Goal: Task Accomplishment & Management: Use online tool/utility

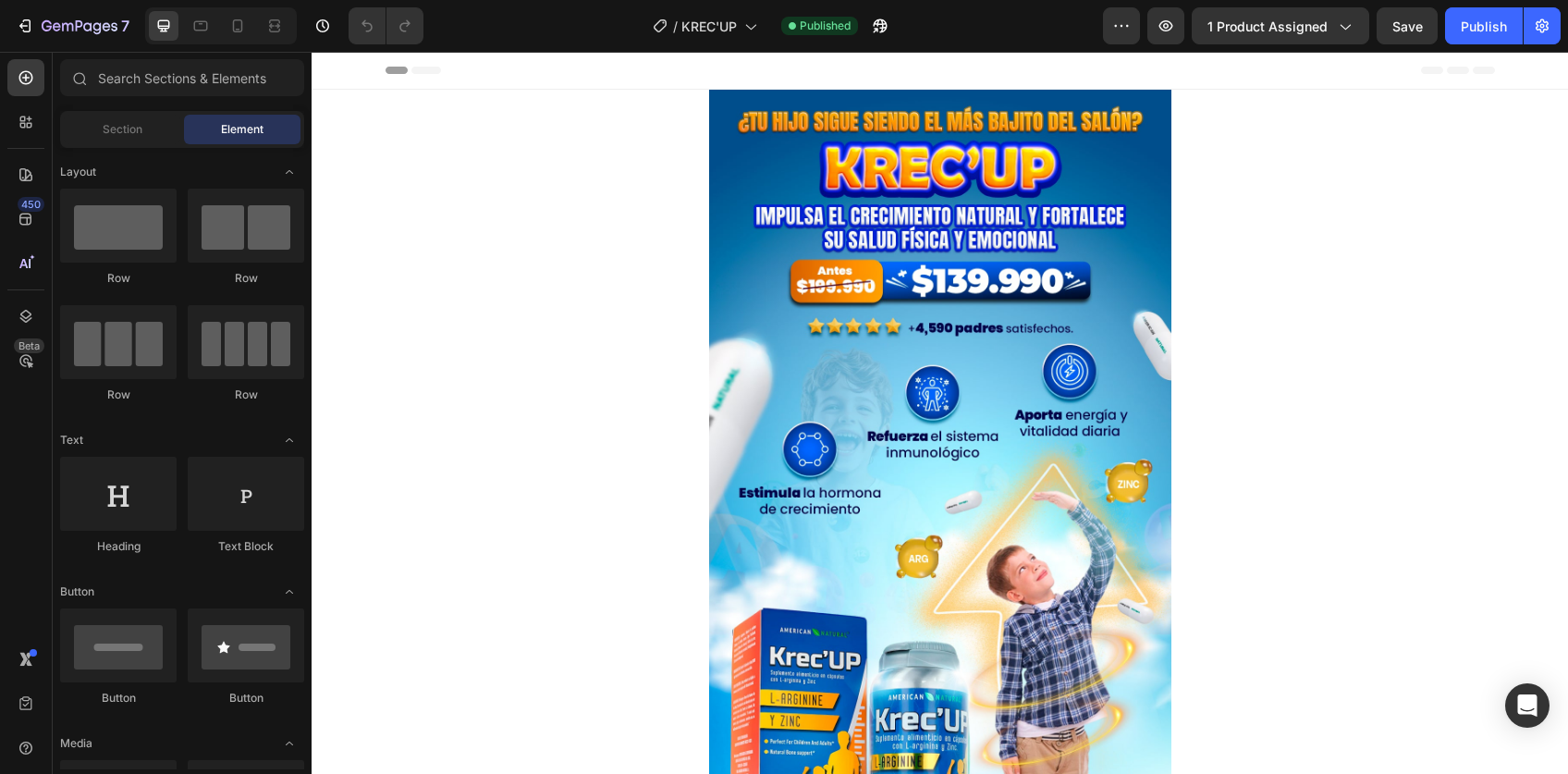
scroll to position [252, 0]
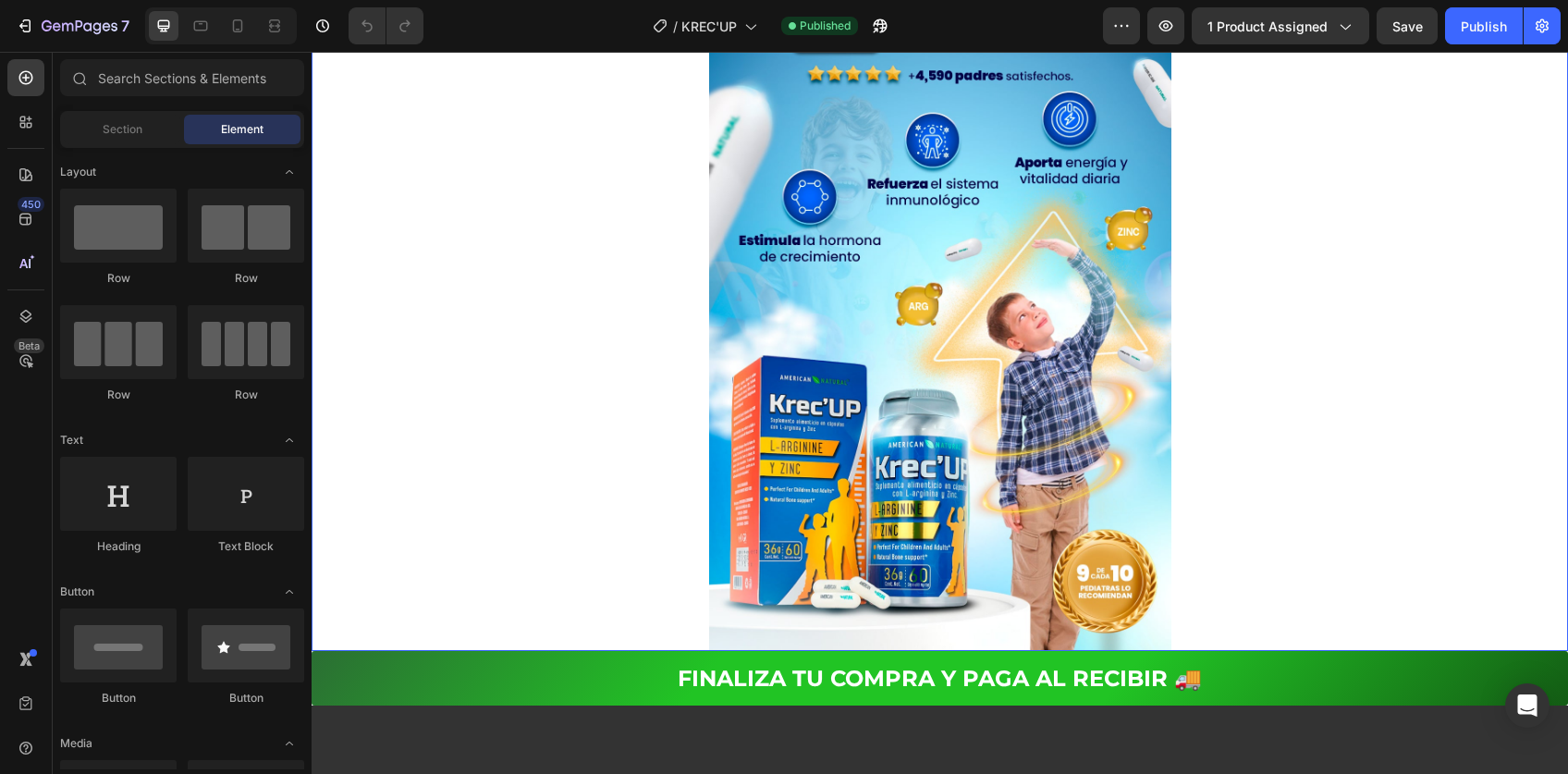
click at [885, 271] on img at bounding box center [940, 244] width 462 height 813
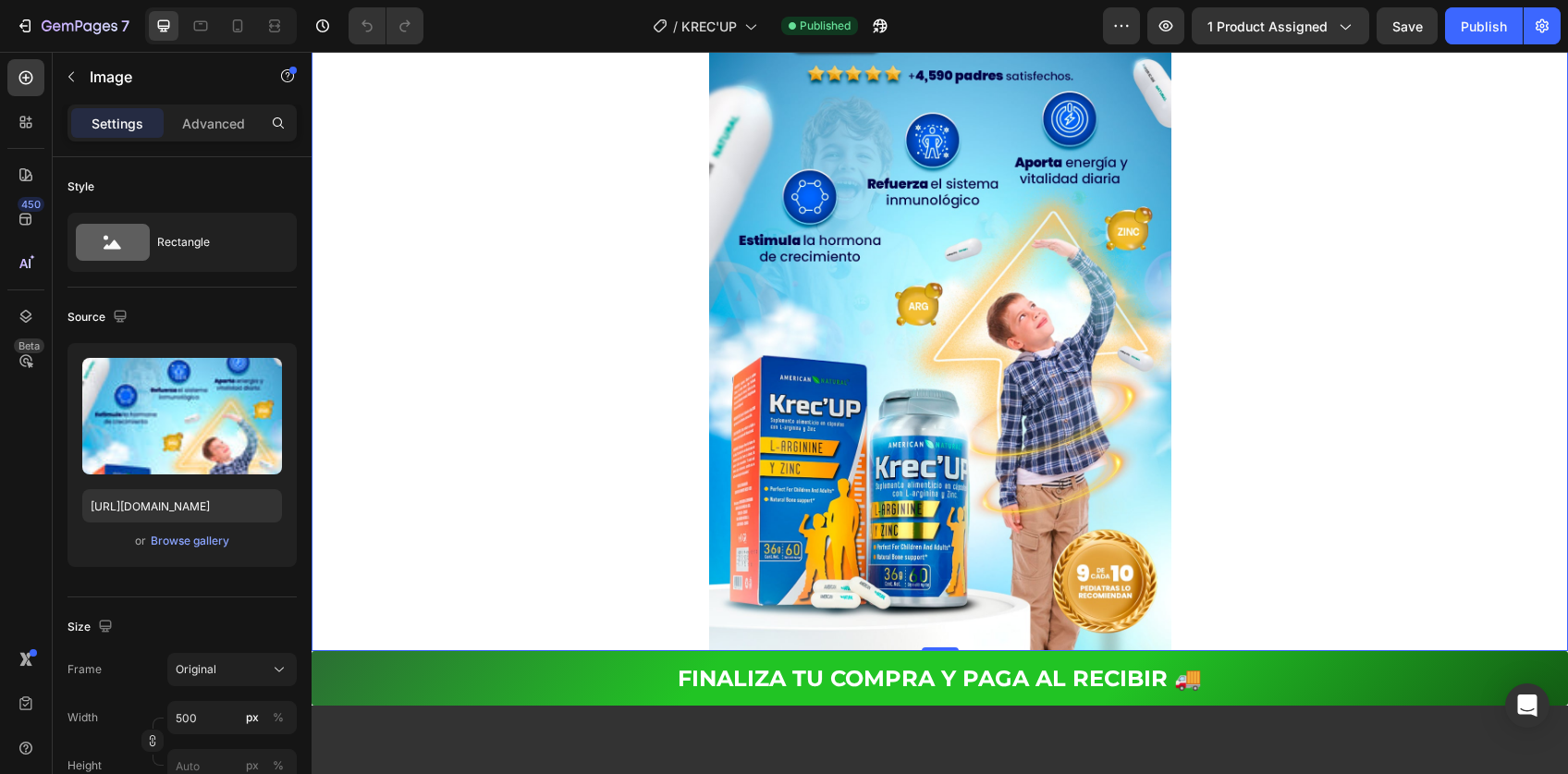
scroll to position [0, 0]
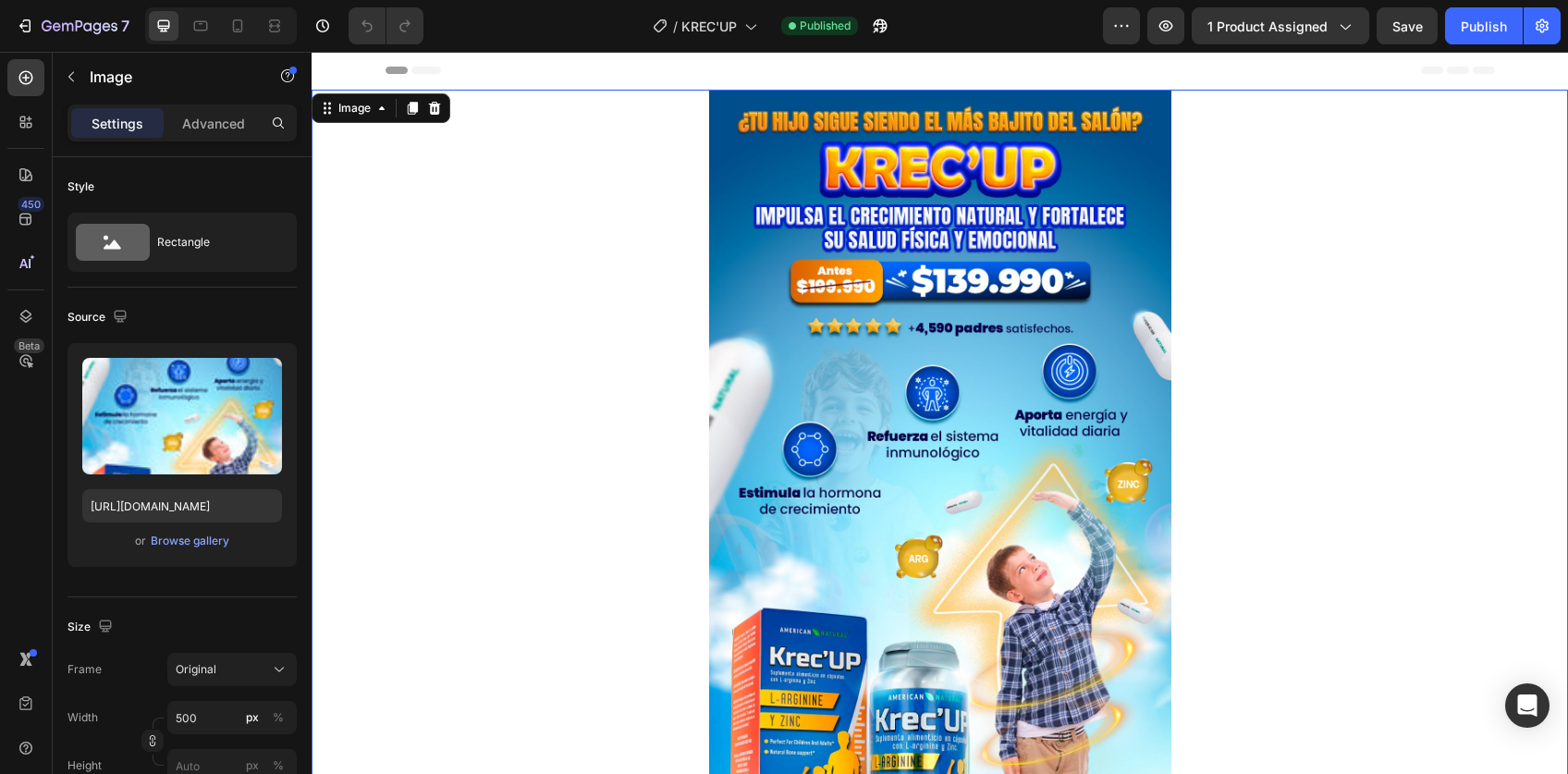
click at [1000, 381] on img at bounding box center [940, 496] width 462 height 813
click at [234, 27] on icon at bounding box center [237, 26] width 19 height 19
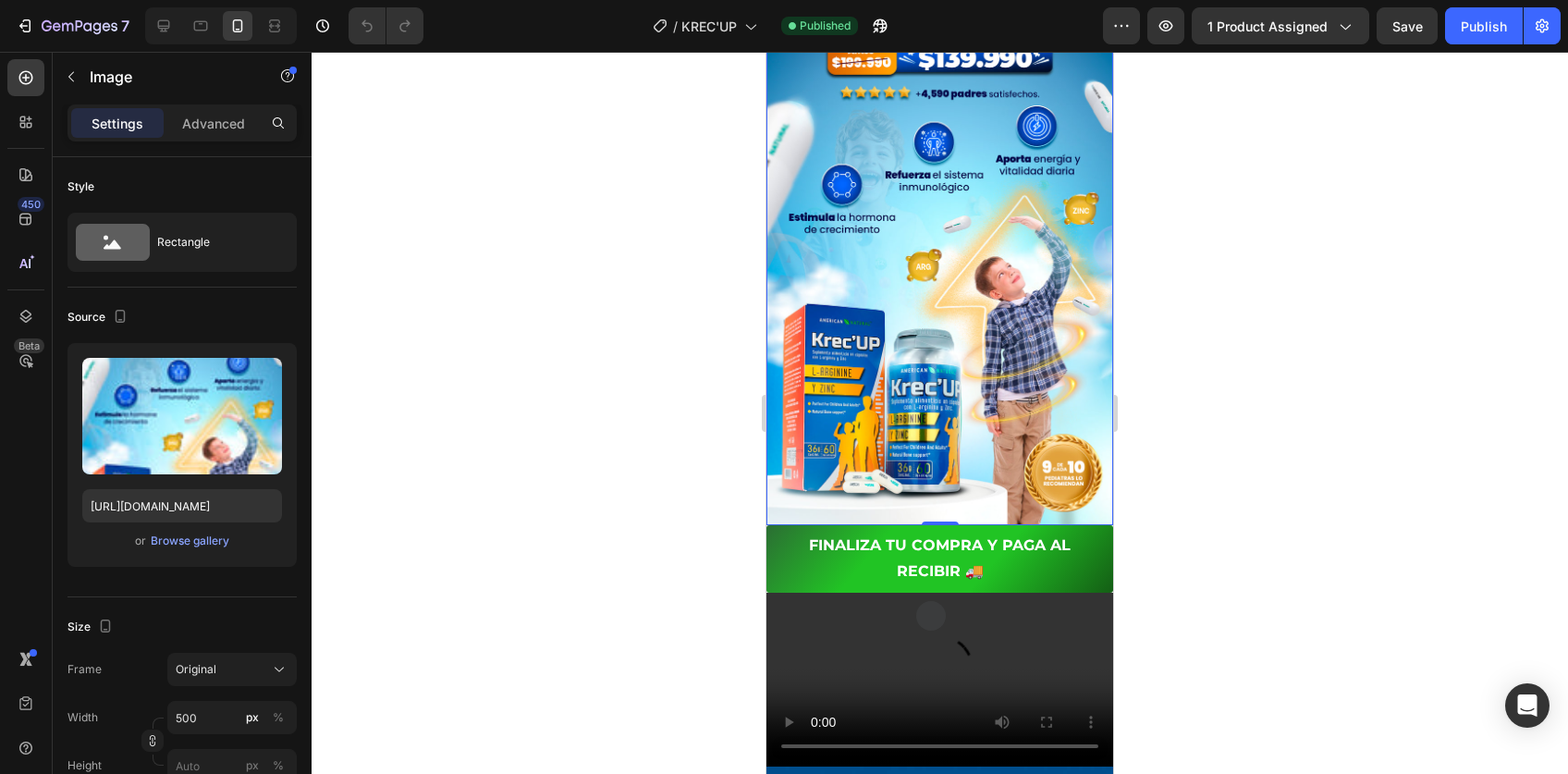
scroll to position [364, 0]
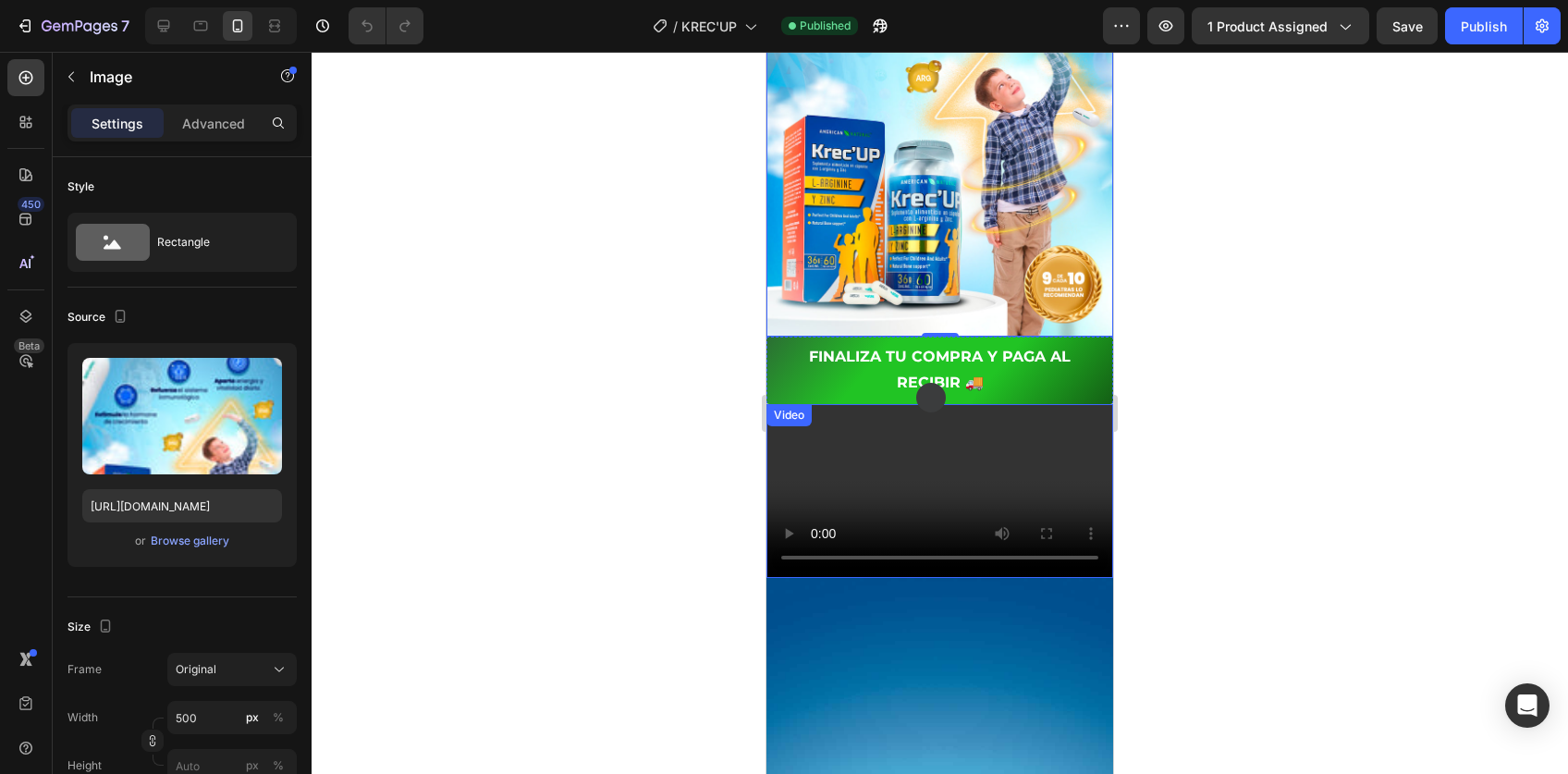
click at [860, 564] on video at bounding box center [940, 491] width 347 height 174
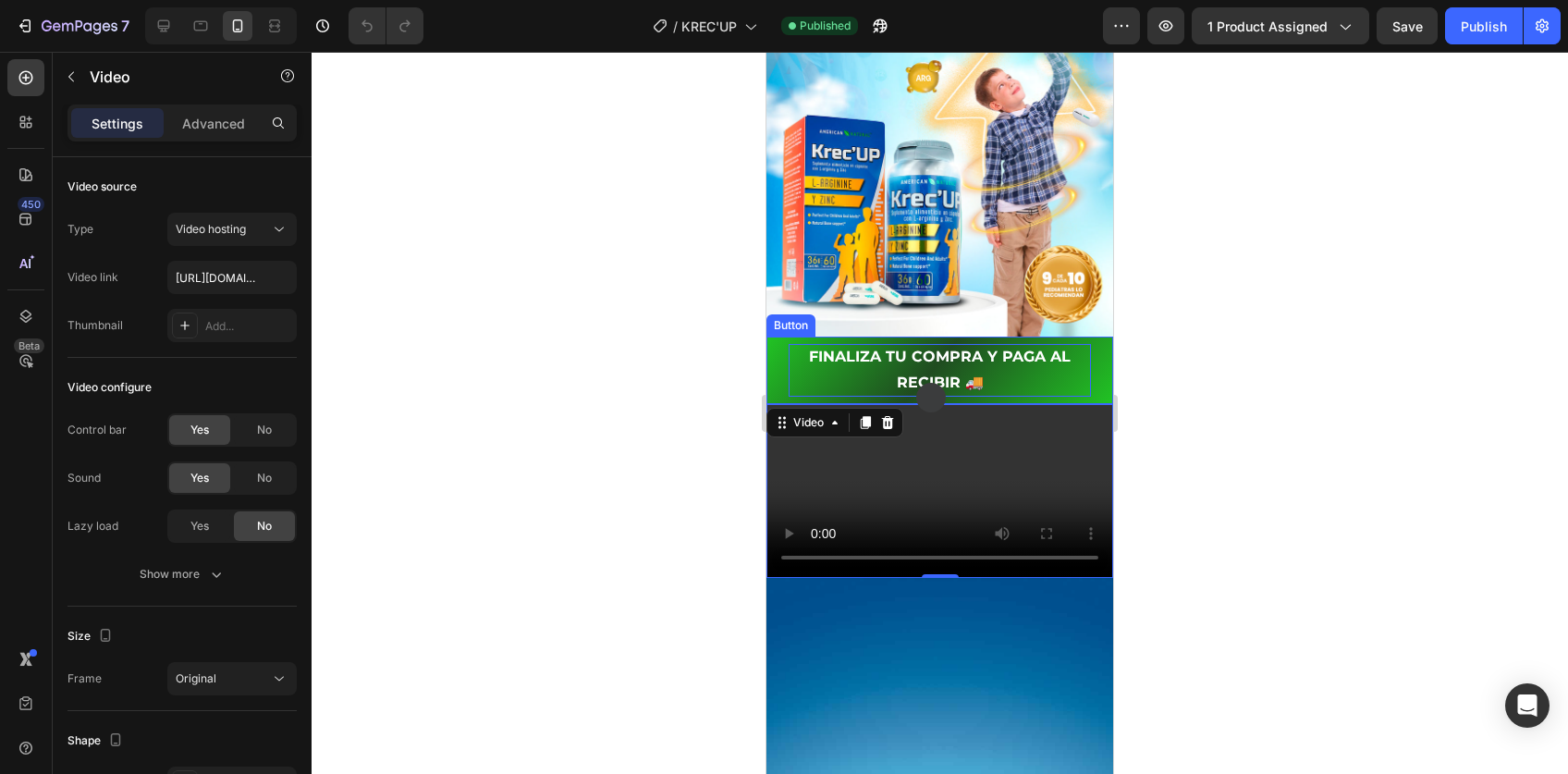
scroll to position [320, 0]
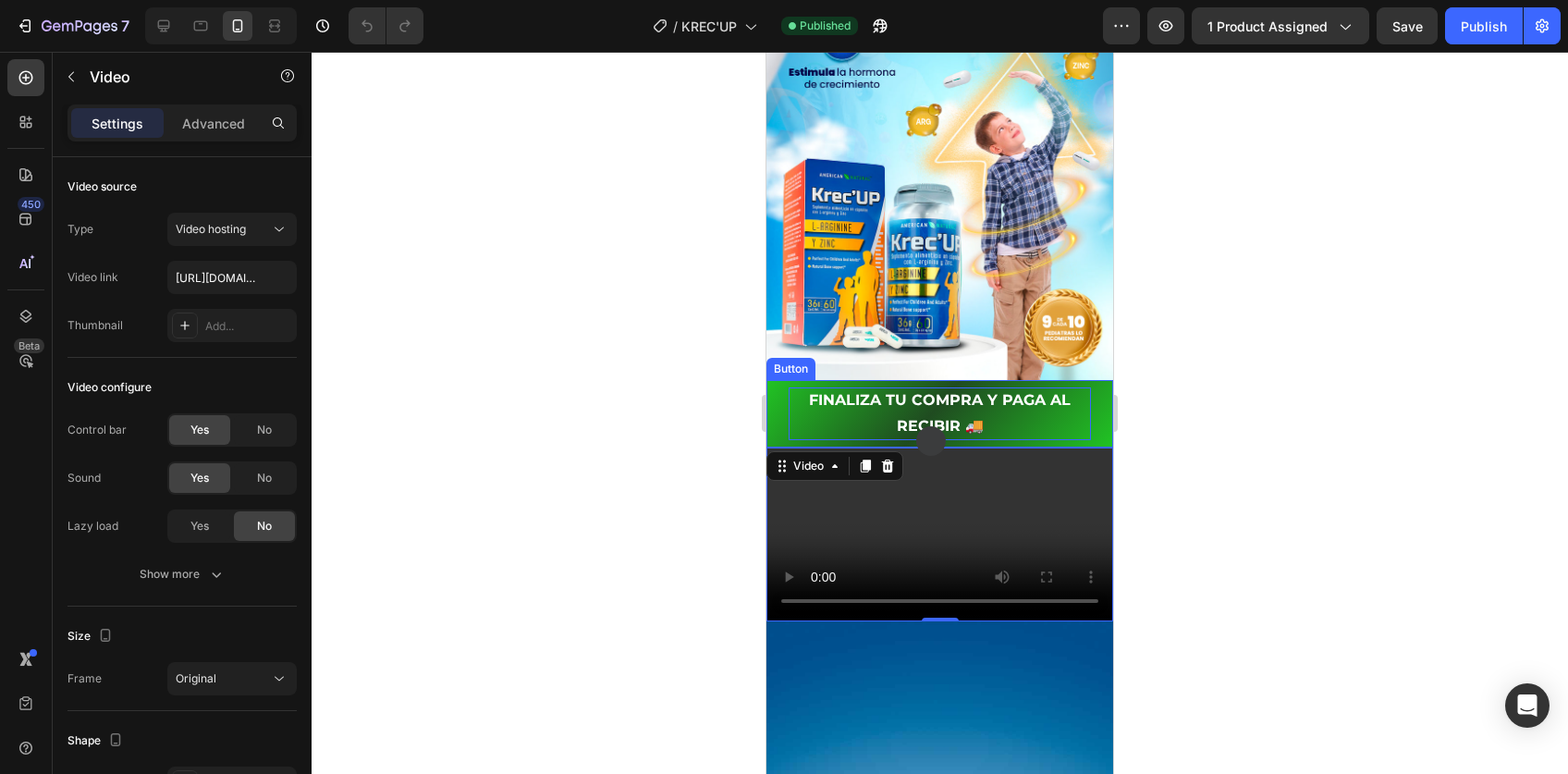
click at [877, 387] on p "FINALIZA TU COMPRA Y PAGA AL RECIBIR 🚚" at bounding box center [940, 413] width 302 height 53
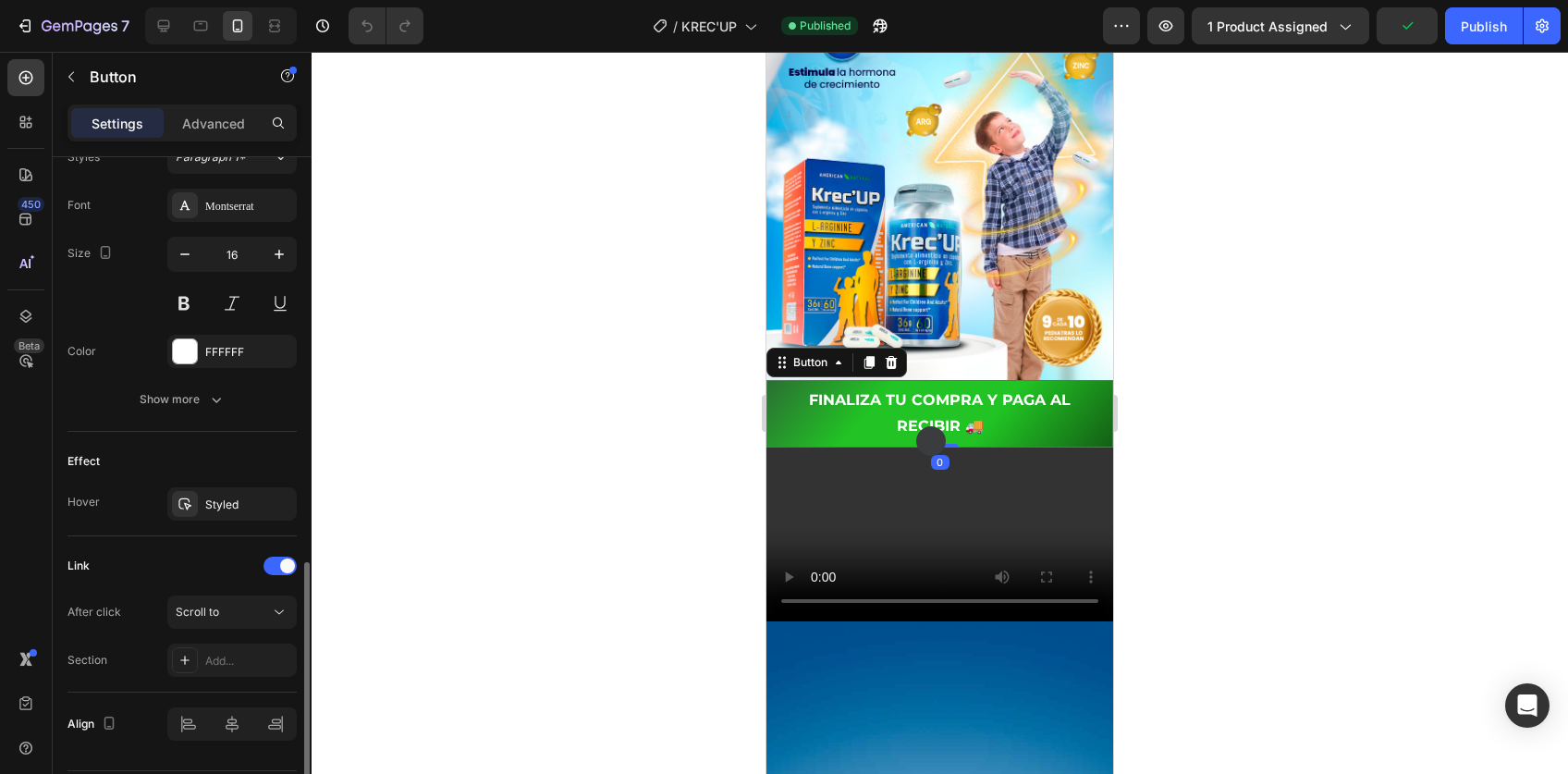
scroll to position [748, 0]
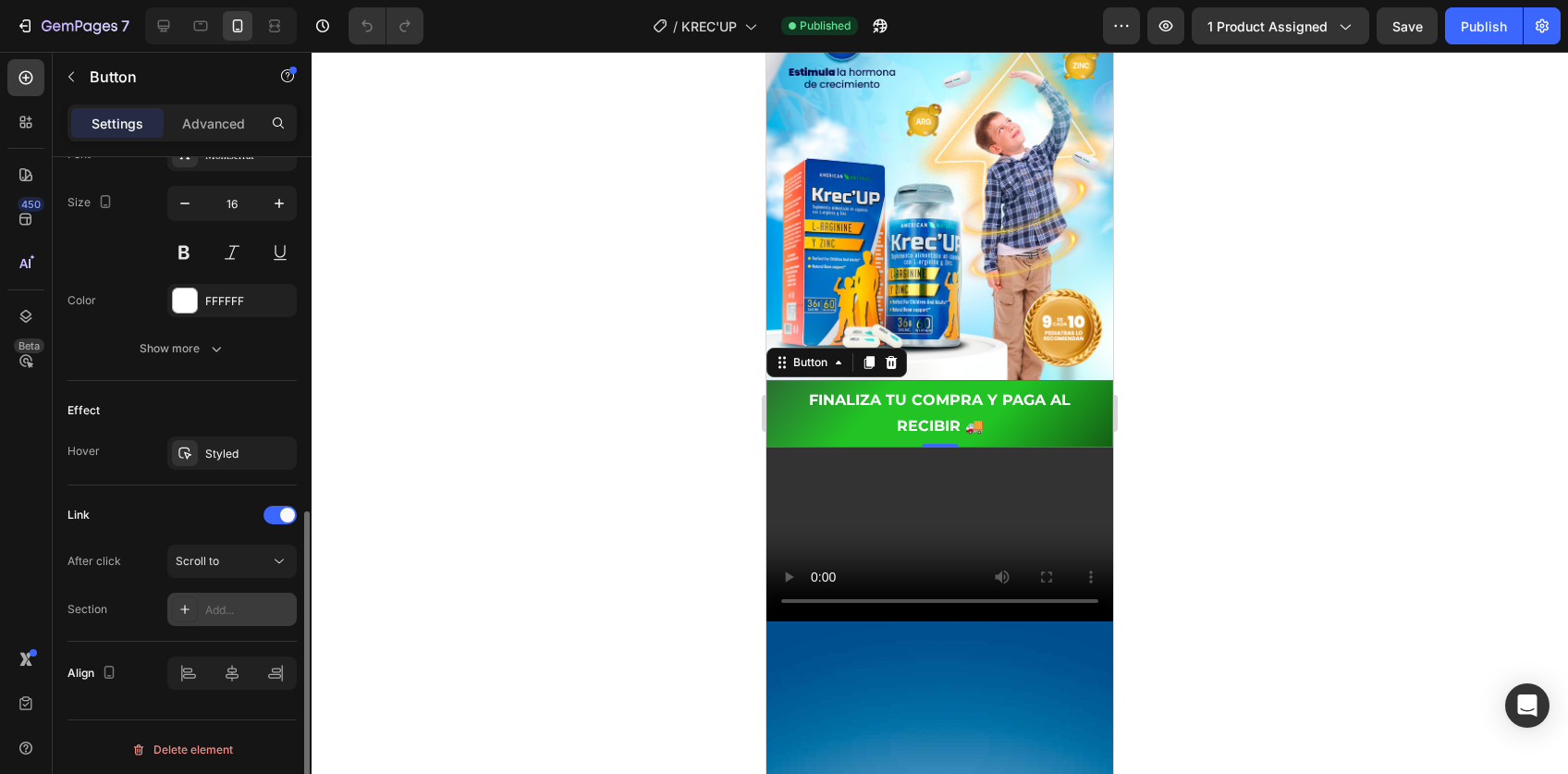
click at [214, 607] on div "Add..." at bounding box center [249, 610] width 87 height 17
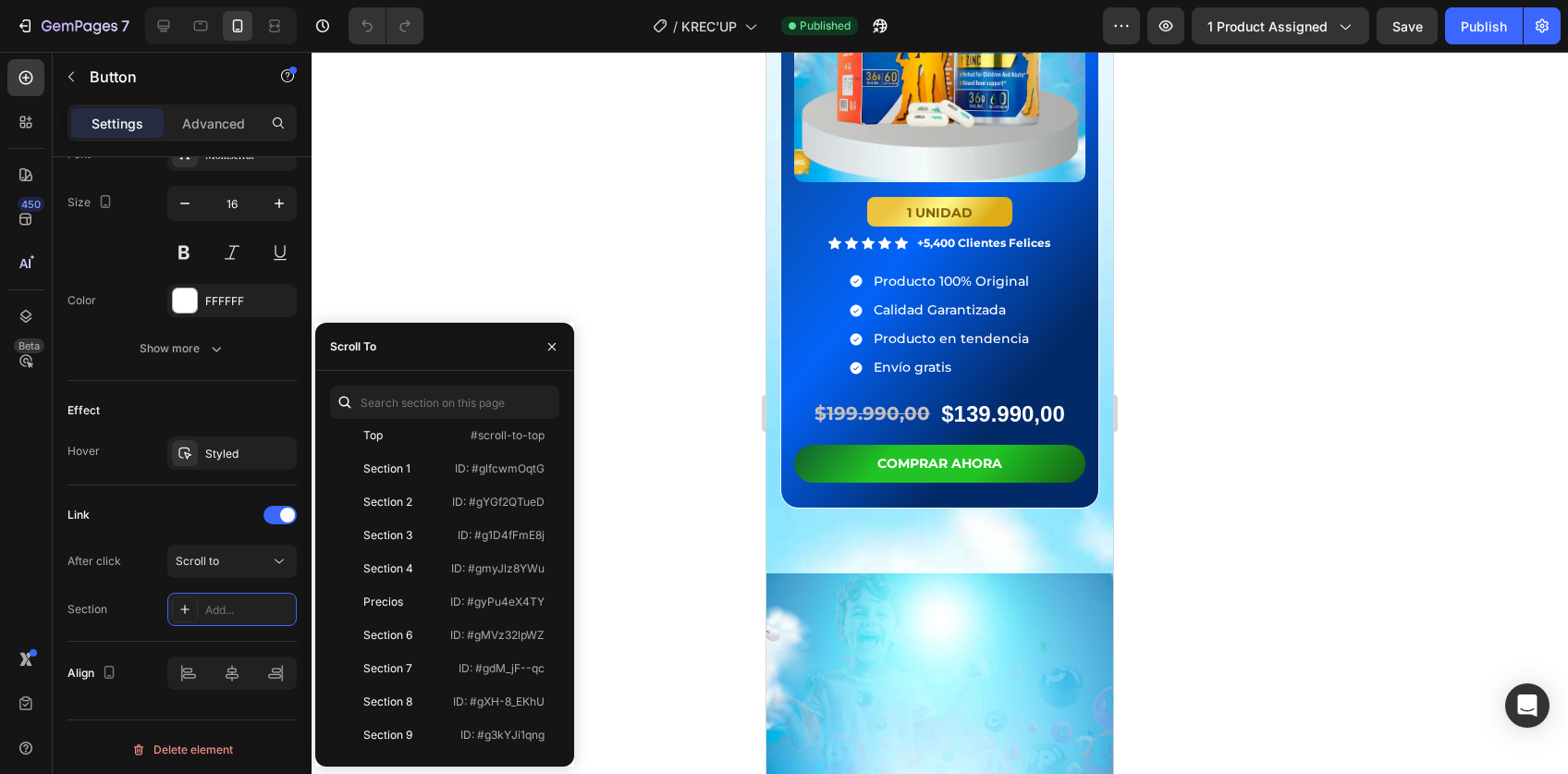
scroll to position [4546, 0]
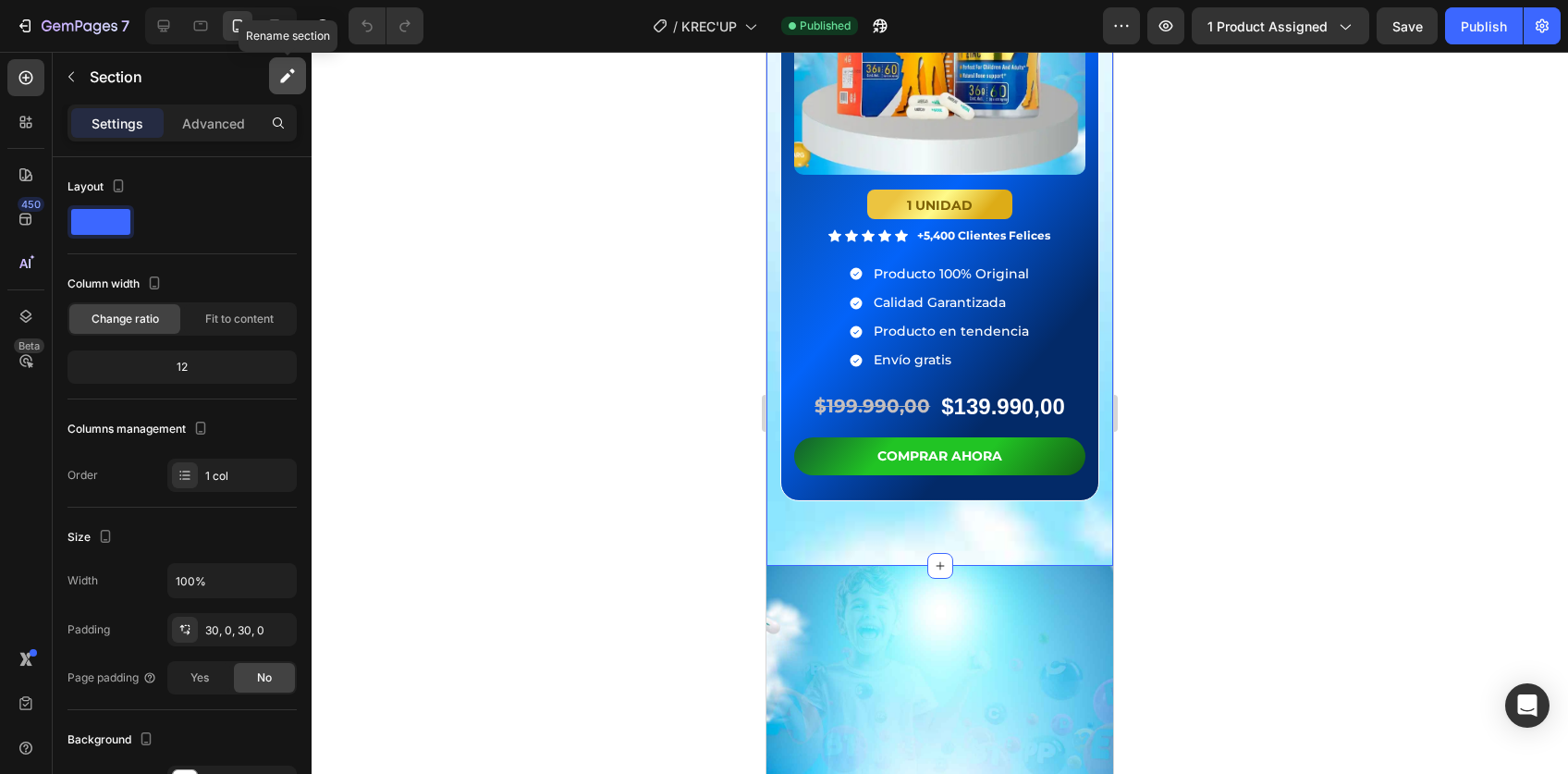
click at [280, 75] on icon "button" at bounding box center [288, 76] width 19 height 19
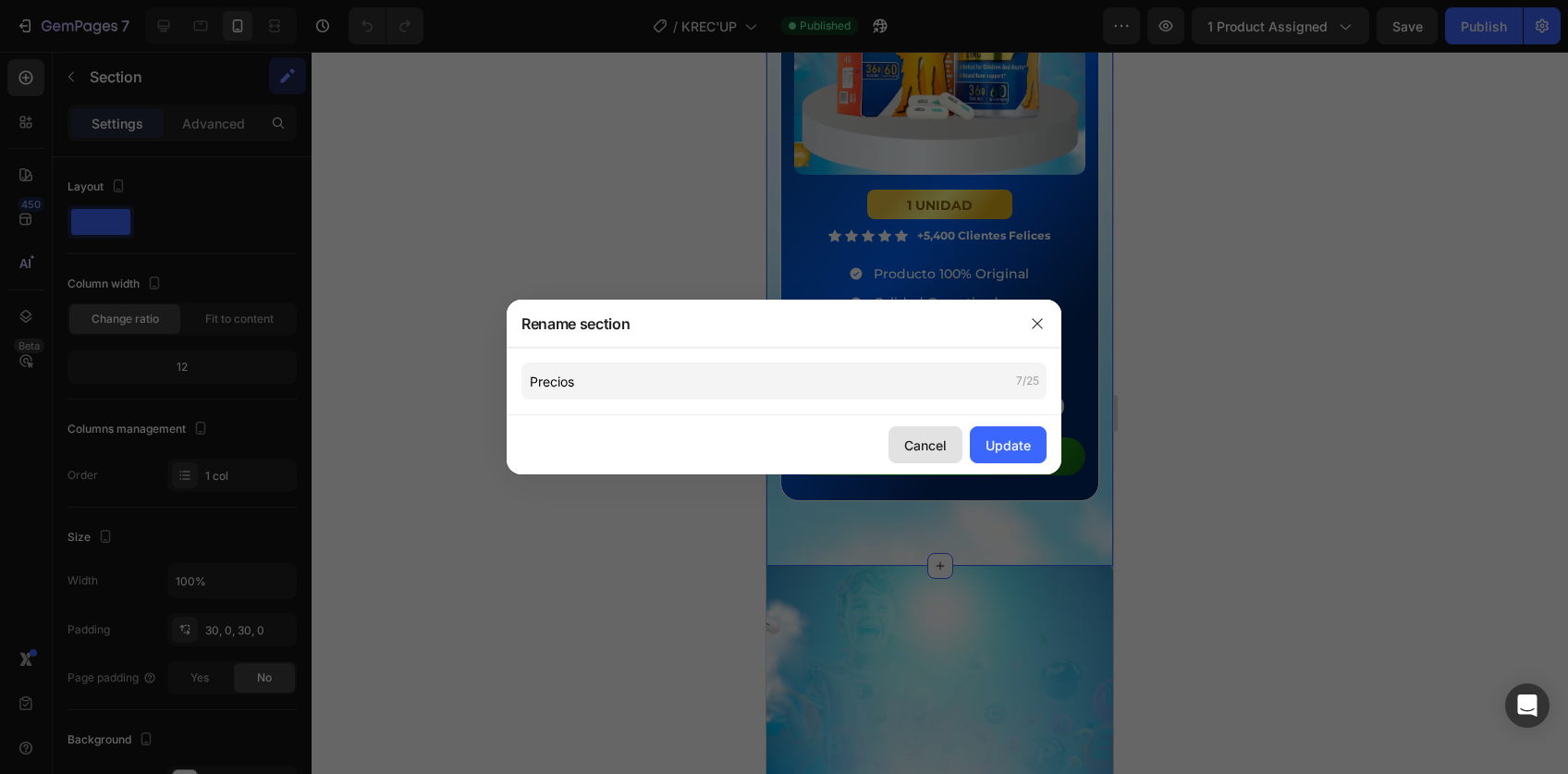
click at [918, 437] on div "Cancel" at bounding box center [925, 445] width 42 height 20
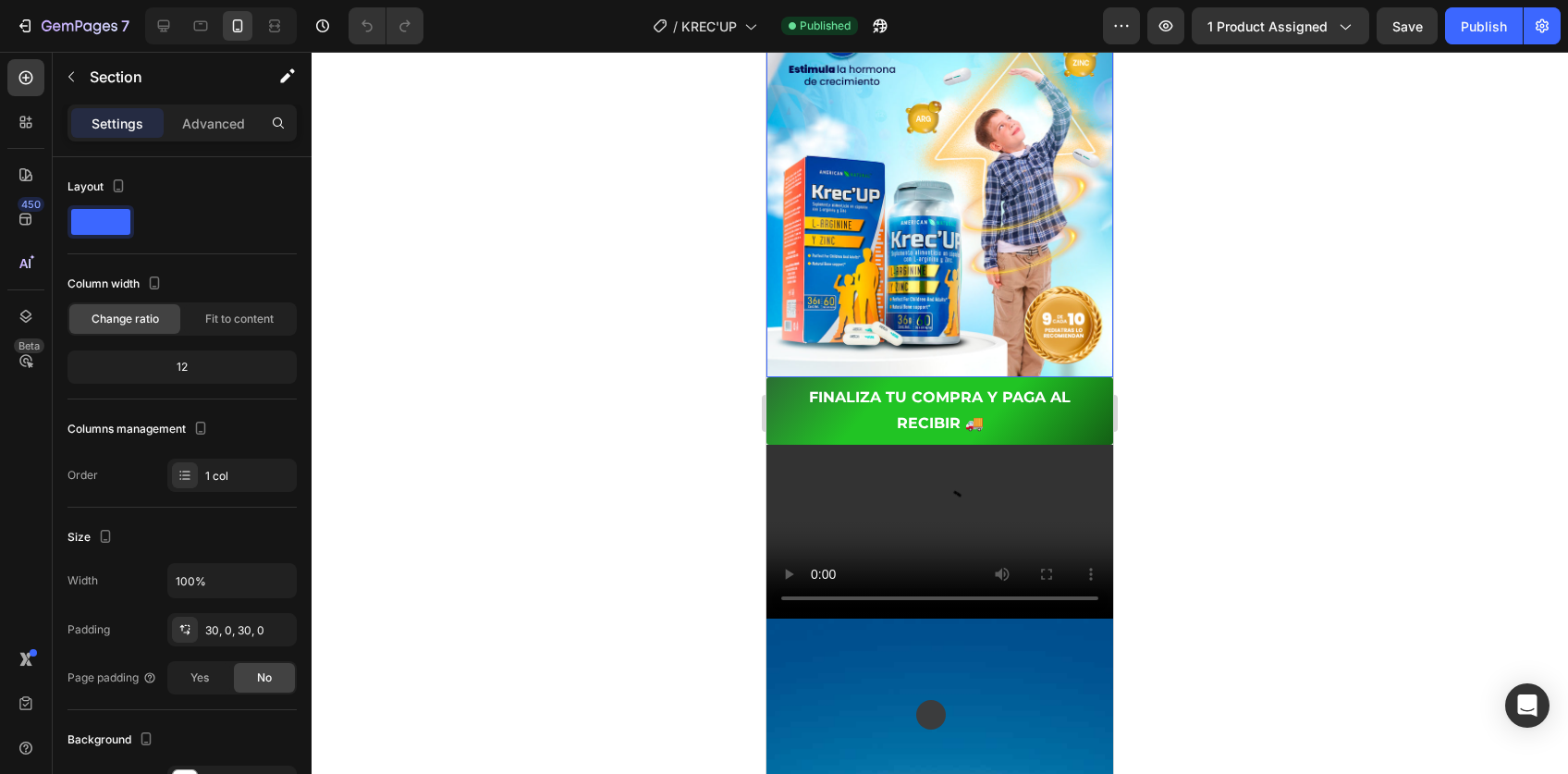
scroll to position [375, 0]
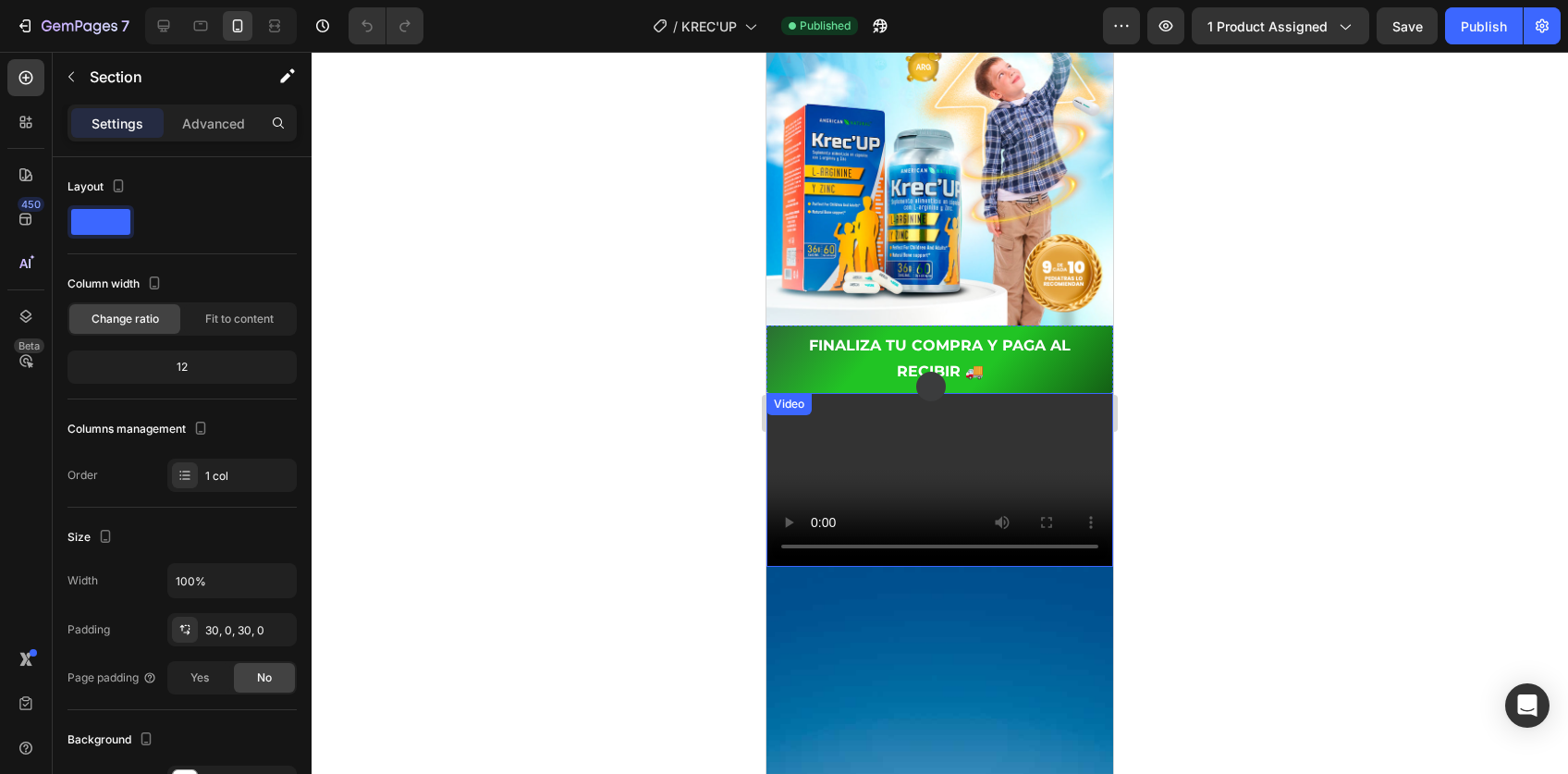
click at [904, 560] on video at bounding box center [940, 480] width 347 height 174
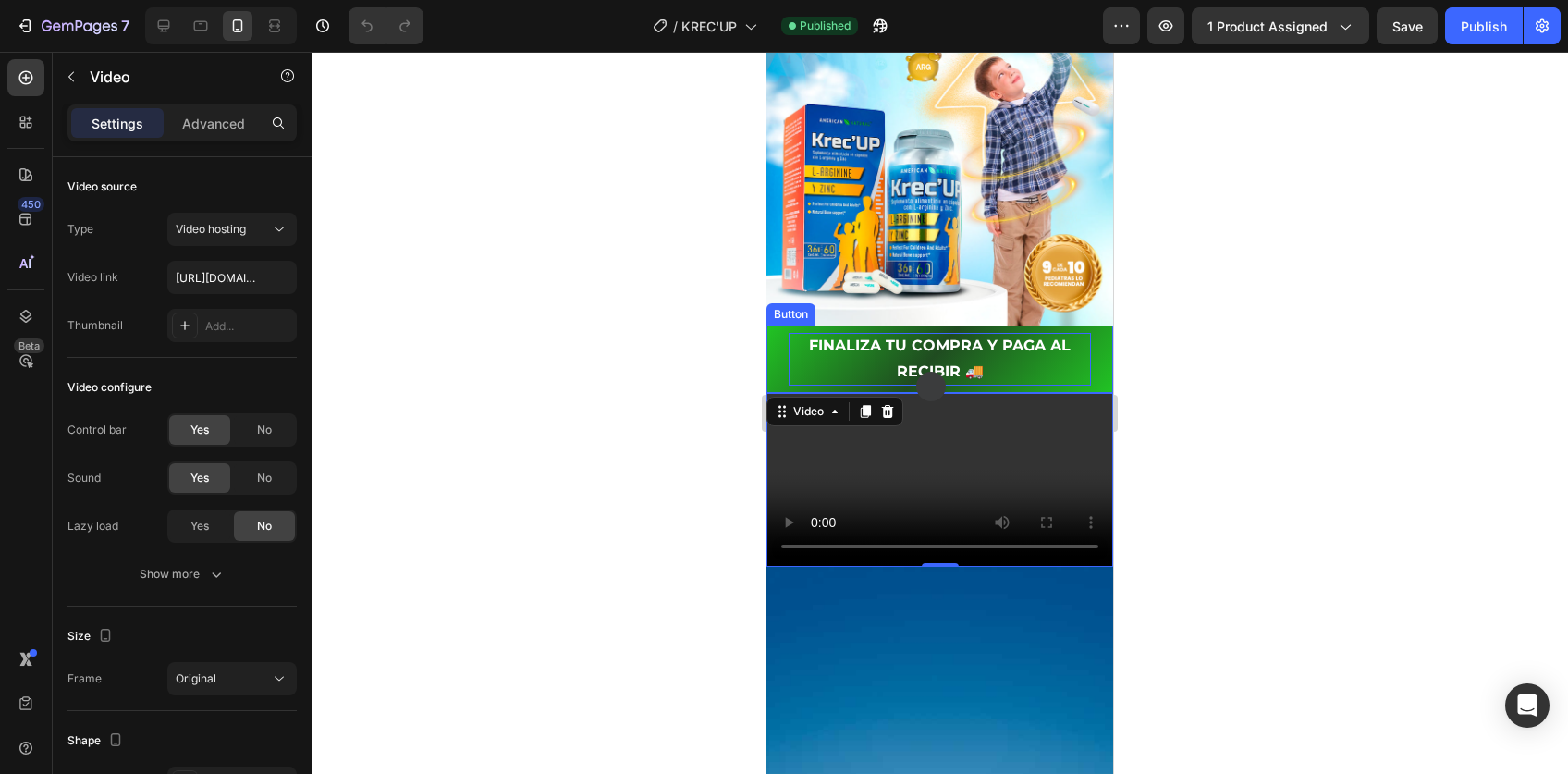
click at [881, 333] on p "FINALIZA TU COMPRA Y PAGA AL RECIBIR 🚚" at bounding box center [940, 359] width 302 height 53
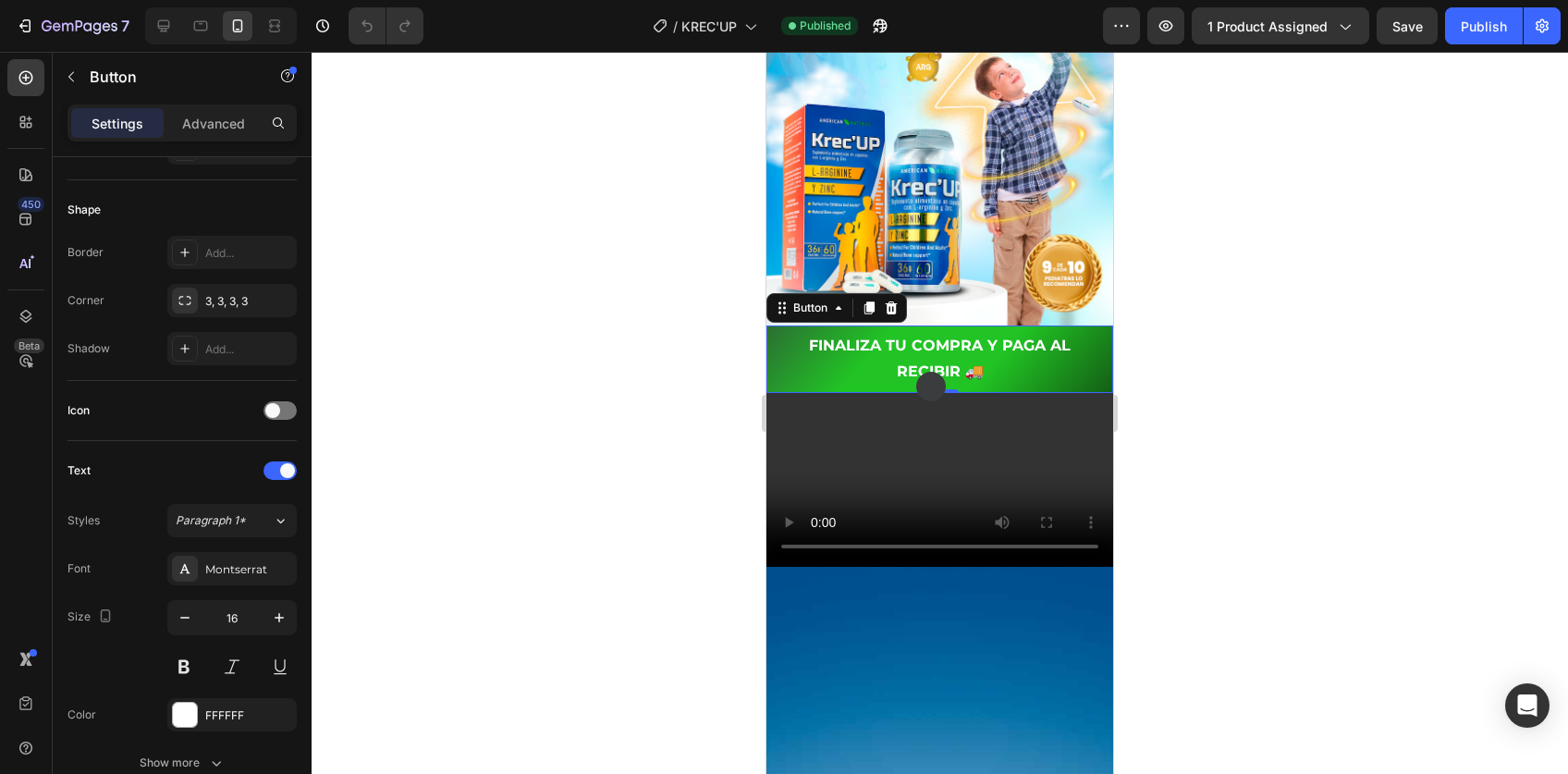
scroll to position [748, 0]
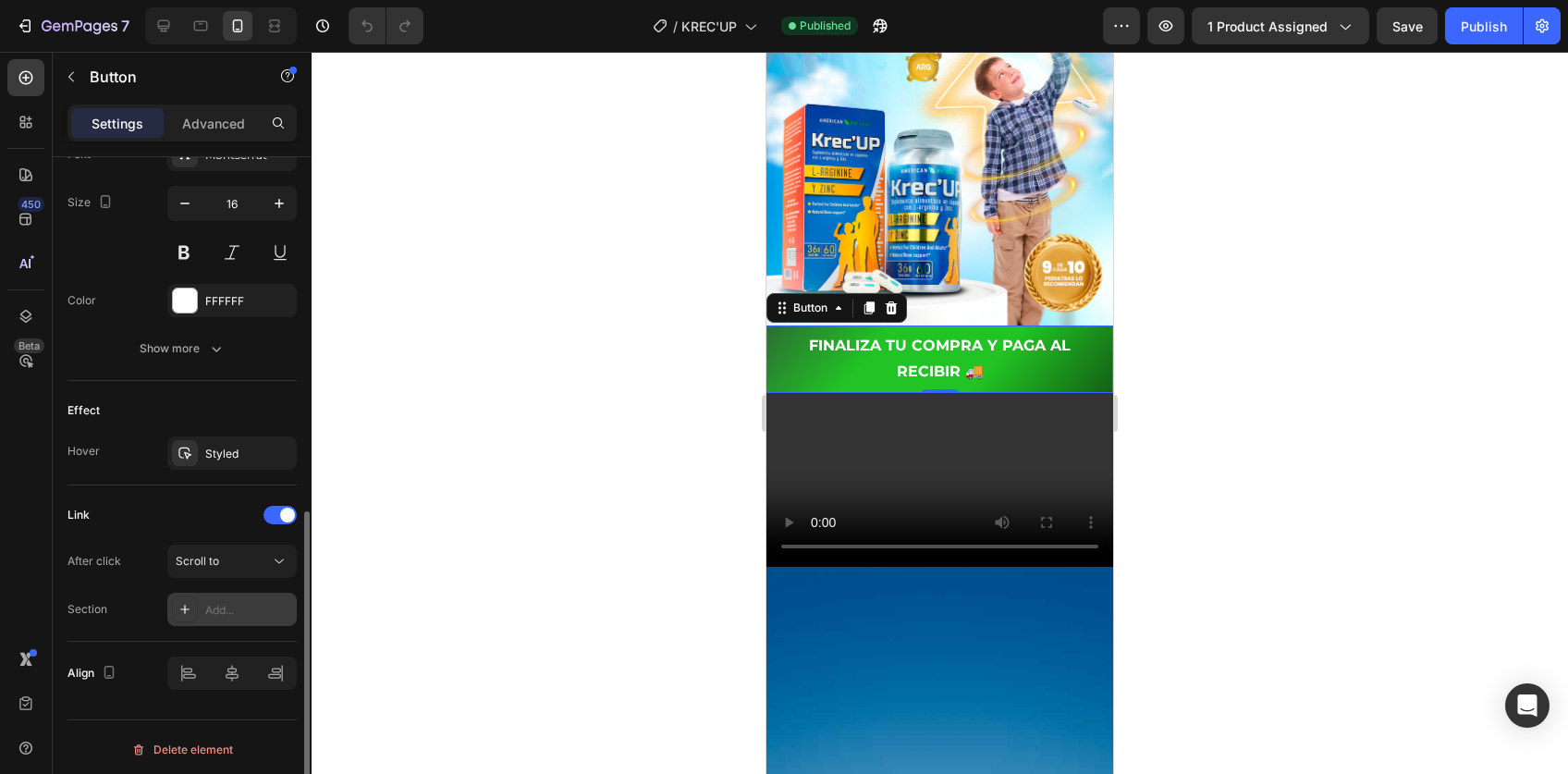
click at [237, 602] on div "Add..." at bounding box center [249, 610] width 87 height 17
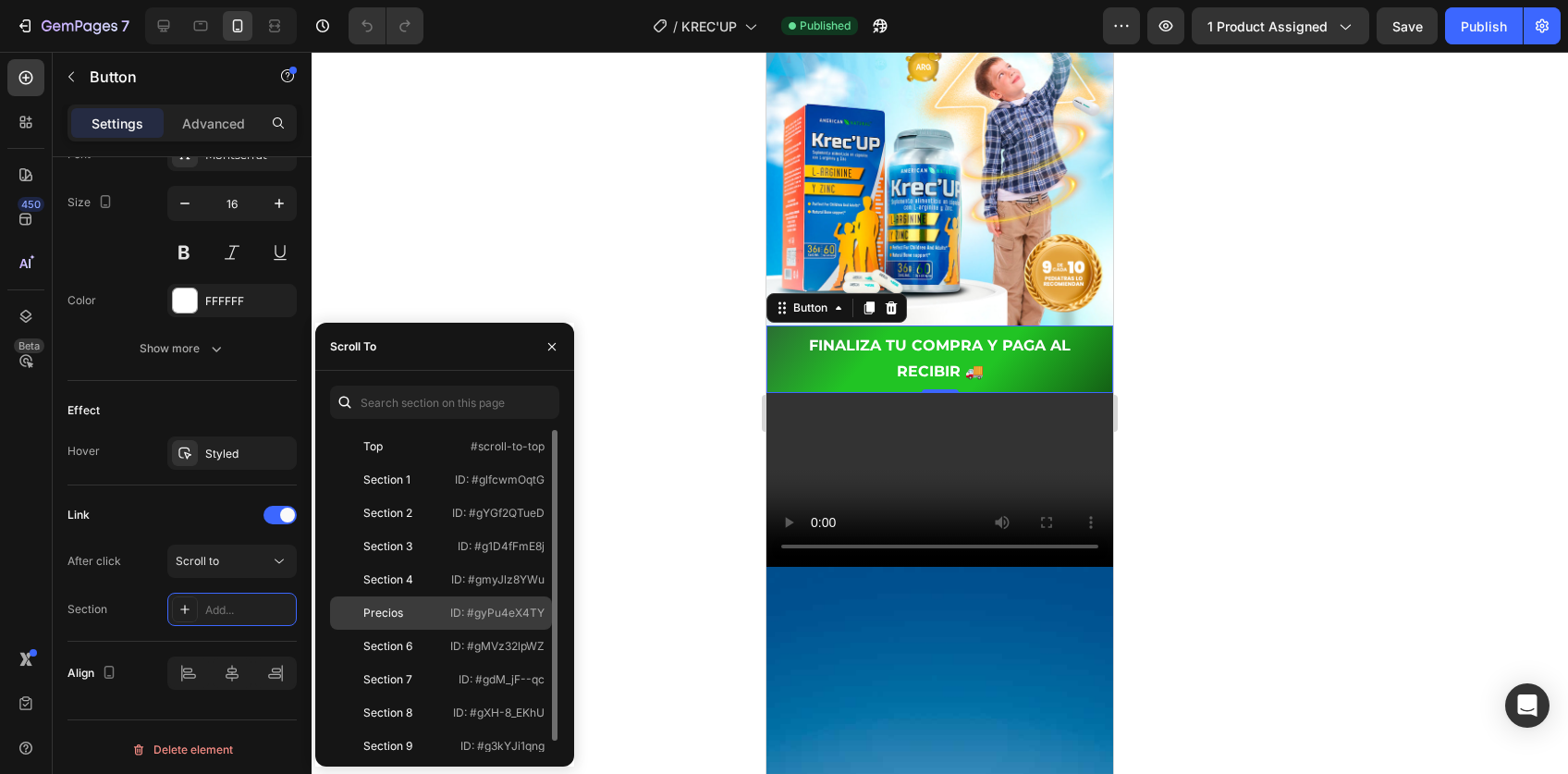
click at [401, 621] on div "Precios" at bounding box center [383, 613] width 40 height 17
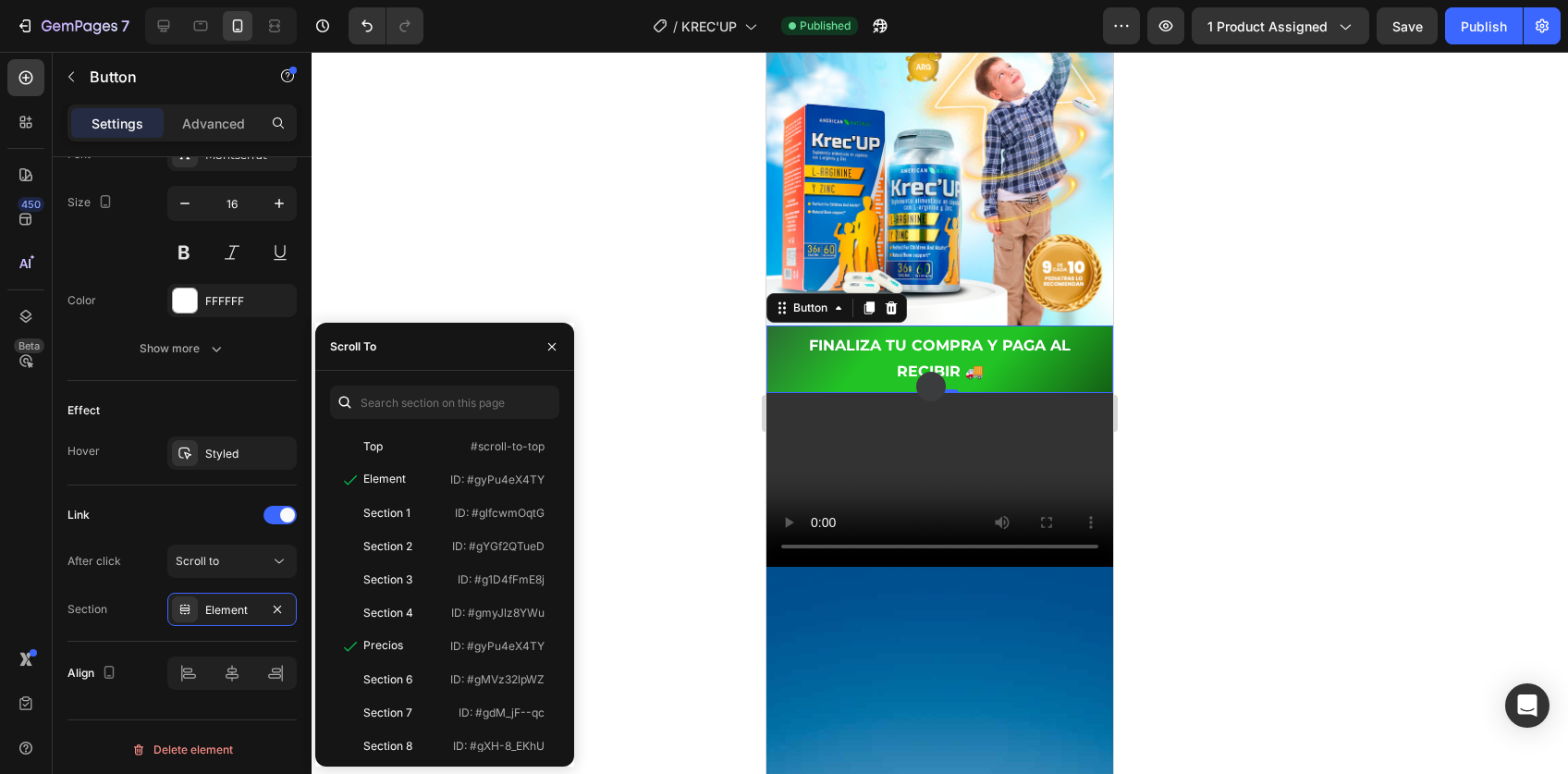
click at [1257, 555] on div at bounding box center [940, 412] width 1257 height 722
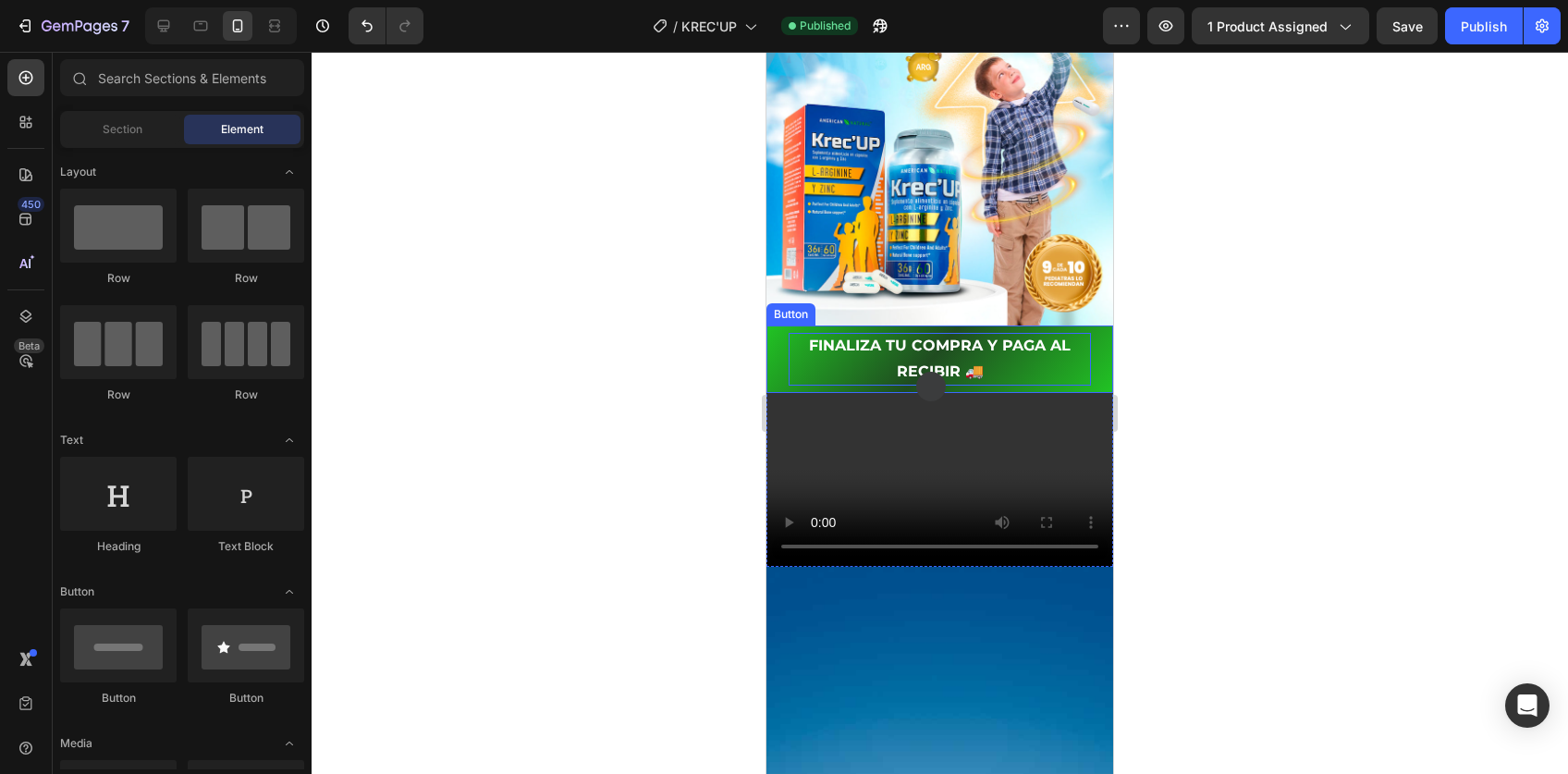
click at [902, 333] on p "FINALIZA TU COMPRA Y PAGA AL RECIBIR 🚚" at bounding box center [940, 359] width 302 height 53
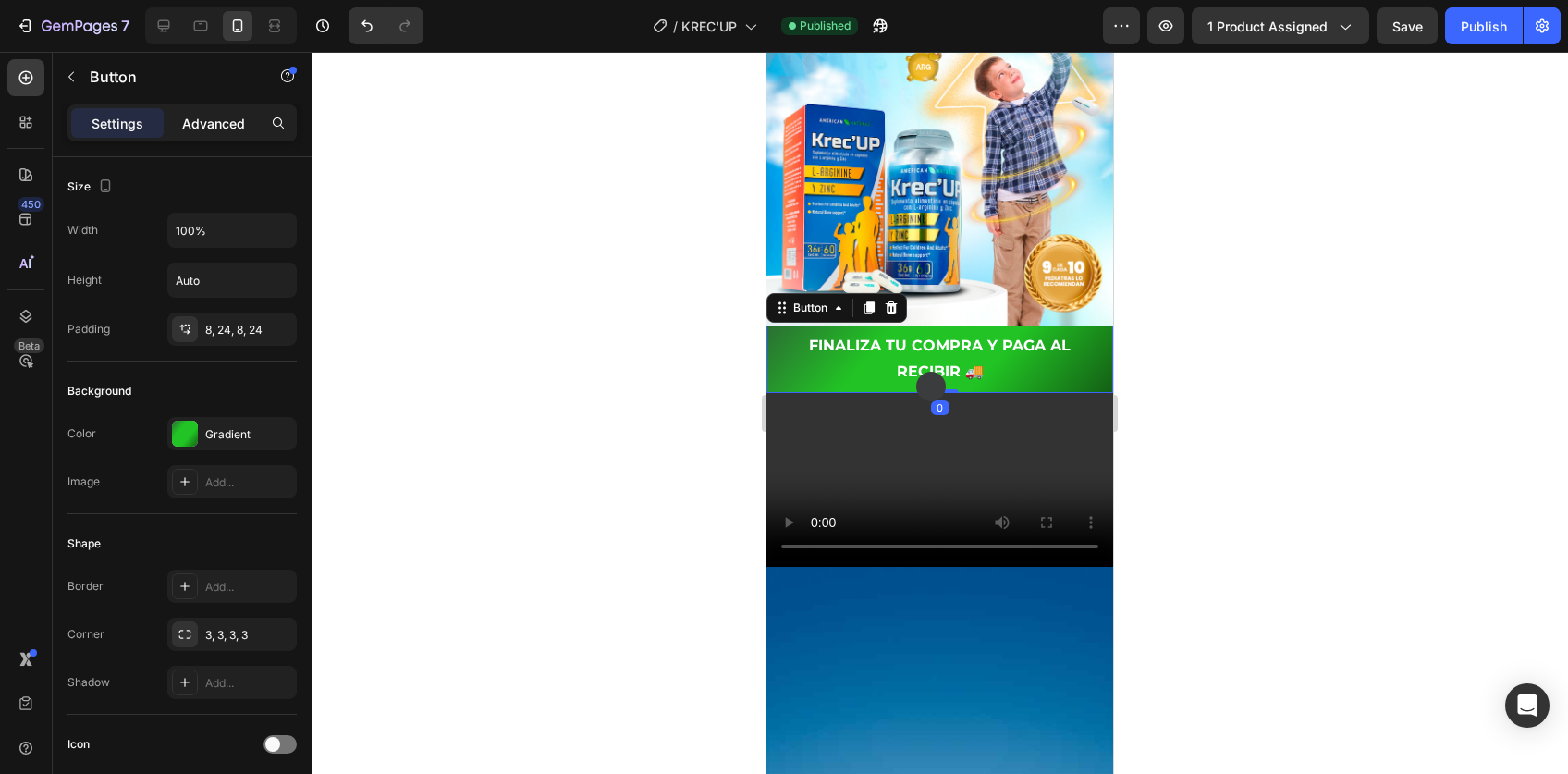
click at [225, 131] on p "Advanced" at bounding box center [213, 123] width 63 height 20
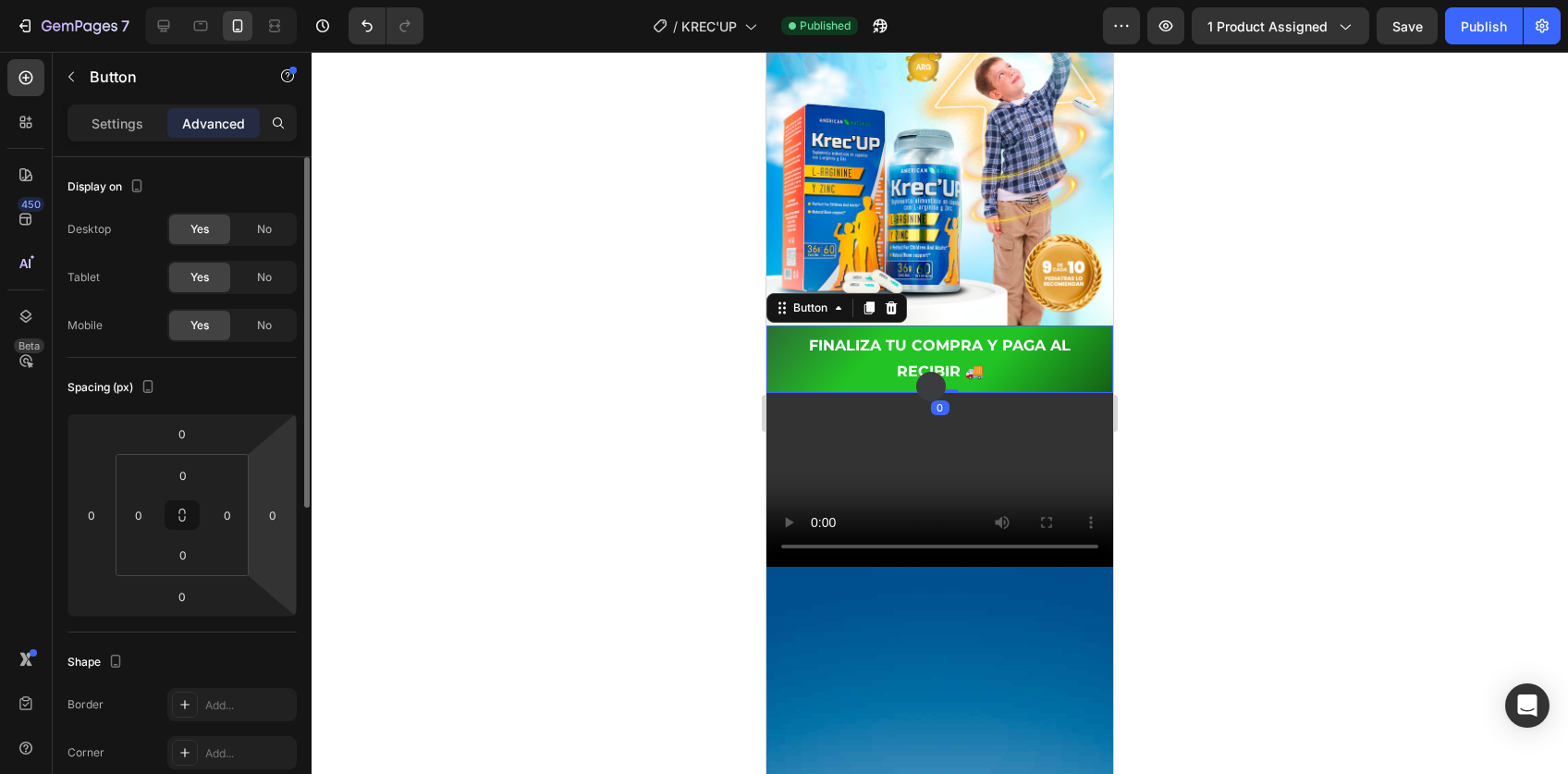
scroll to position [610, 0]
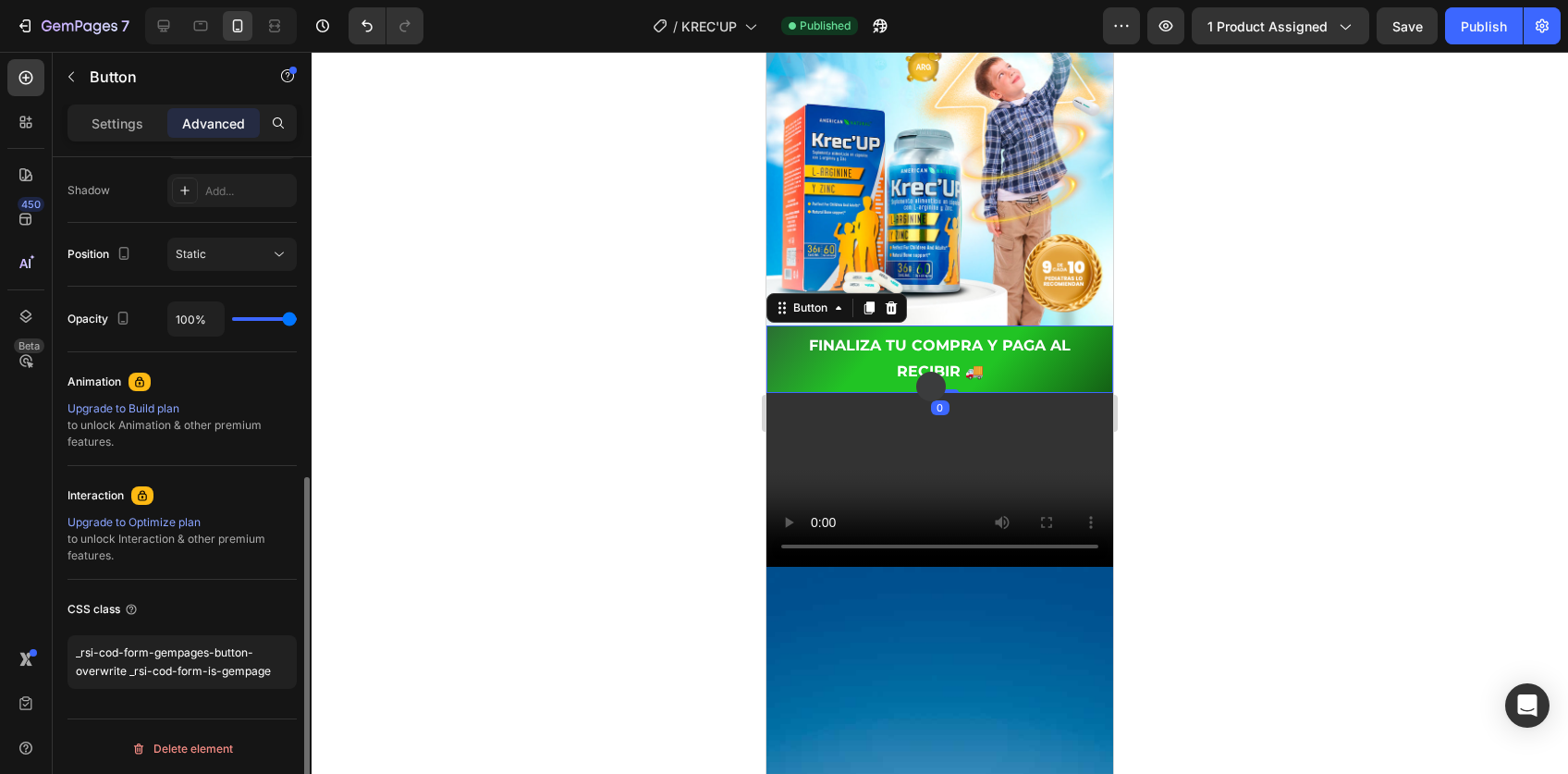
click at [137, 625] on div "CSS class _rsi-cod-form-gempages-button-overwrite _rsi-cod-form-is-gempage" at bounding box center [181, 641] width 229 height 124
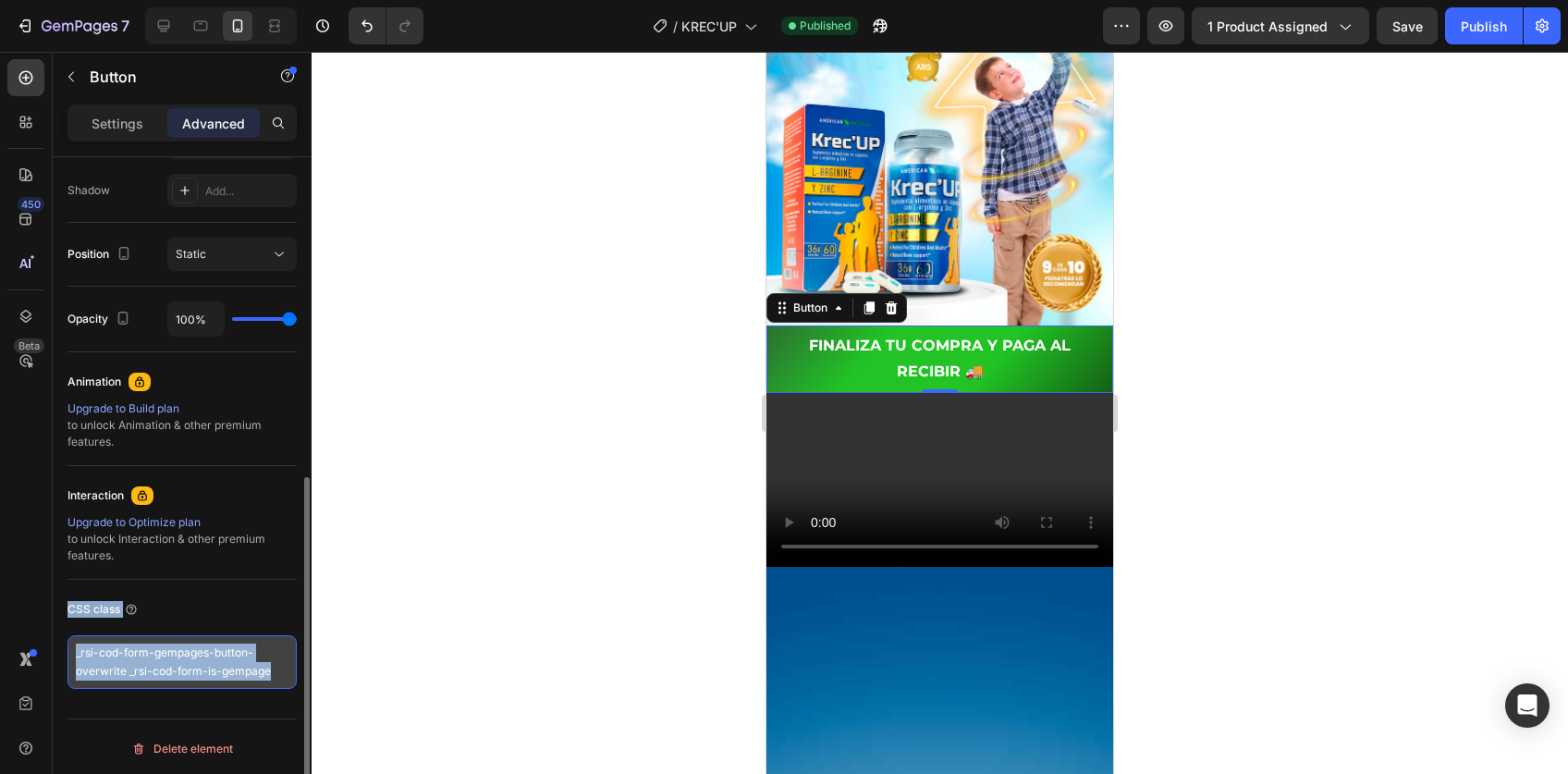
click at [137, 638] on textarea "_rsi-cod-form-gempages-button-overwrite _rsi-cod-form-is-gempage" at bounding box center [181, 661] width 229 height 53
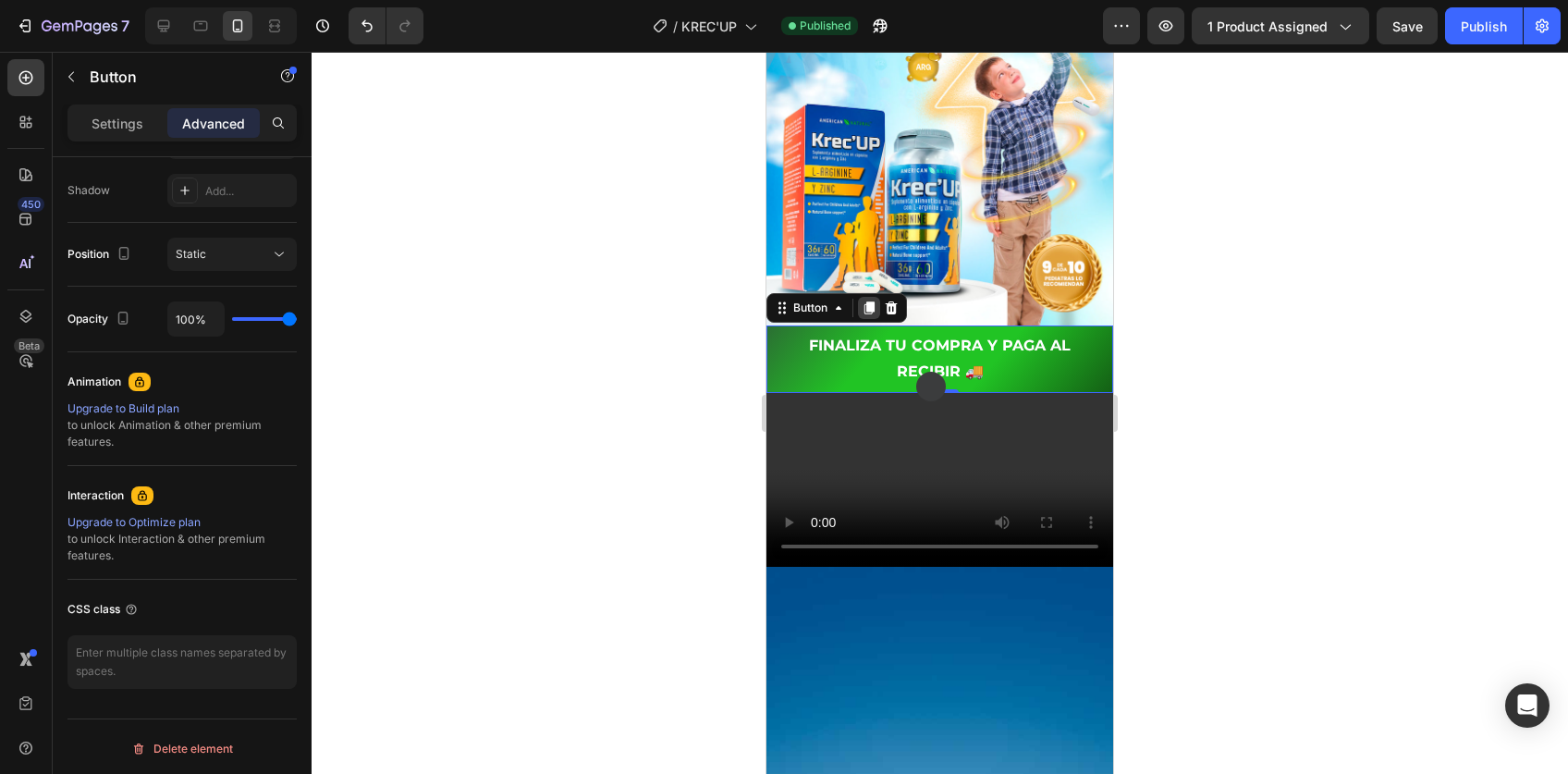
click at [868, 300] on icon at bounding box center [870, 308] width 15 height 15
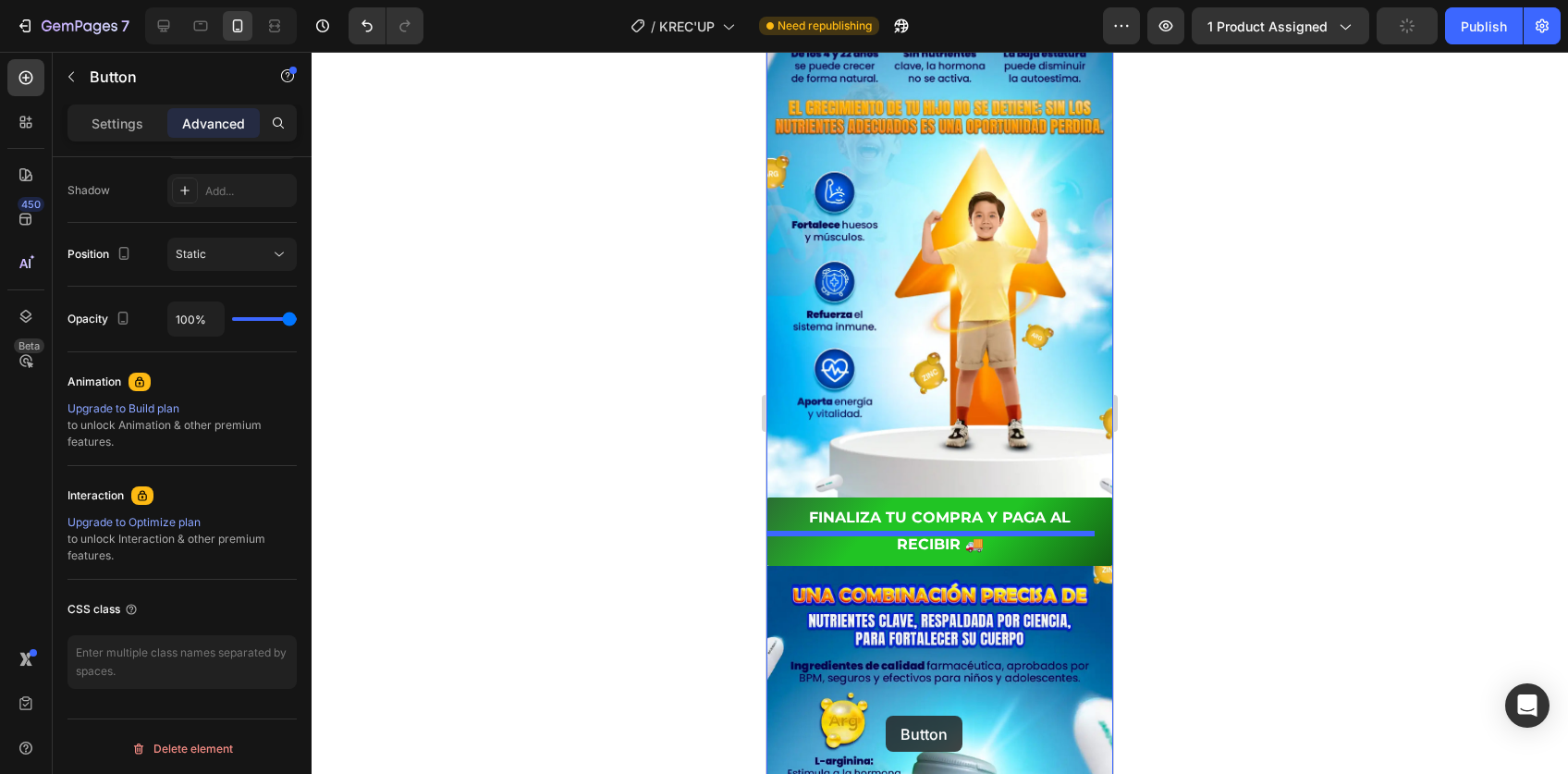
scroll to position [2802, 0]
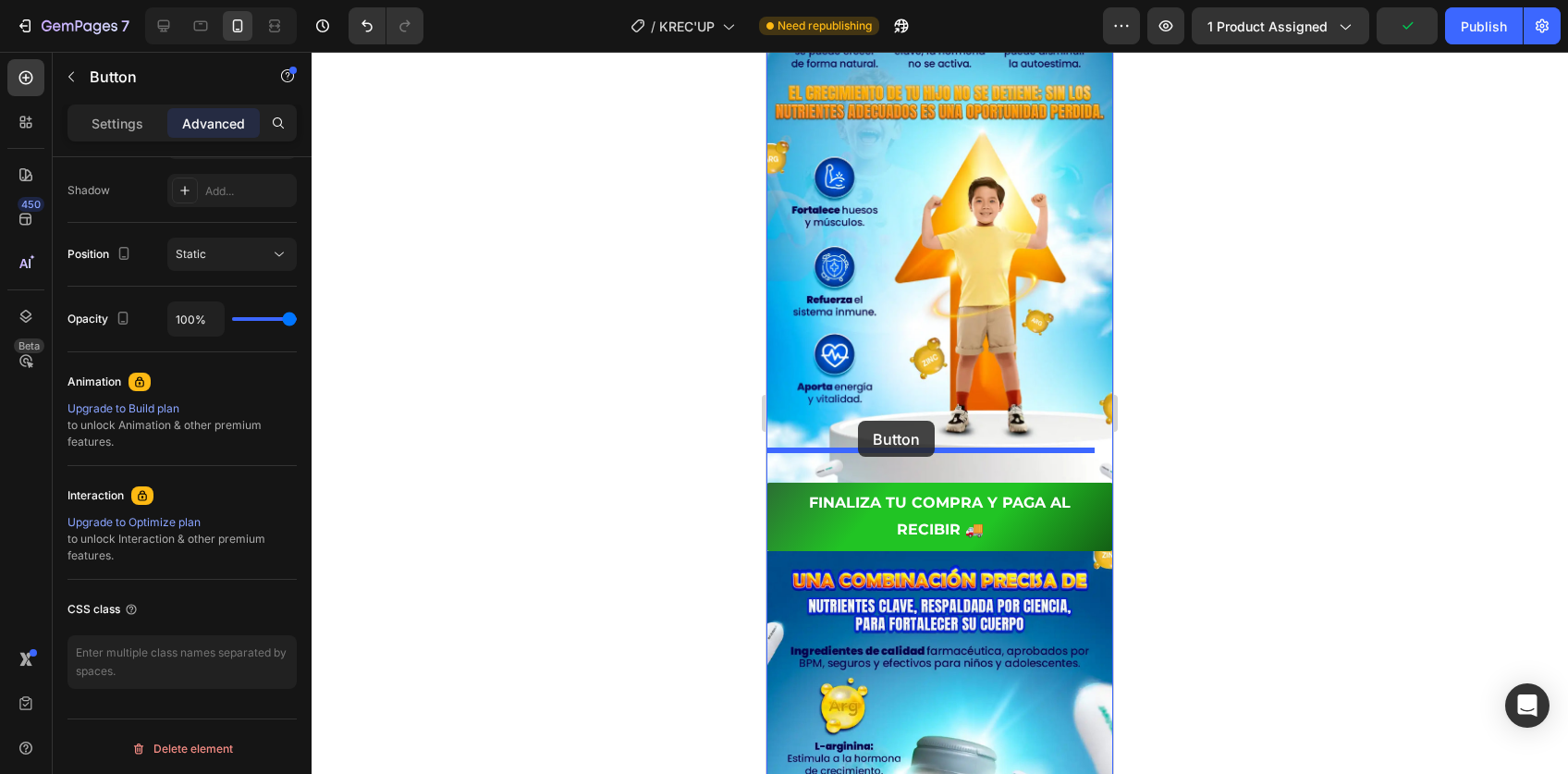
drag, startPoint x: 813, startPoint y: 346, endPoint x: 858, endPoint y: 421, distance: 87.5
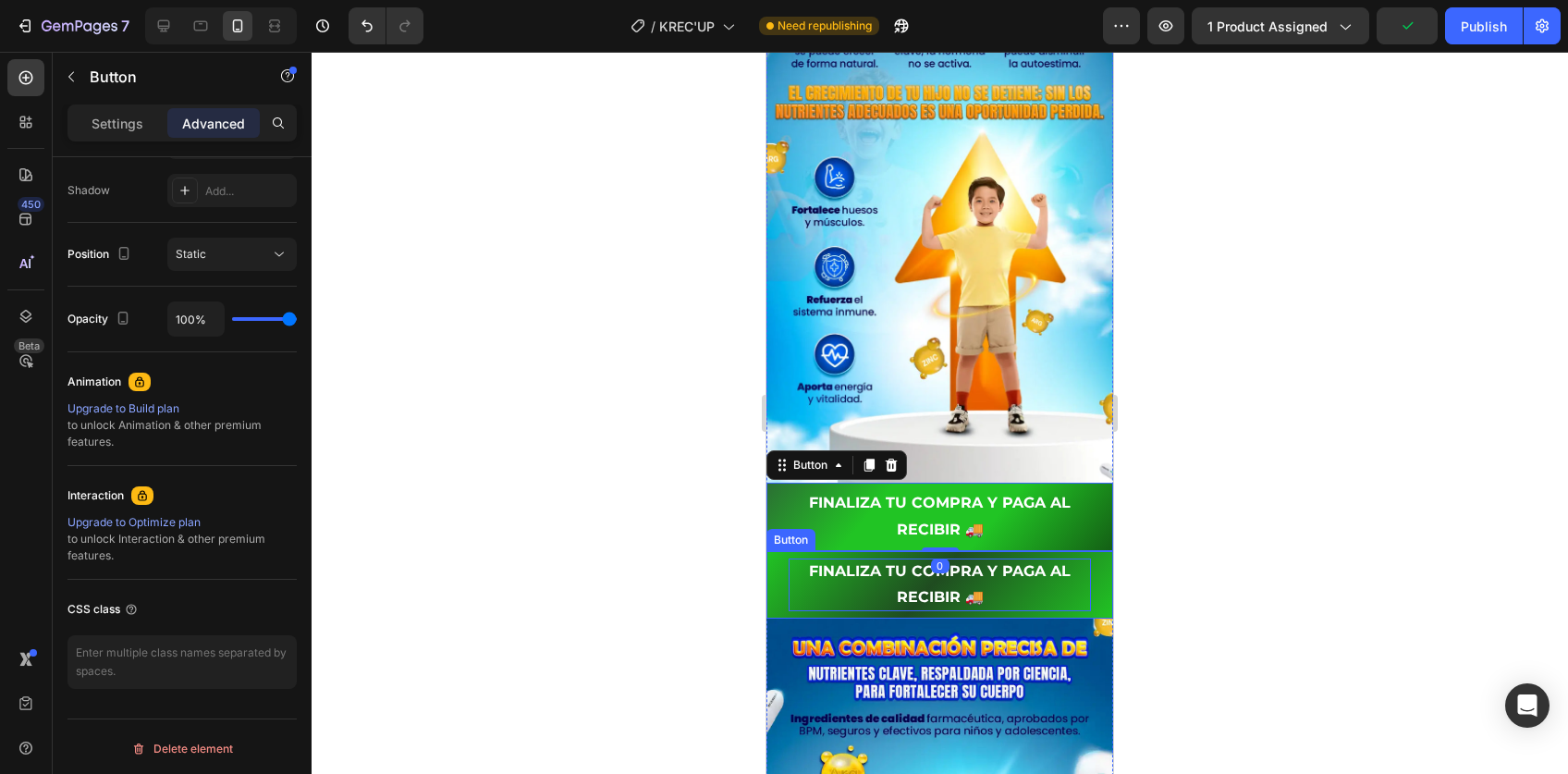
click at [835, 558] on p "FINALIZA TU COMPRA Y PAGA AL RECIBIR 🚚" at bounding box center [940, 584] width 302 height 53
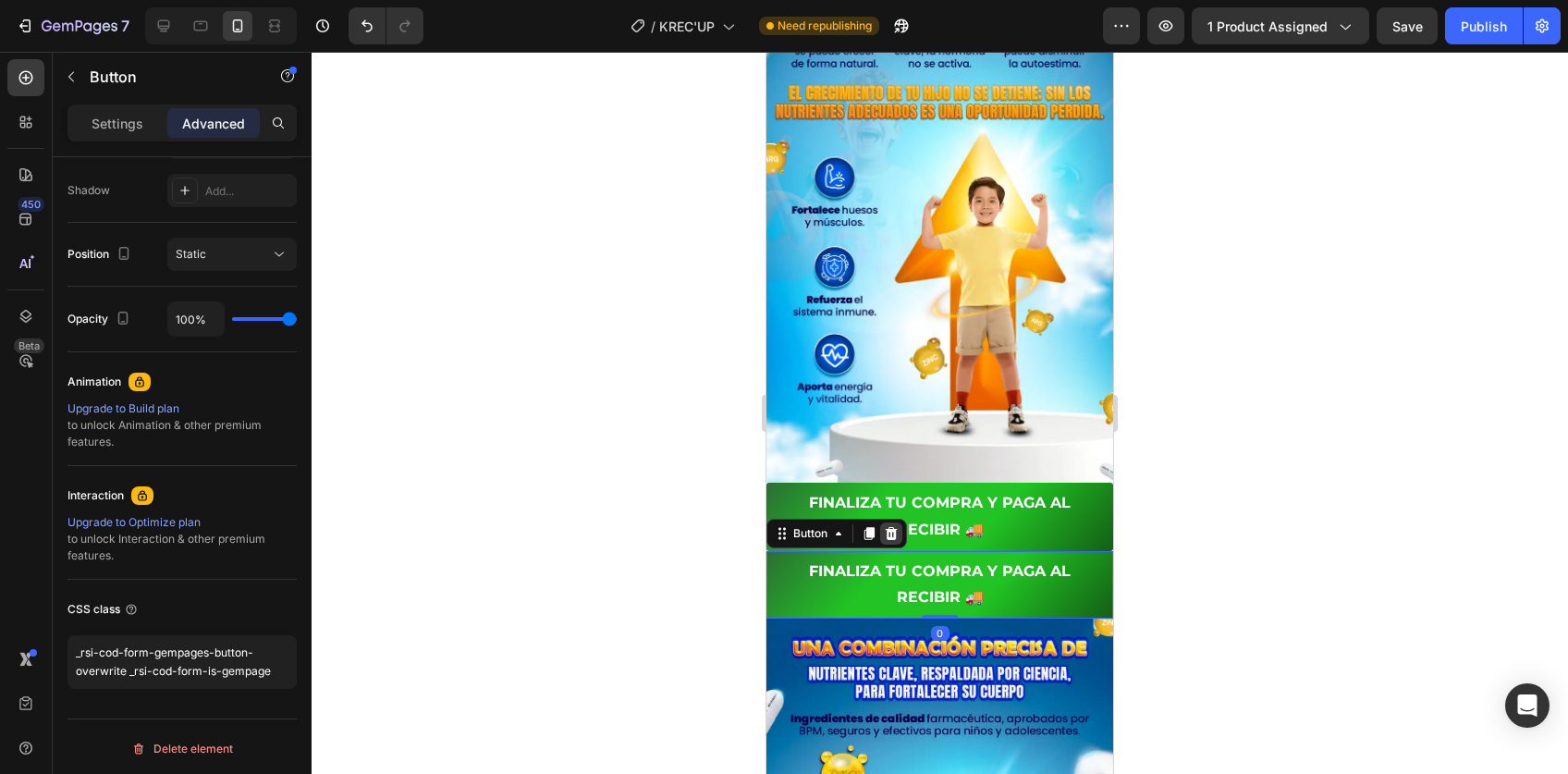
click at [888, 526] on icon at bounding box center [891, 533] width 12 height 13
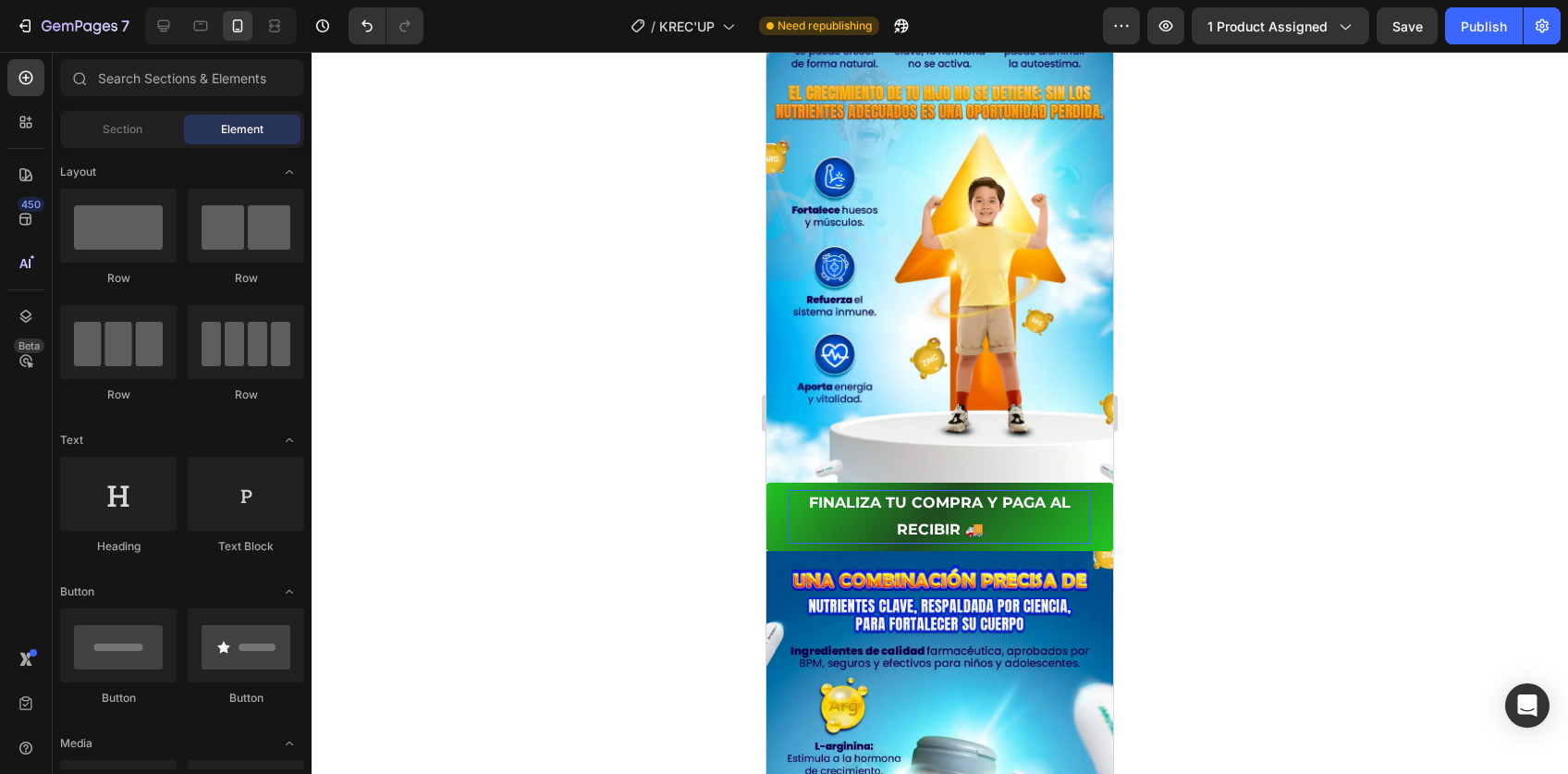
click at [874, 492] on p "FINALIZA TU COMPRA Y PAGA AL RECIBIR 🚚" at bounding box center [940, 516] width 302 height 53
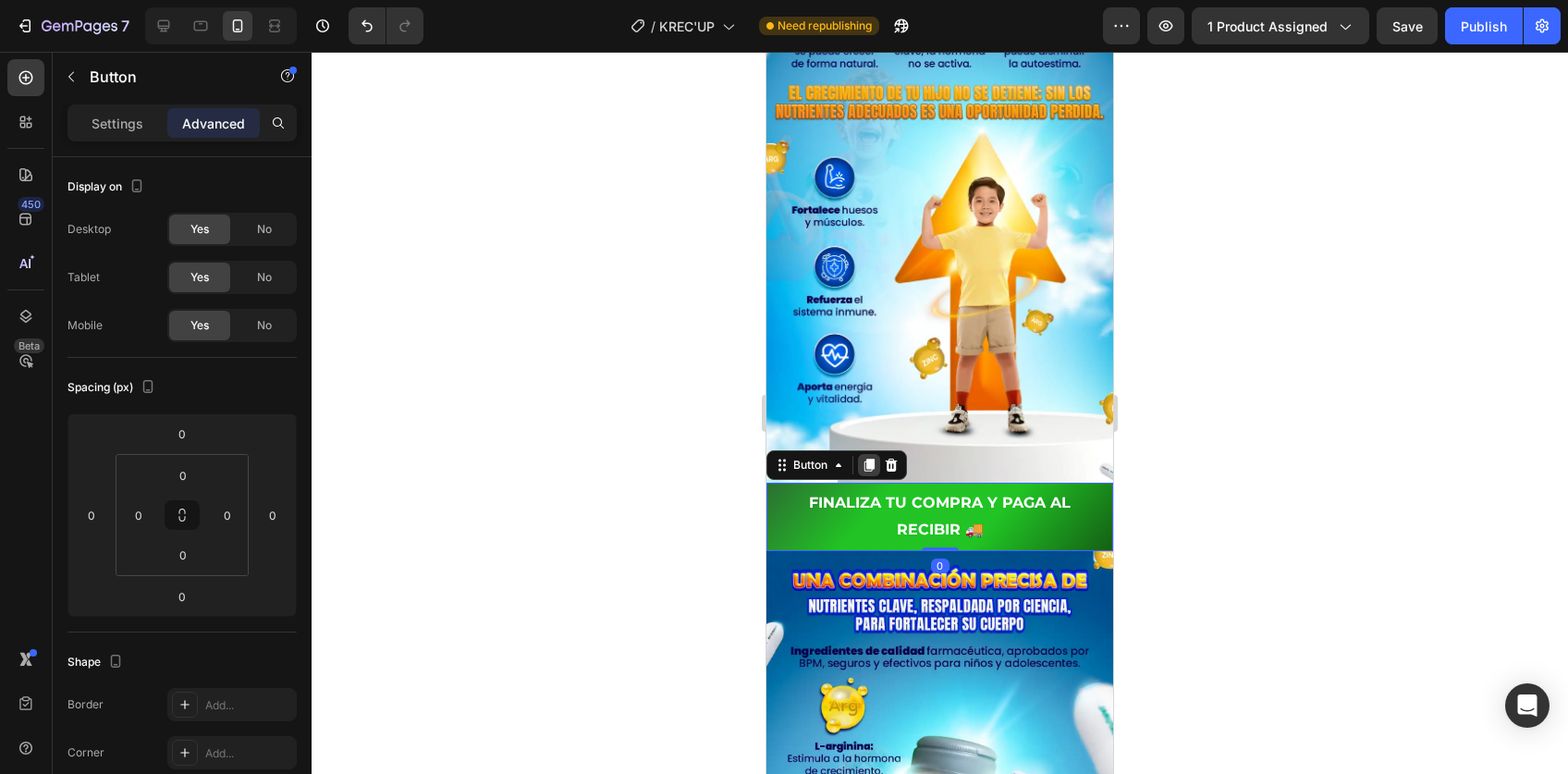
click at [873, 459] on icon at bounding box center [870, 466] width 10 height 13
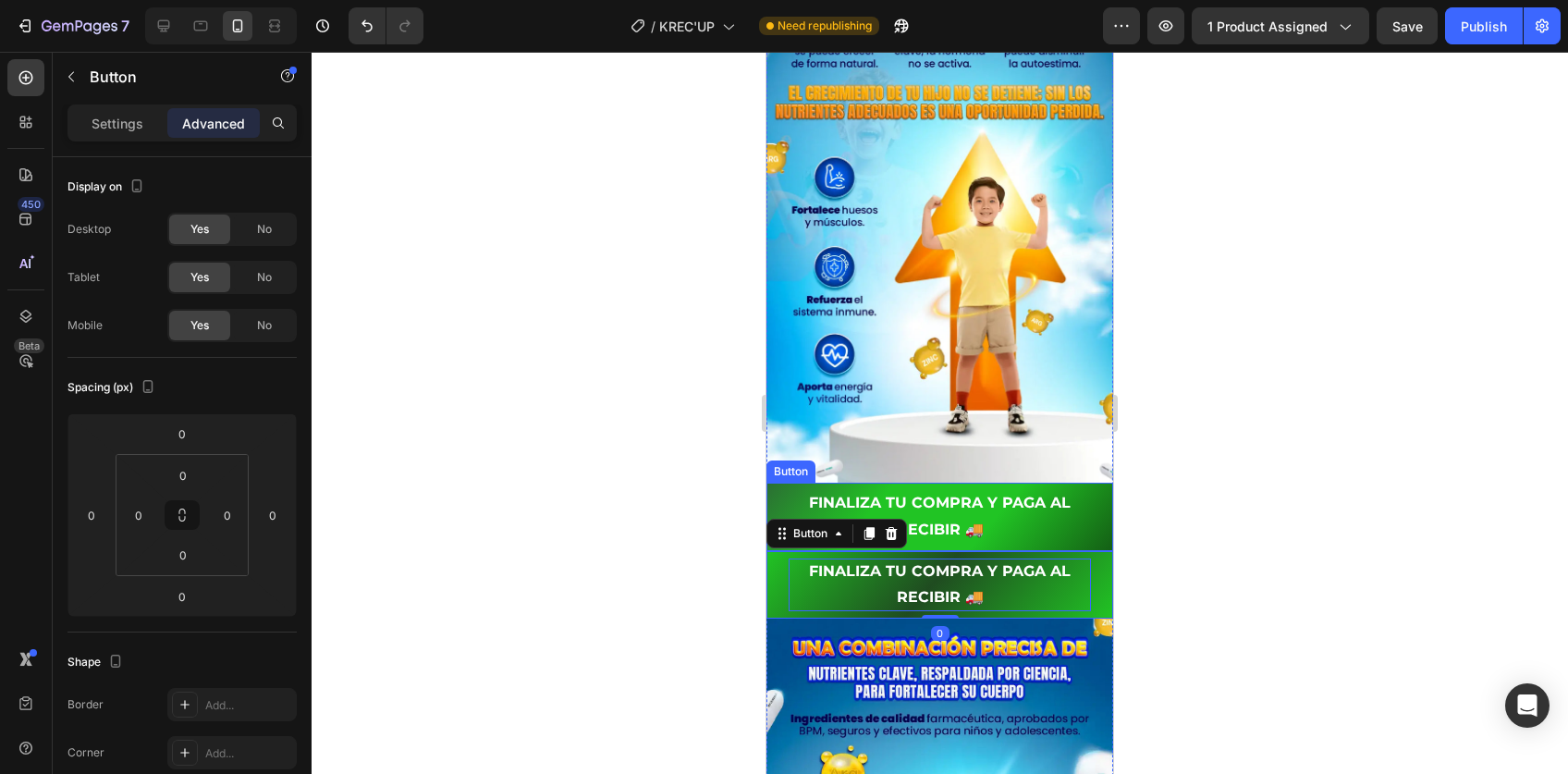
scroll to position [610, 0]
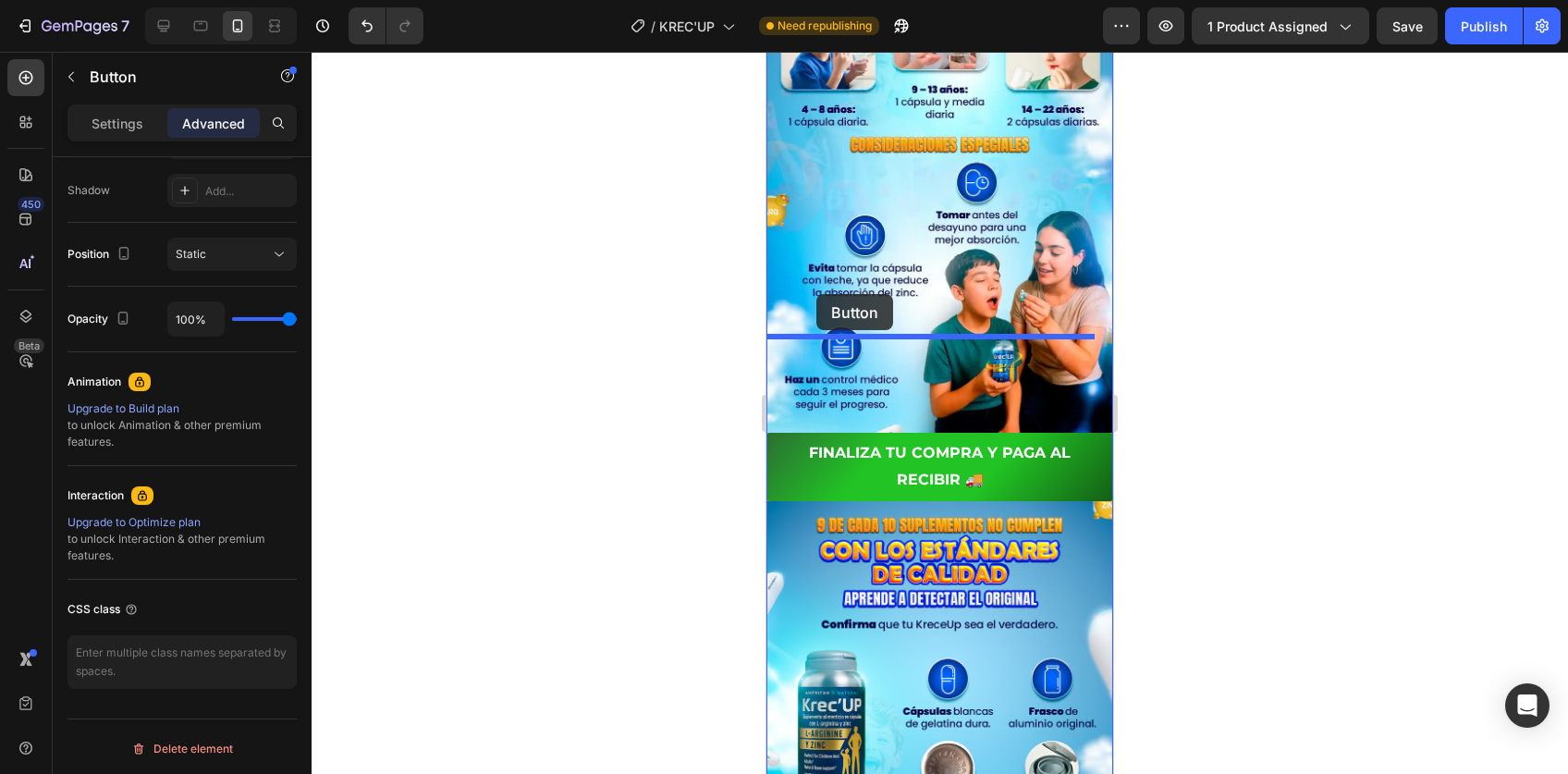
drag, startPoint x: 803, startPoint y: 497, endPoint x: 816, endPoint y: 294, distance: 203.4
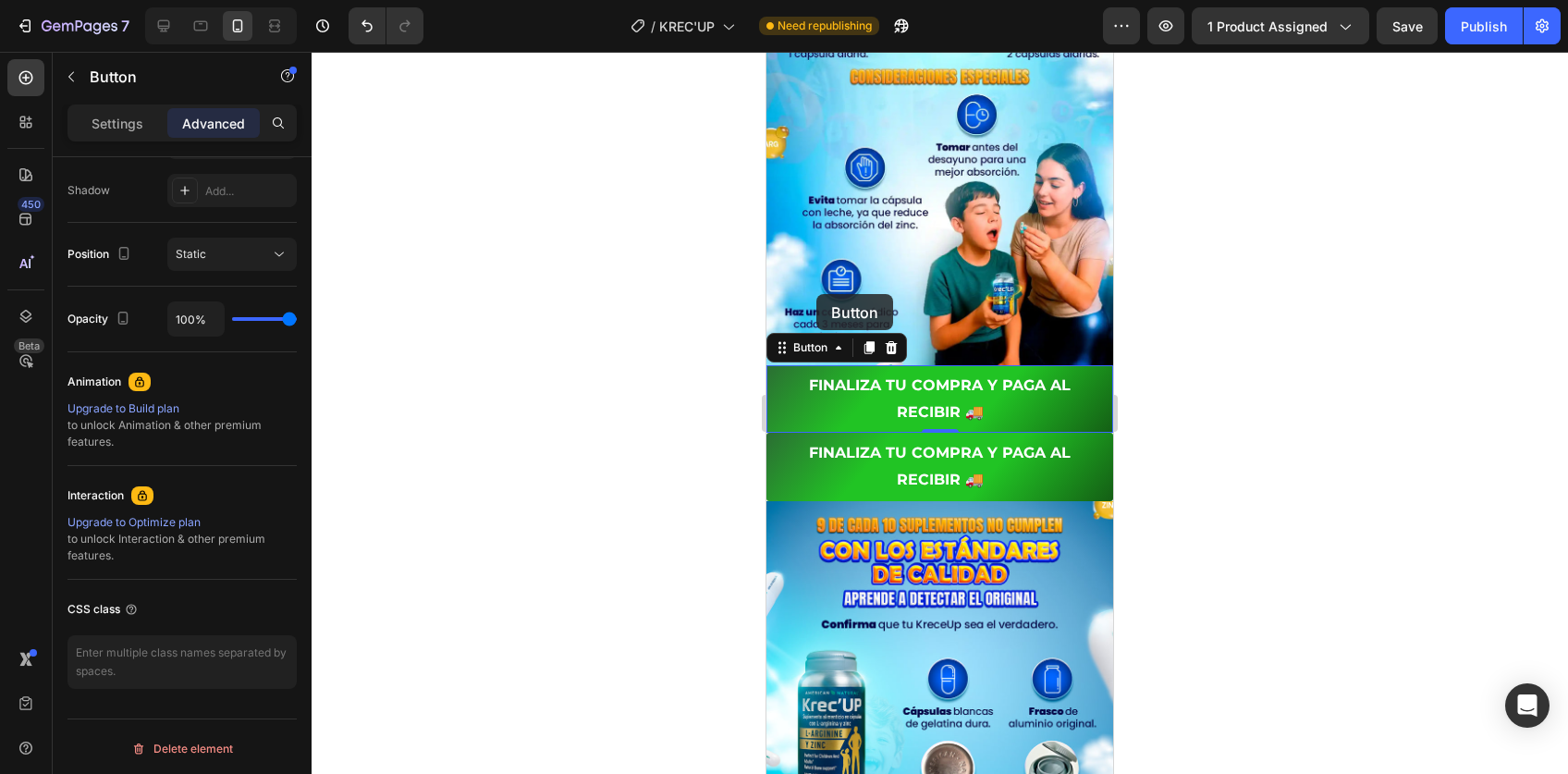
scroll to position [4139, 0]
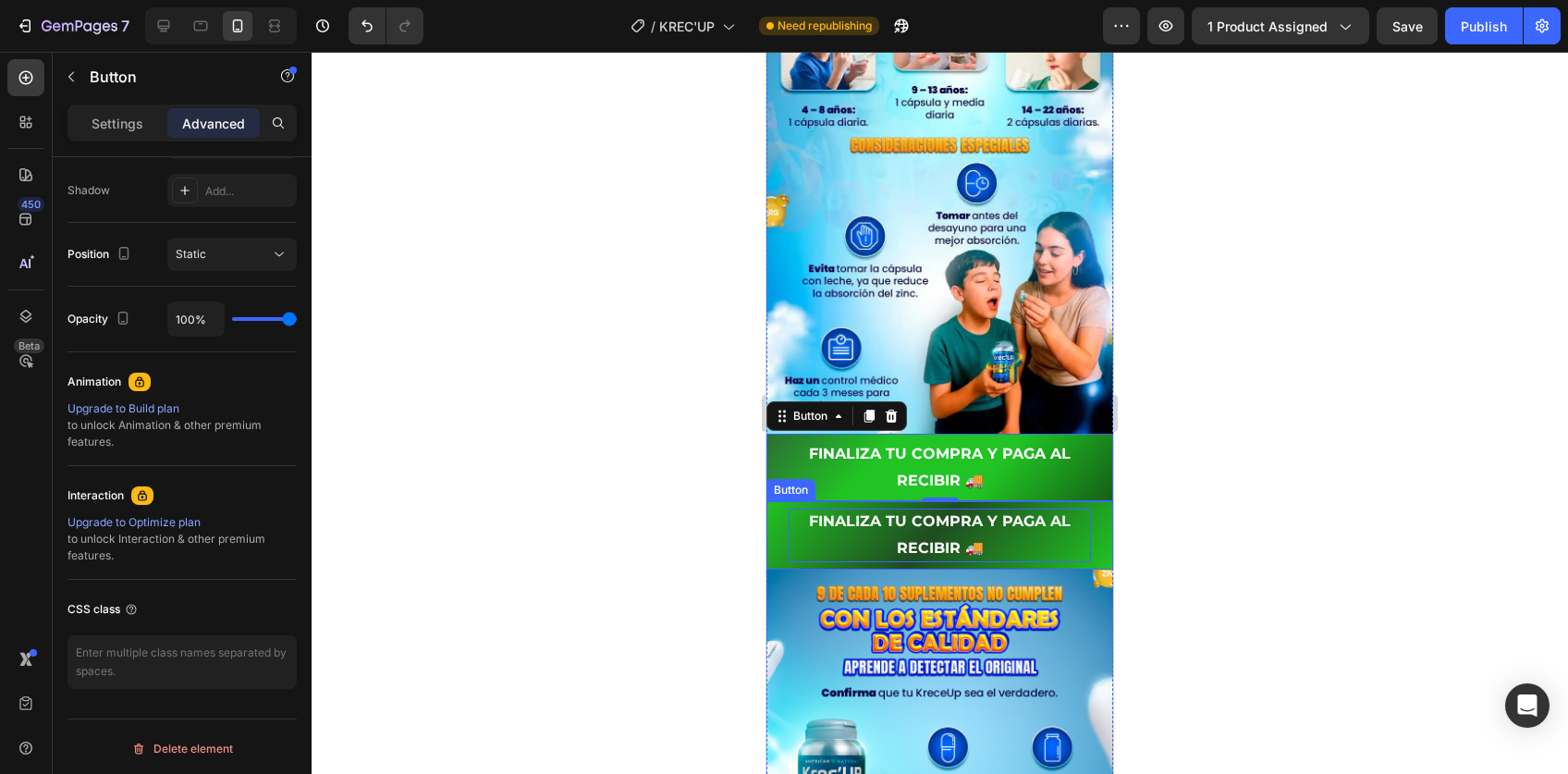
click at [827, 509] on p "FINALIZA TU COMPRA Y PAGA AL RECIBIR 🚚" at bounding box center [940, 535] width 302 height 53
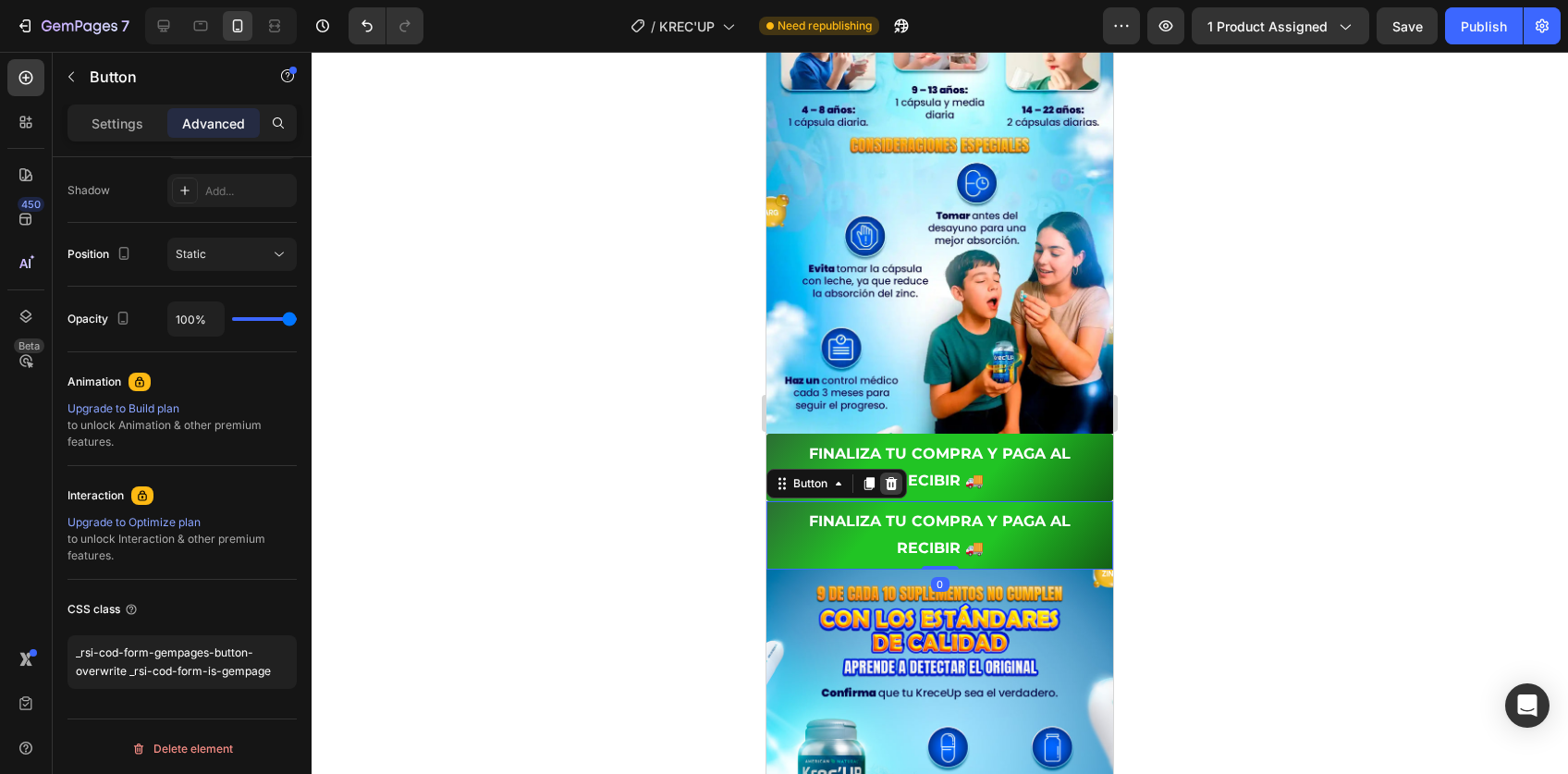
click at [893, 476] on icon at bounding box center [891, 483] width 15 height 15
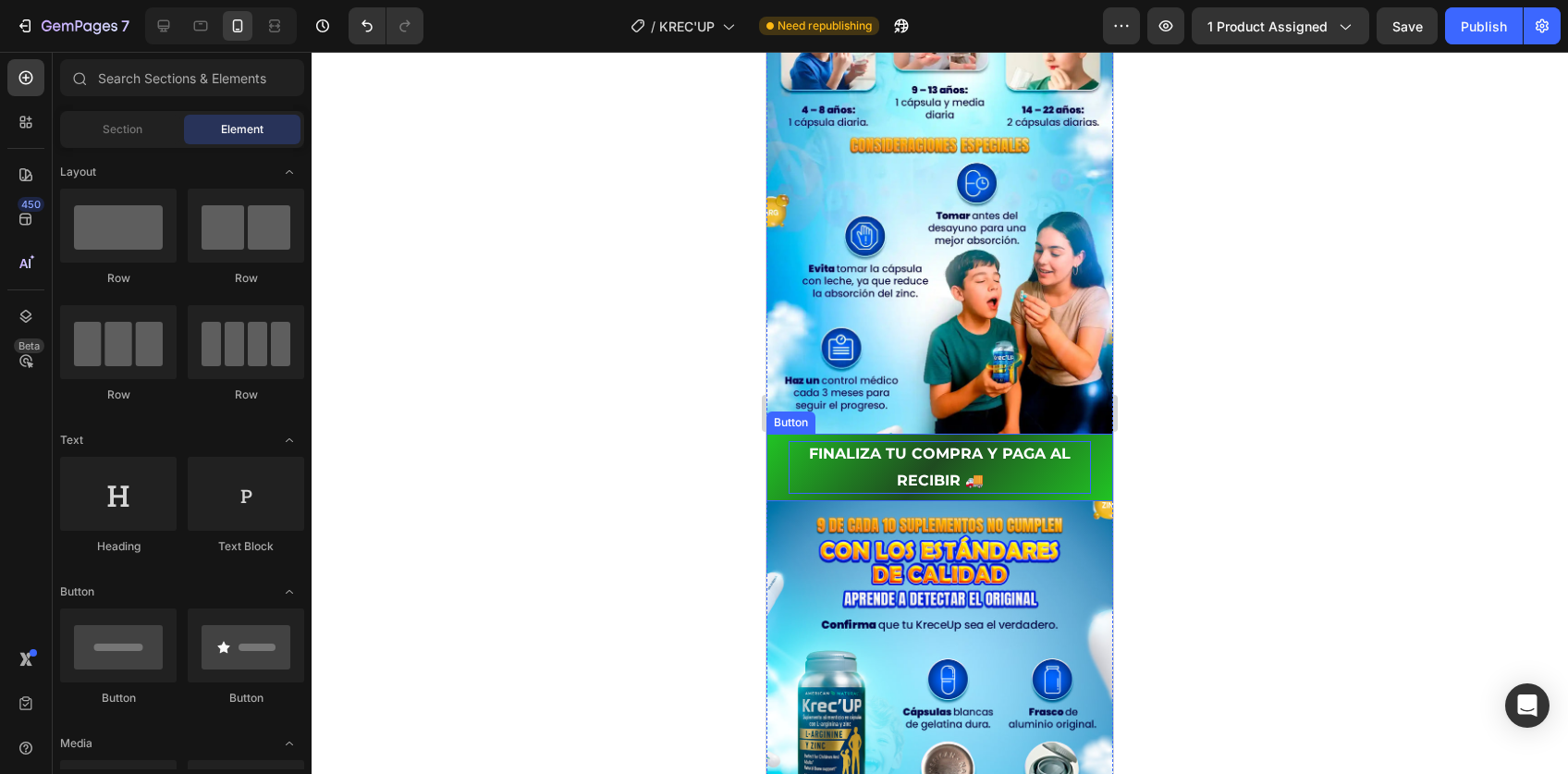
click at [887, 441] on p "FINALIZA TU COMPRA Y PAGA AL RECIBIR 🚚" at bounding box center [940, 467] width 302 height 53
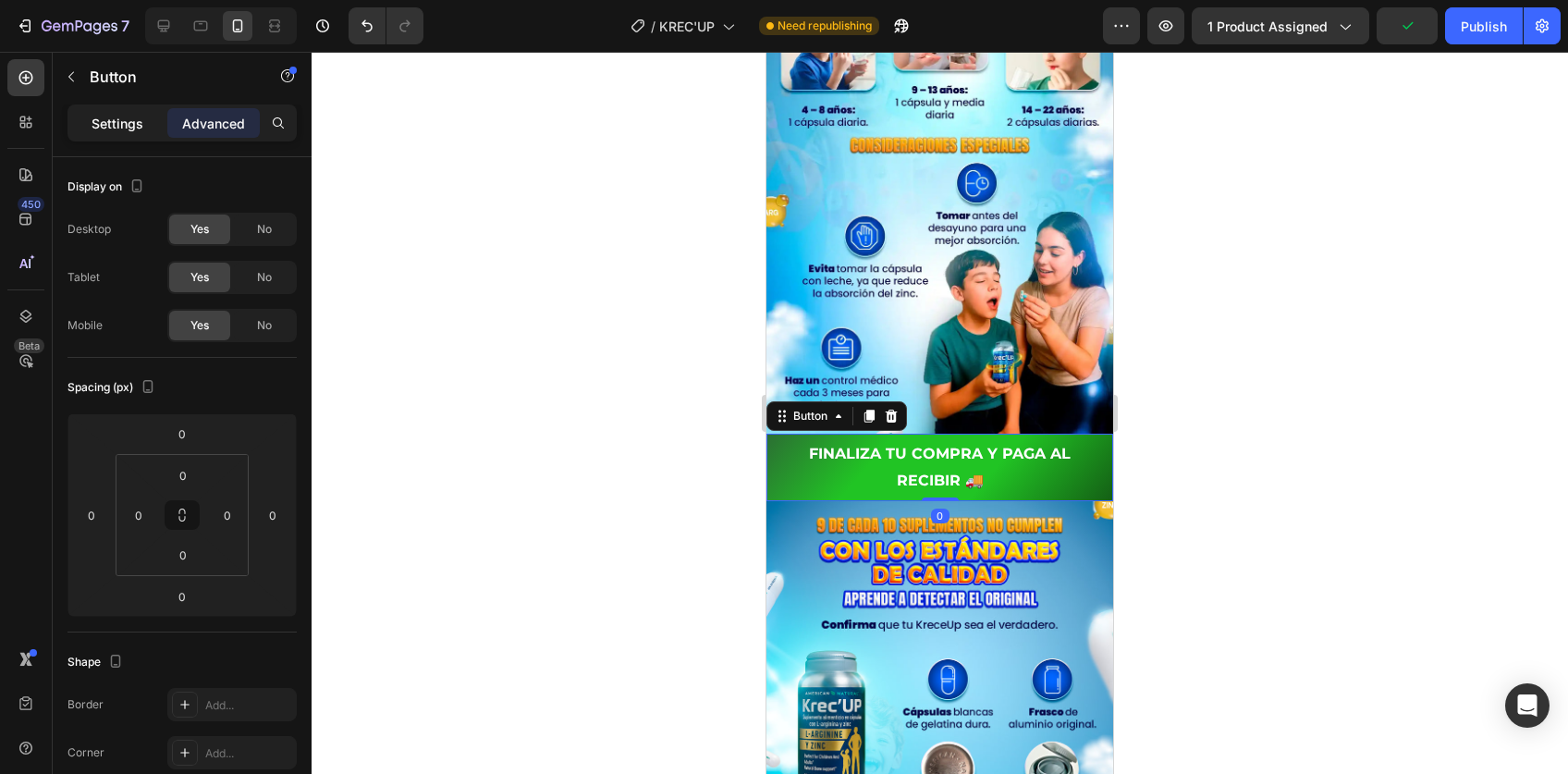
click at [122, 123] on p "Settings" at bounding box center [117, 123] width 51 height 20
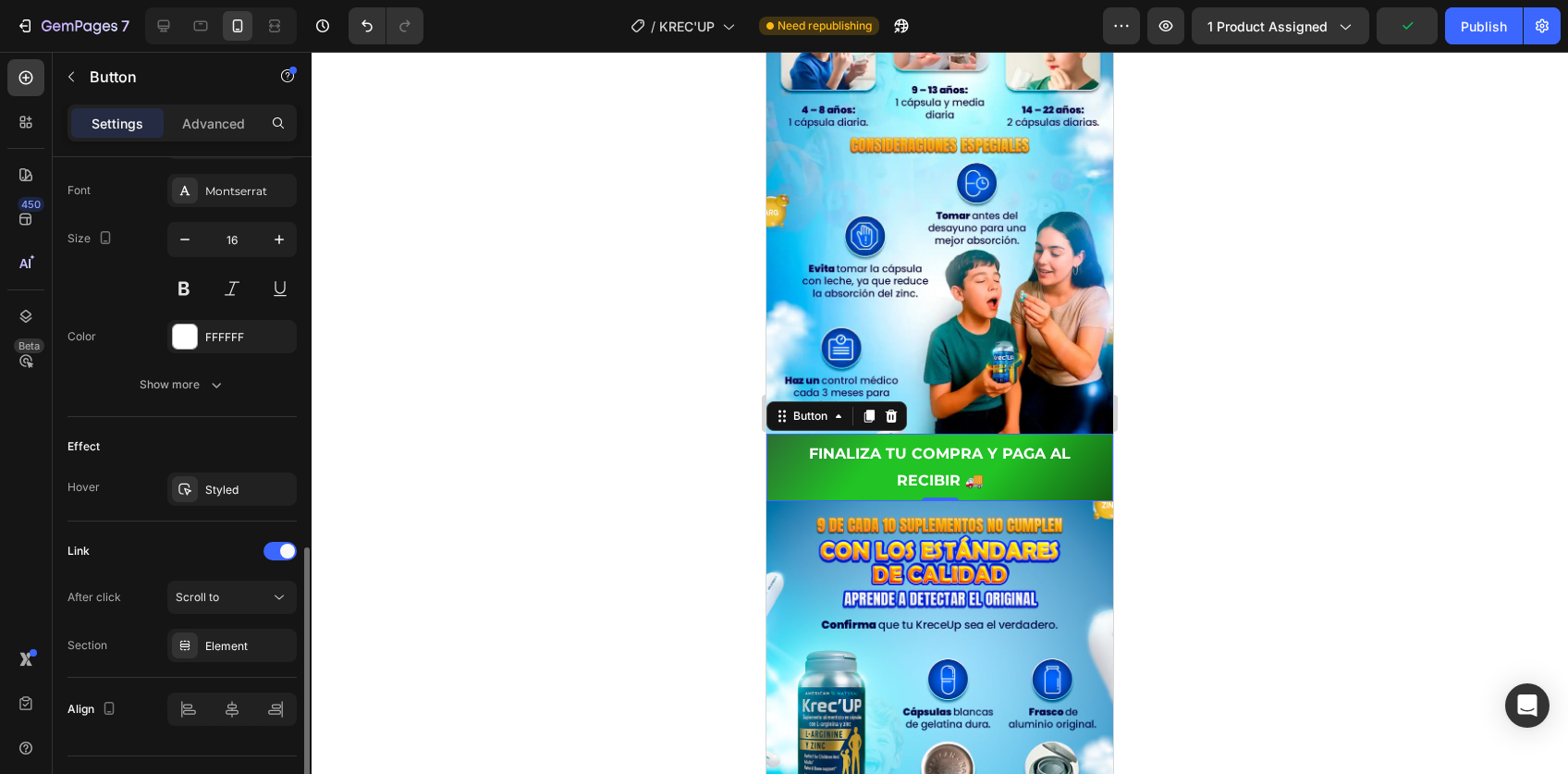
scroll to position [748, 0]
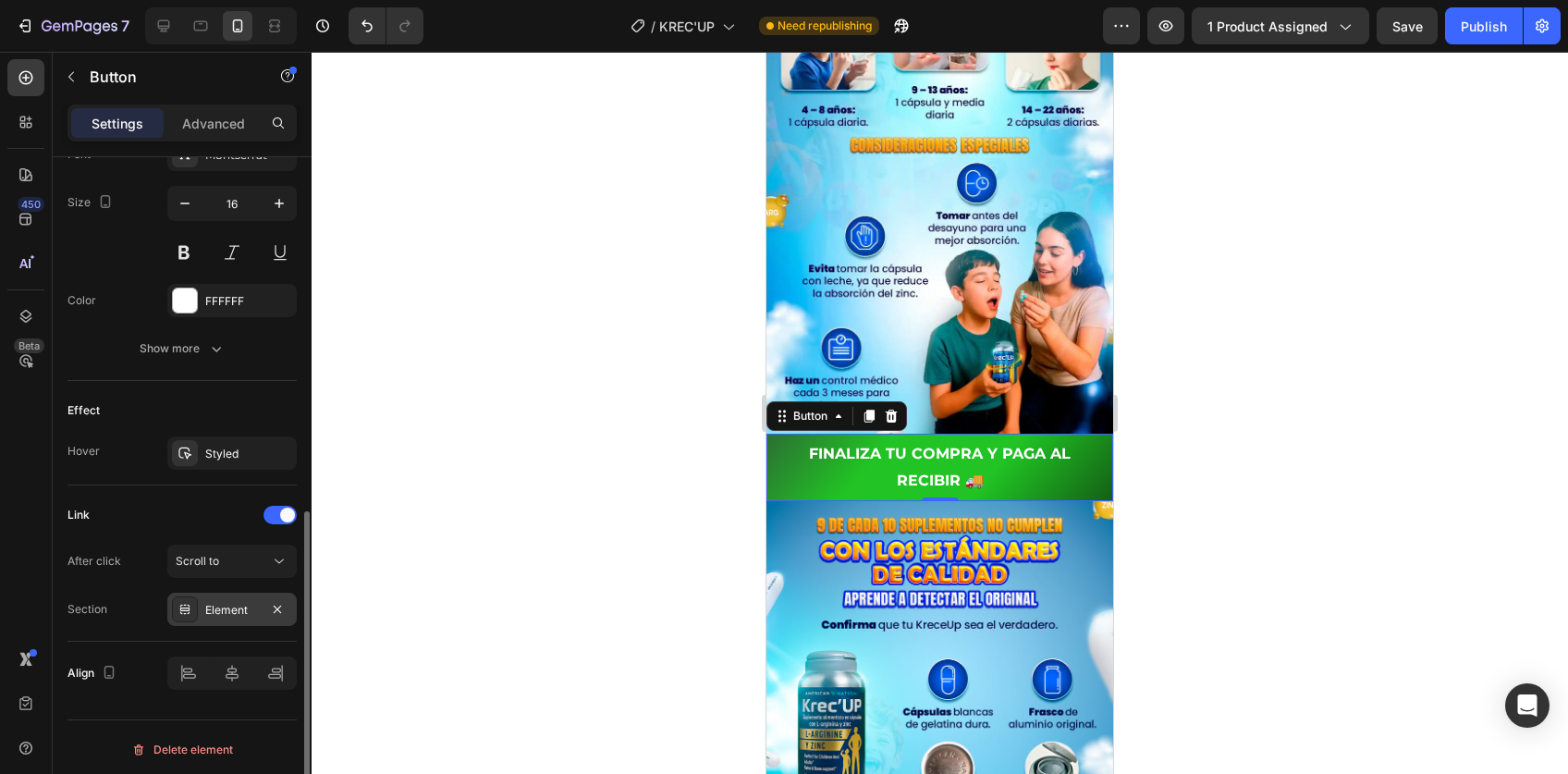
click at [209, 602] on div "Element" at bounding box center [232, 610] width 53 height 17
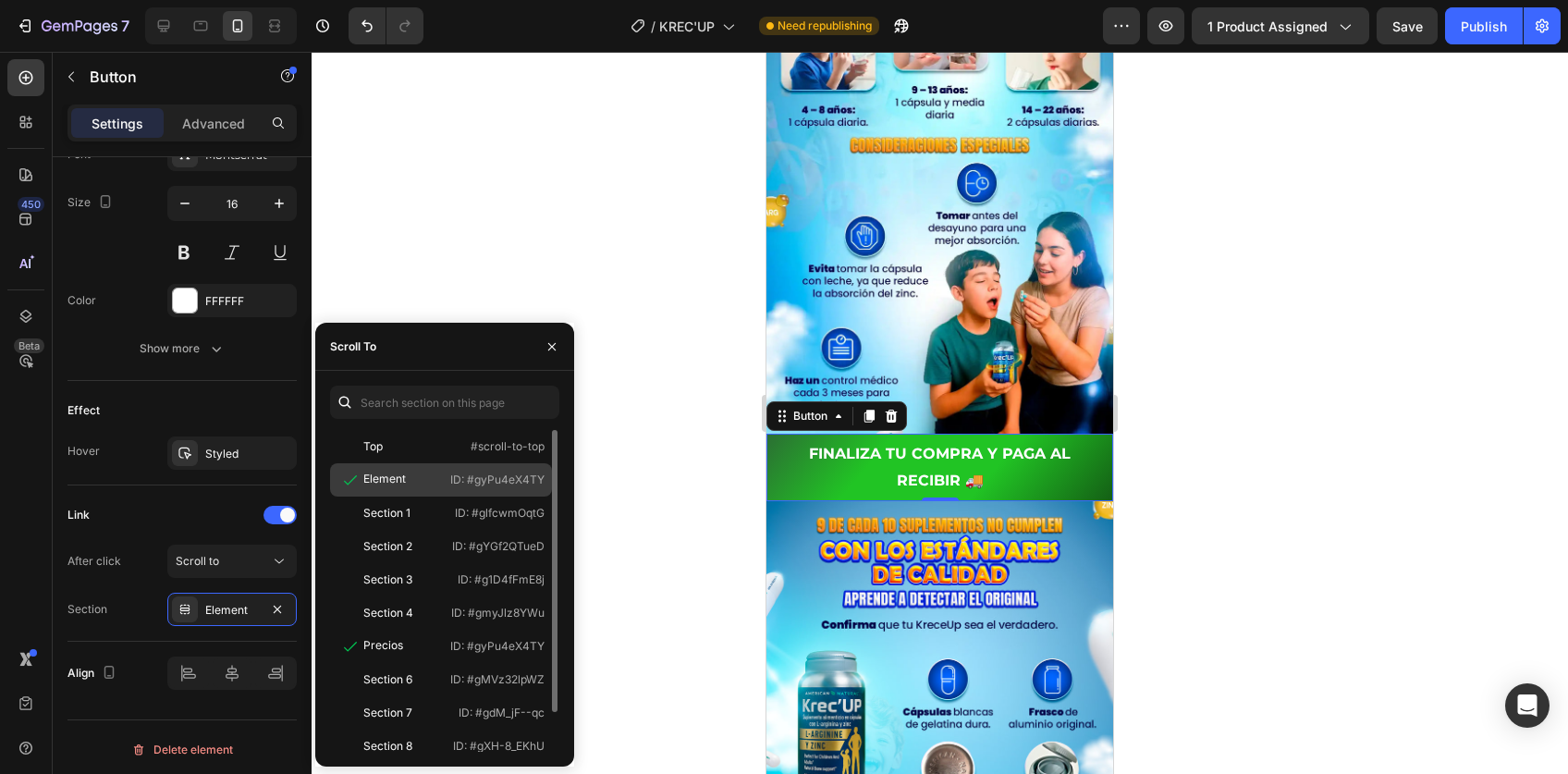
click at [368, 484] on div "Element" at bounding box center [384, 479] width 42 height 17
click at [352, 477] on icon at bounding box center [351, 480] width 19 height 19
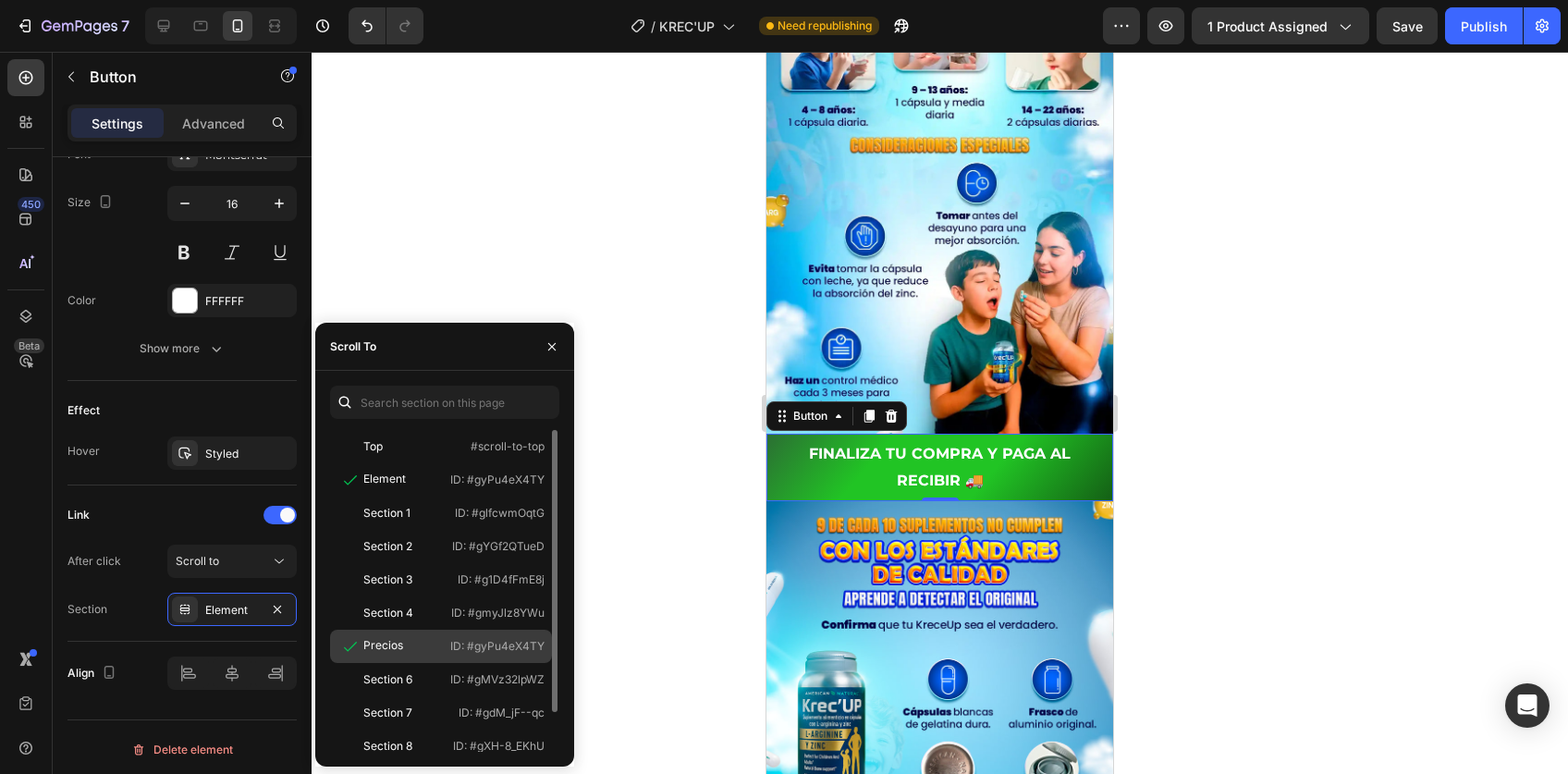
click at [361, 663] on div "Precios ID: #gyPu4eX4TY" at bounding box center [440, 680] width 222 height 34
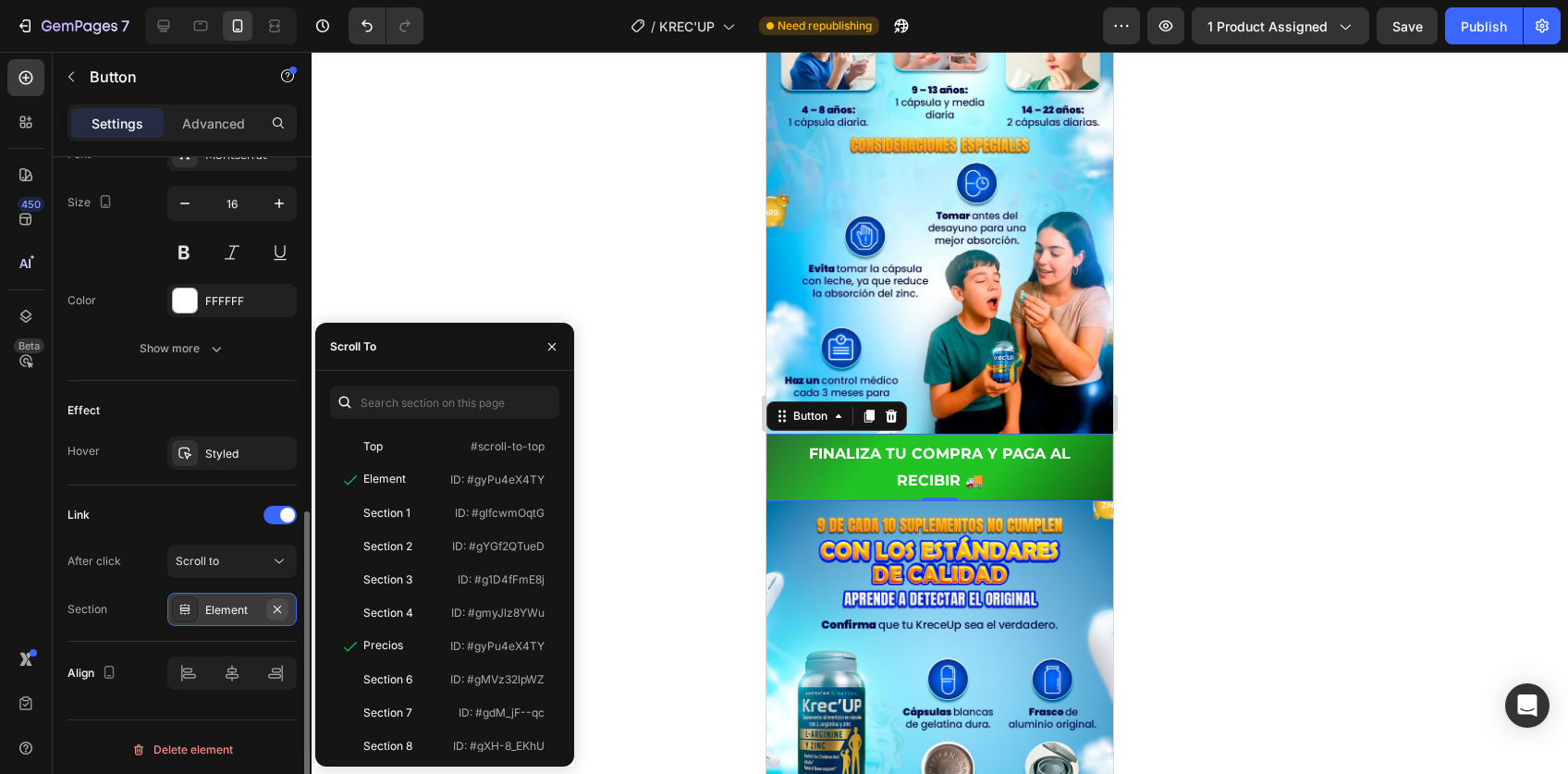
click at [282, 602] on icon "button" at bounding box center [278, 609] width 15 height 15
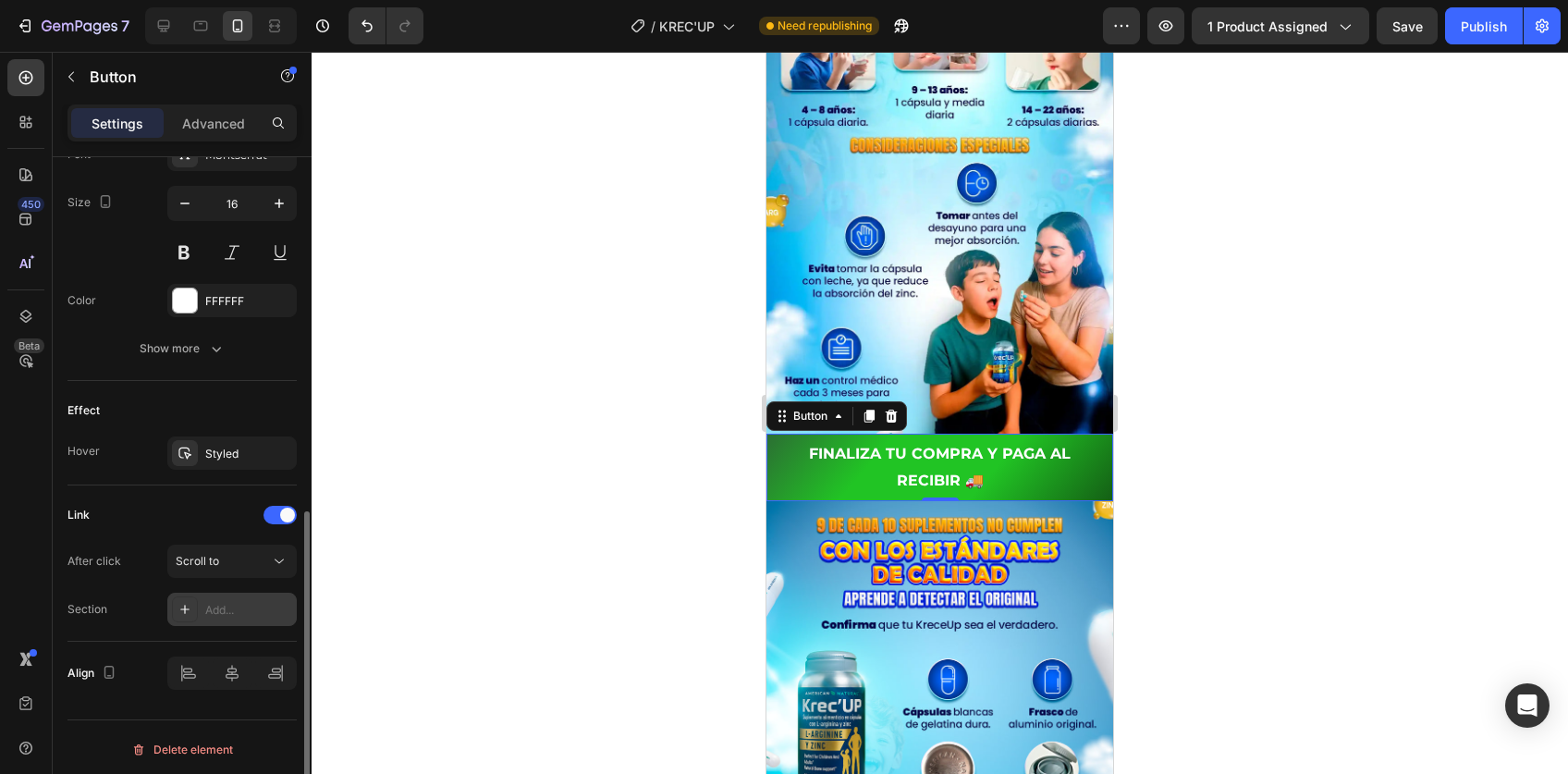
click at [233, 610] on div "Add..." at bounding box center [249, 610] width 87 height 17
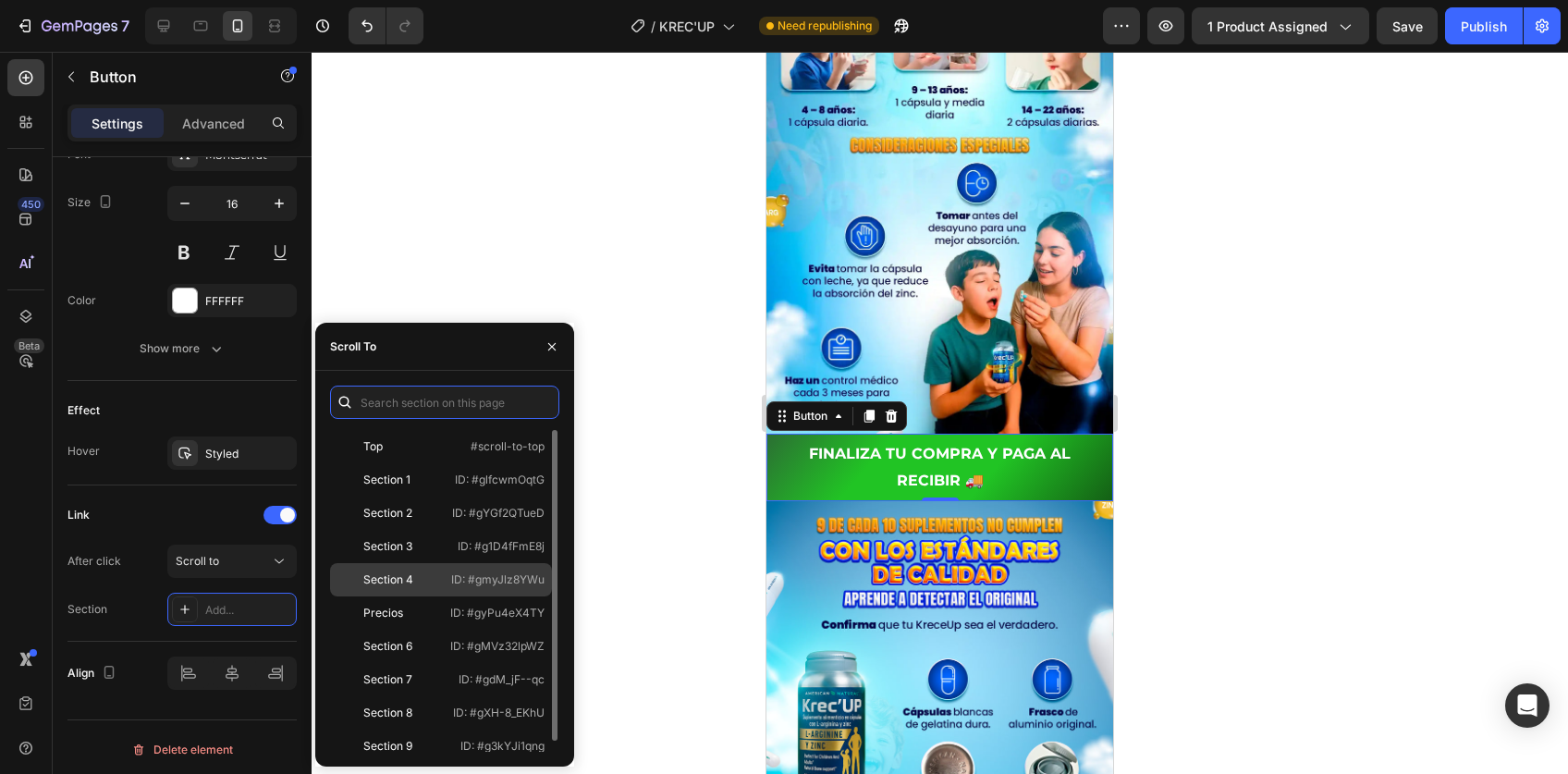
scroll to position [11, 0]
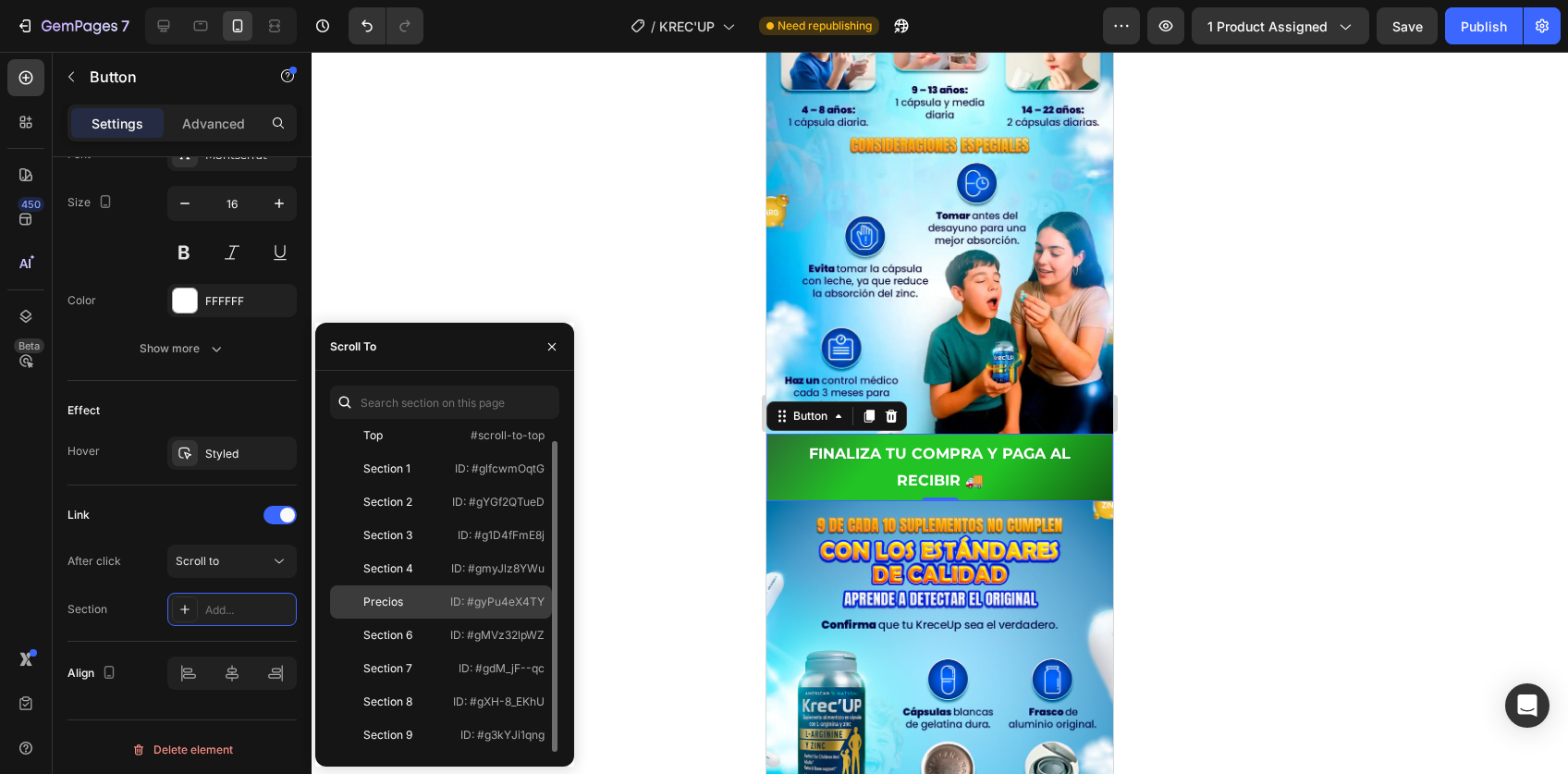
click at [391, 596] on div "Precios" at bounding box center [383, 602] width 40 height 17
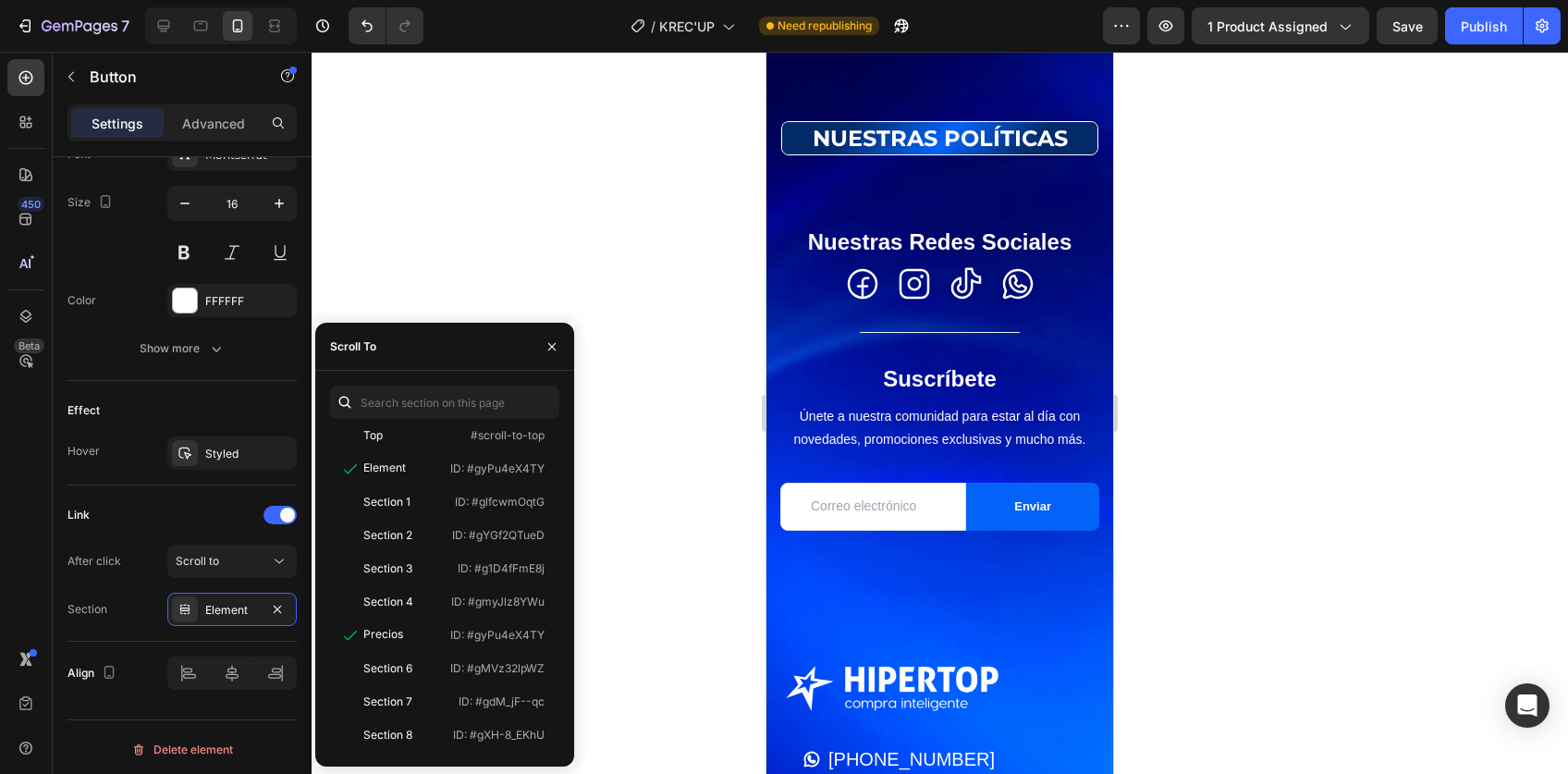
scroll to position [9307, 0]
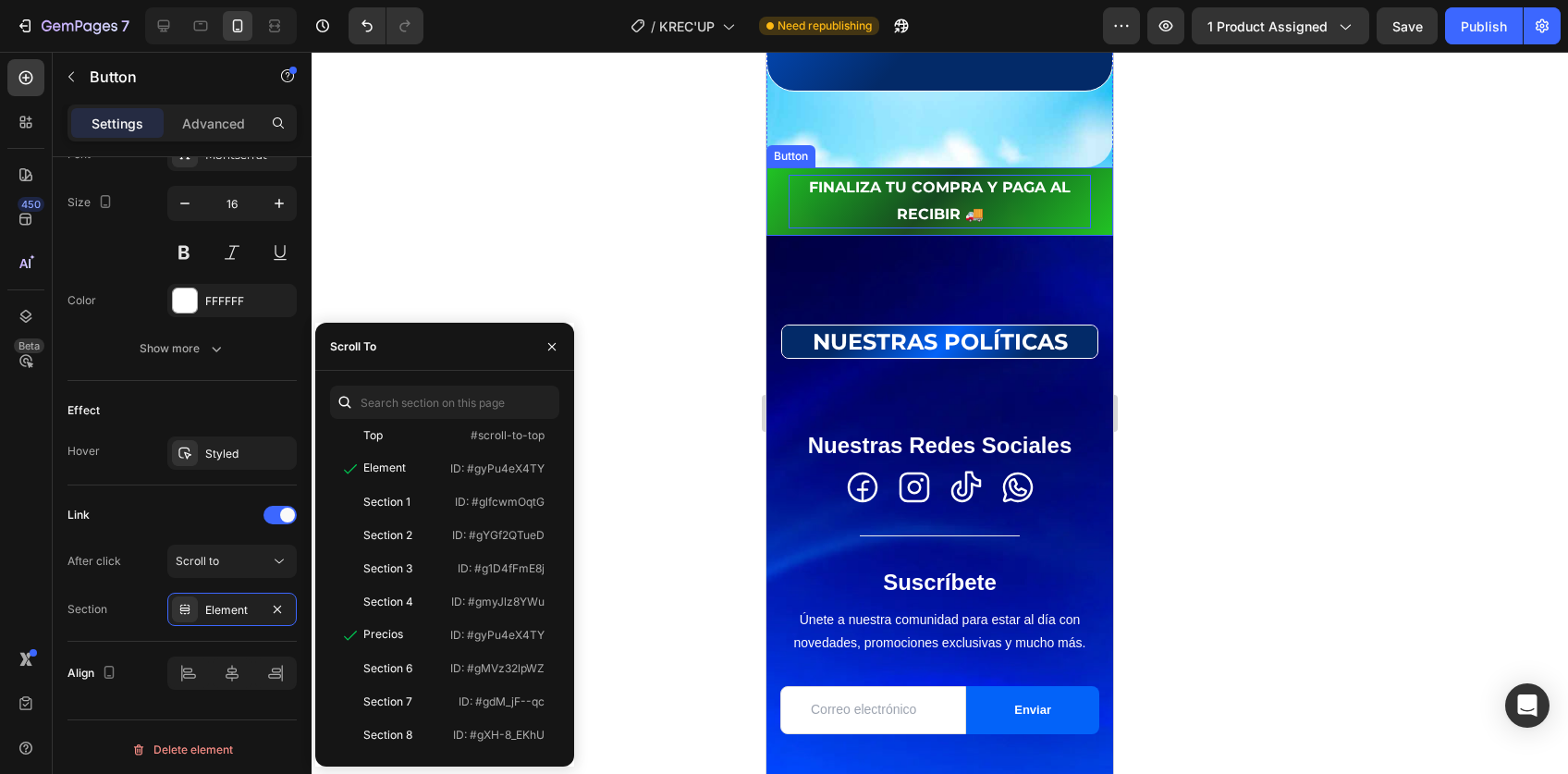
click at [914, 228] on p "FINALIZA TU COMPRA Y PAGA AL RECIBIR 🚚" at bounding box center [940, 201] width 302 height 53
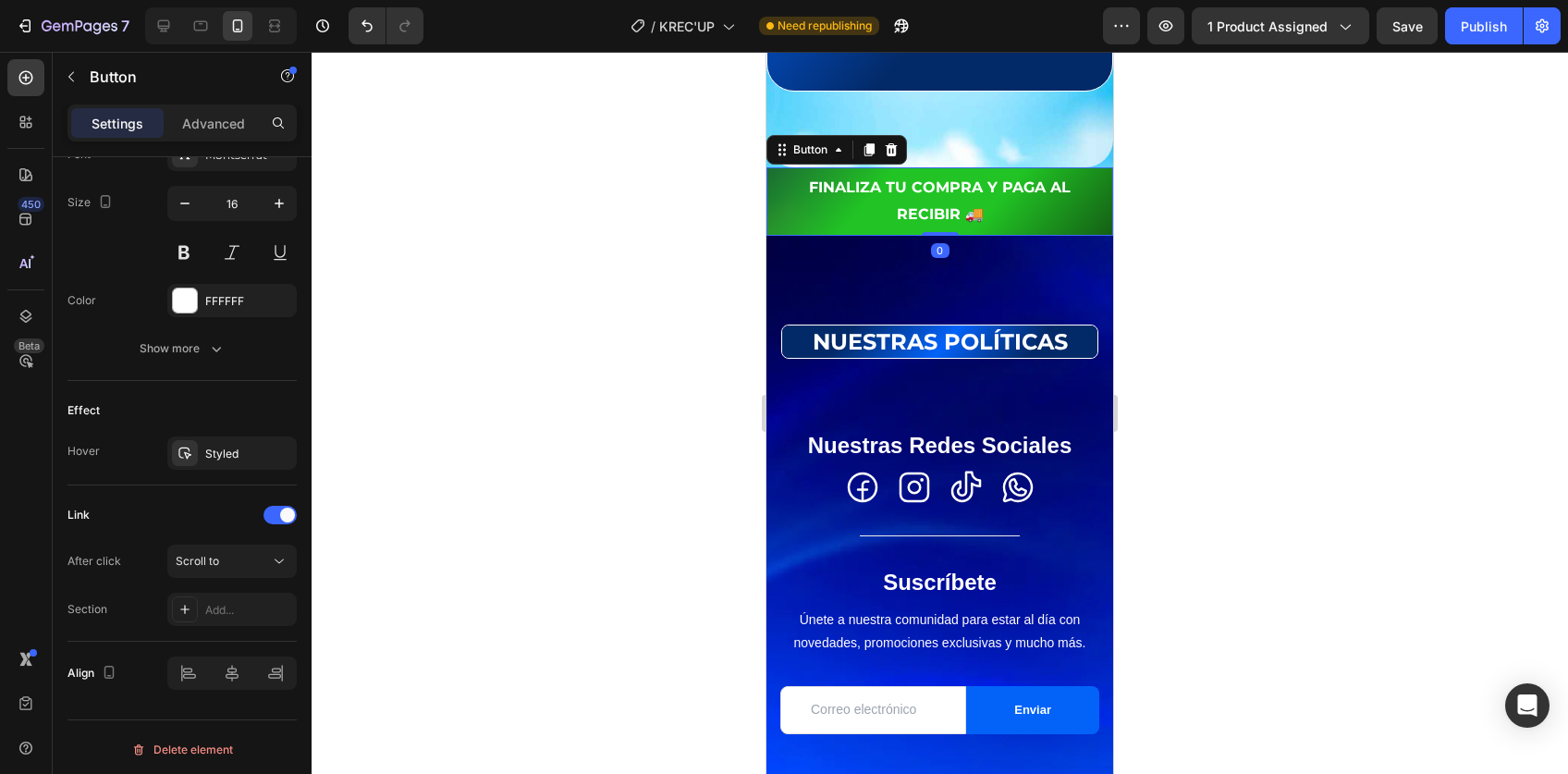
click at [213, 105] on div "Settings Advanced" at bounding box center [181, 123] width 229 height 37
click at [210, 122] on p "Advanced" at bounding box center [213, 123] width 63 height 20
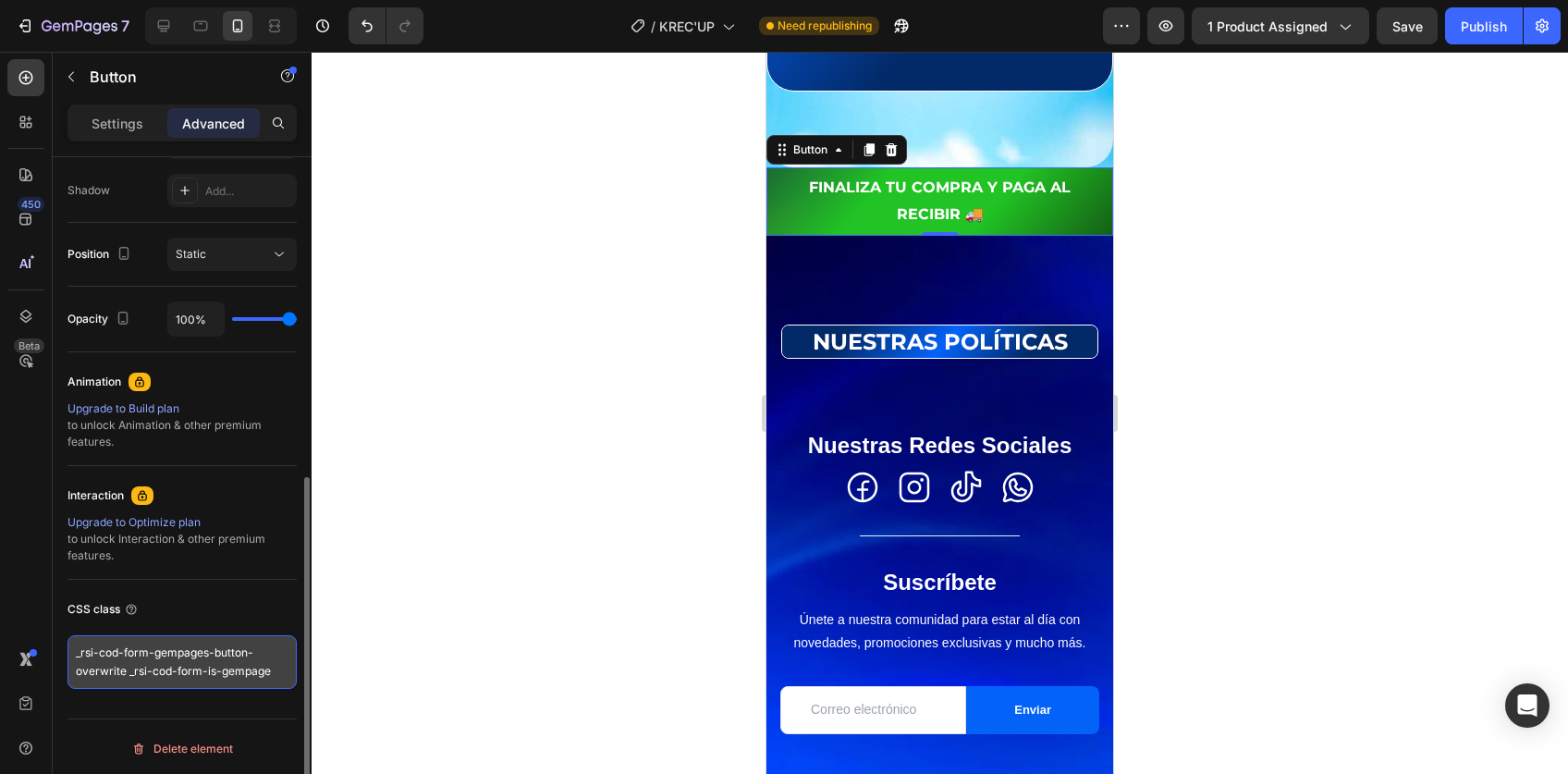
click at [162, 655] on textarea "_rsi-cod-form-gempages-button-overwrite _rsi-cod-form-is-gempage" at bounding box center [181, 661] width 229 height 53
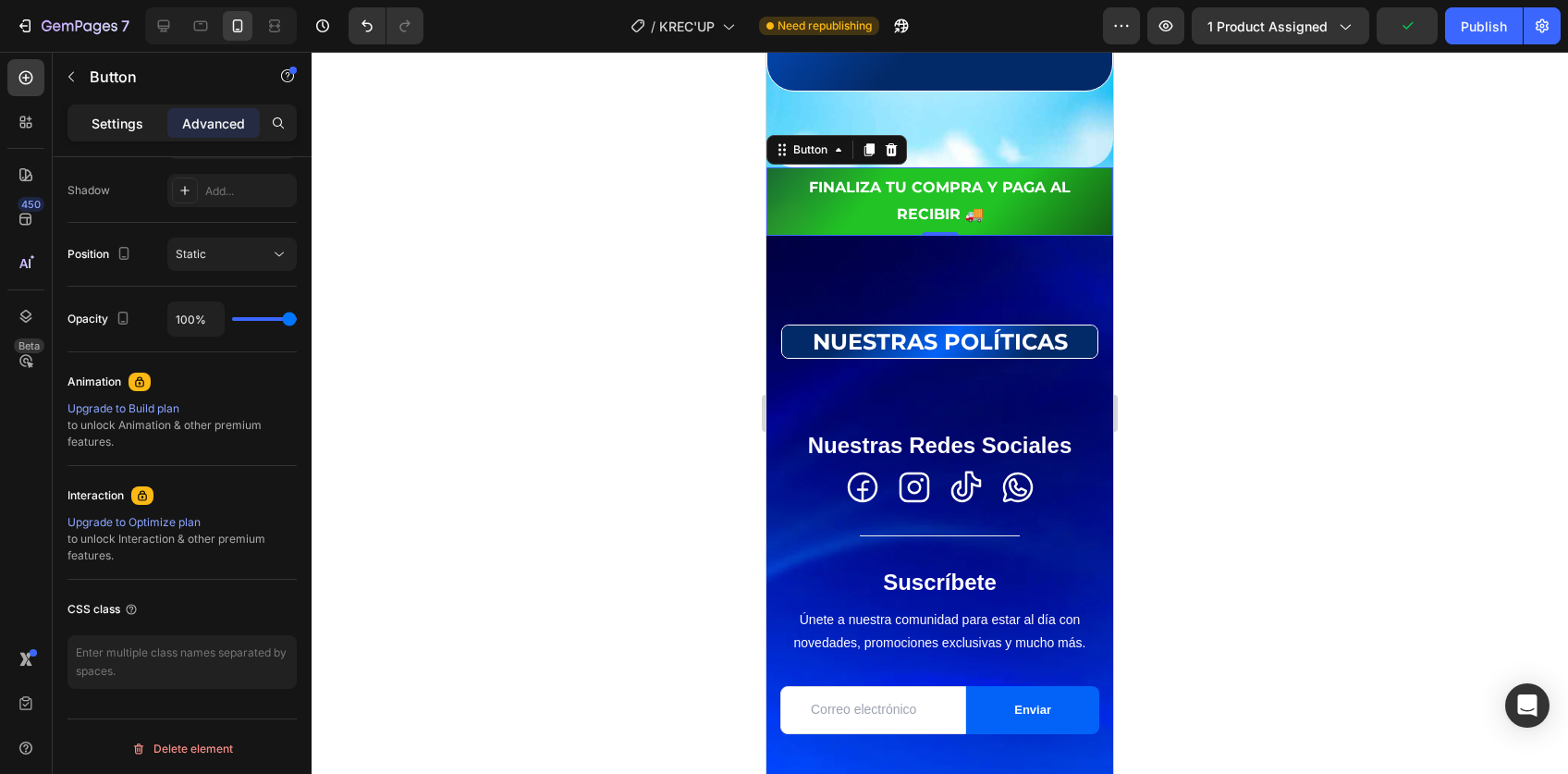
click at [117, 123] on p "Settings" at bounding box center [117, 123] width 51 height 20
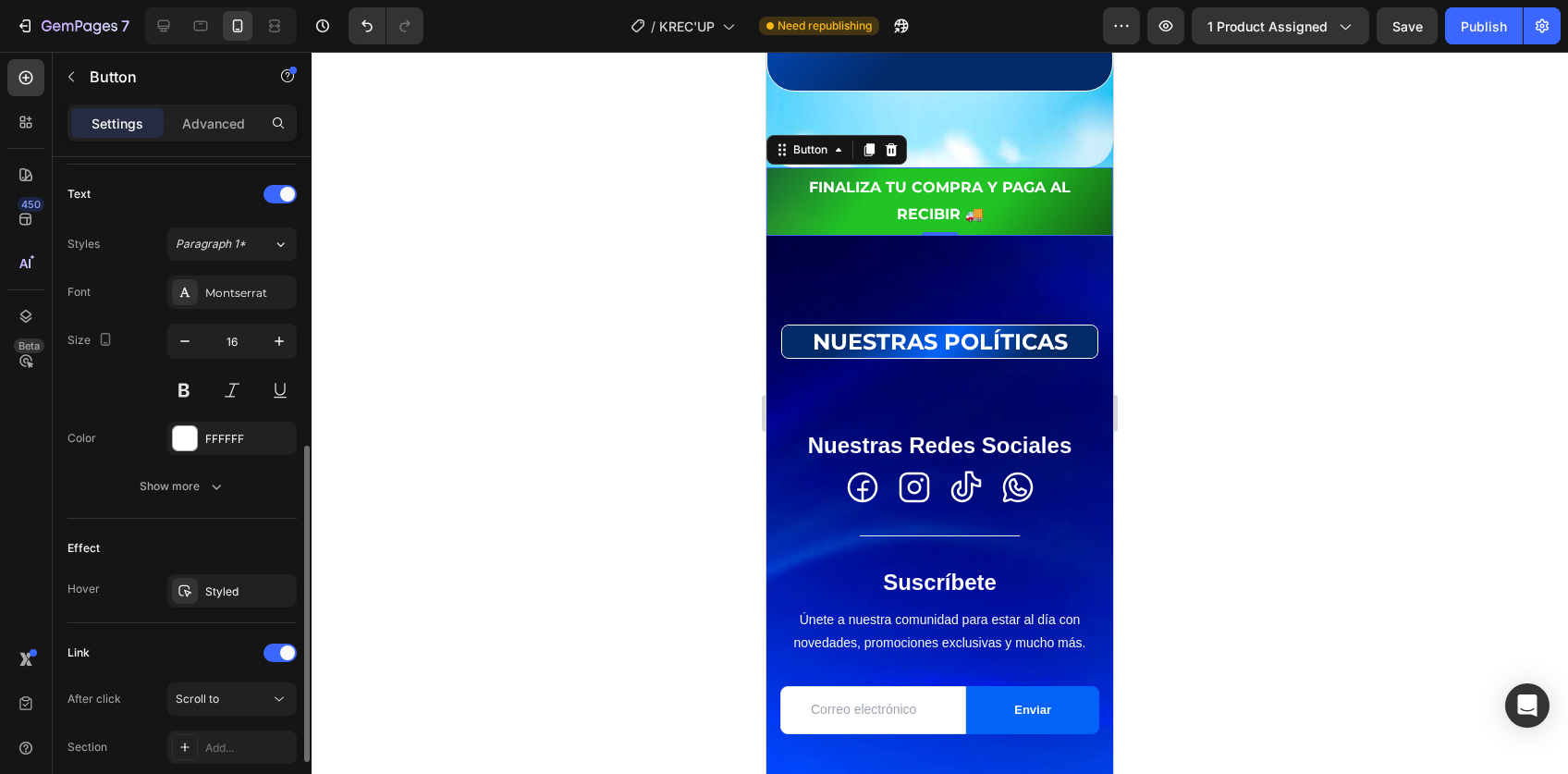
scroll to position [748, 0]
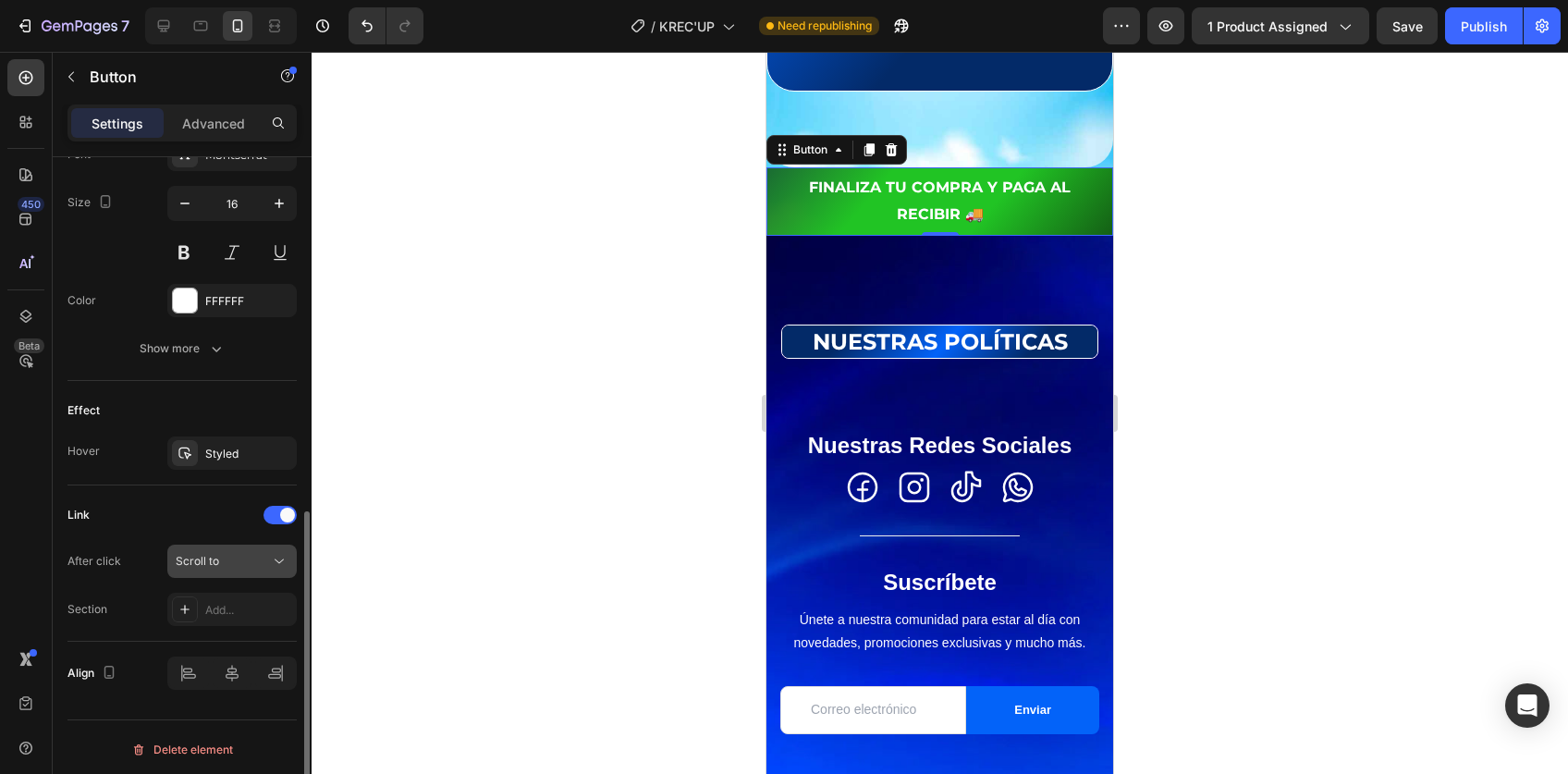
click at [246, 566] on button "Scroll to" at bounding box center [232, 561] width 129 height 34
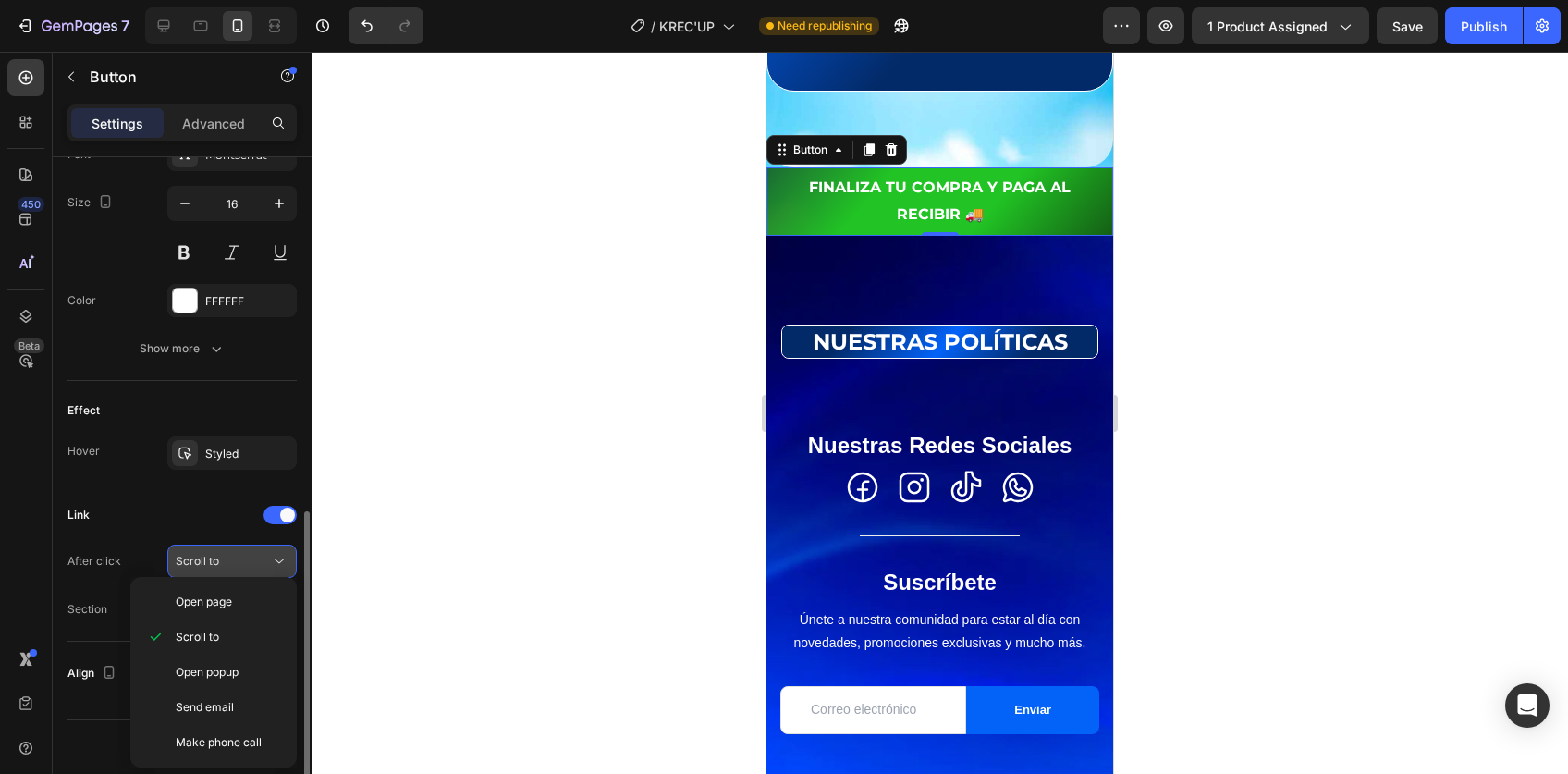
click at [246, 566] on button "Scroll to" at bounding box center [232, 561] width 129 height 34
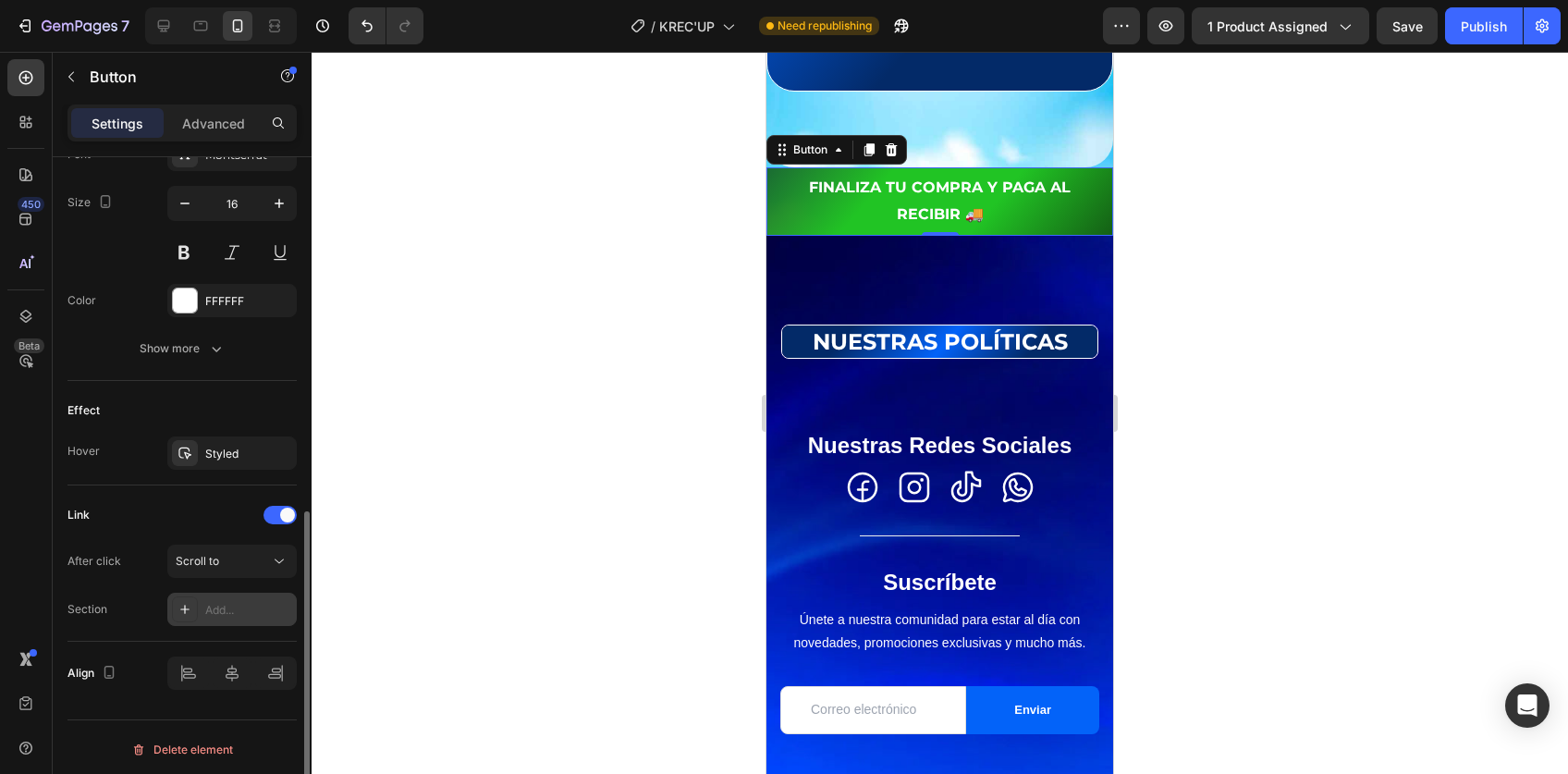
click at [215, 604] on div "Add..." at bounding box center [249, 610] width 87 height 17
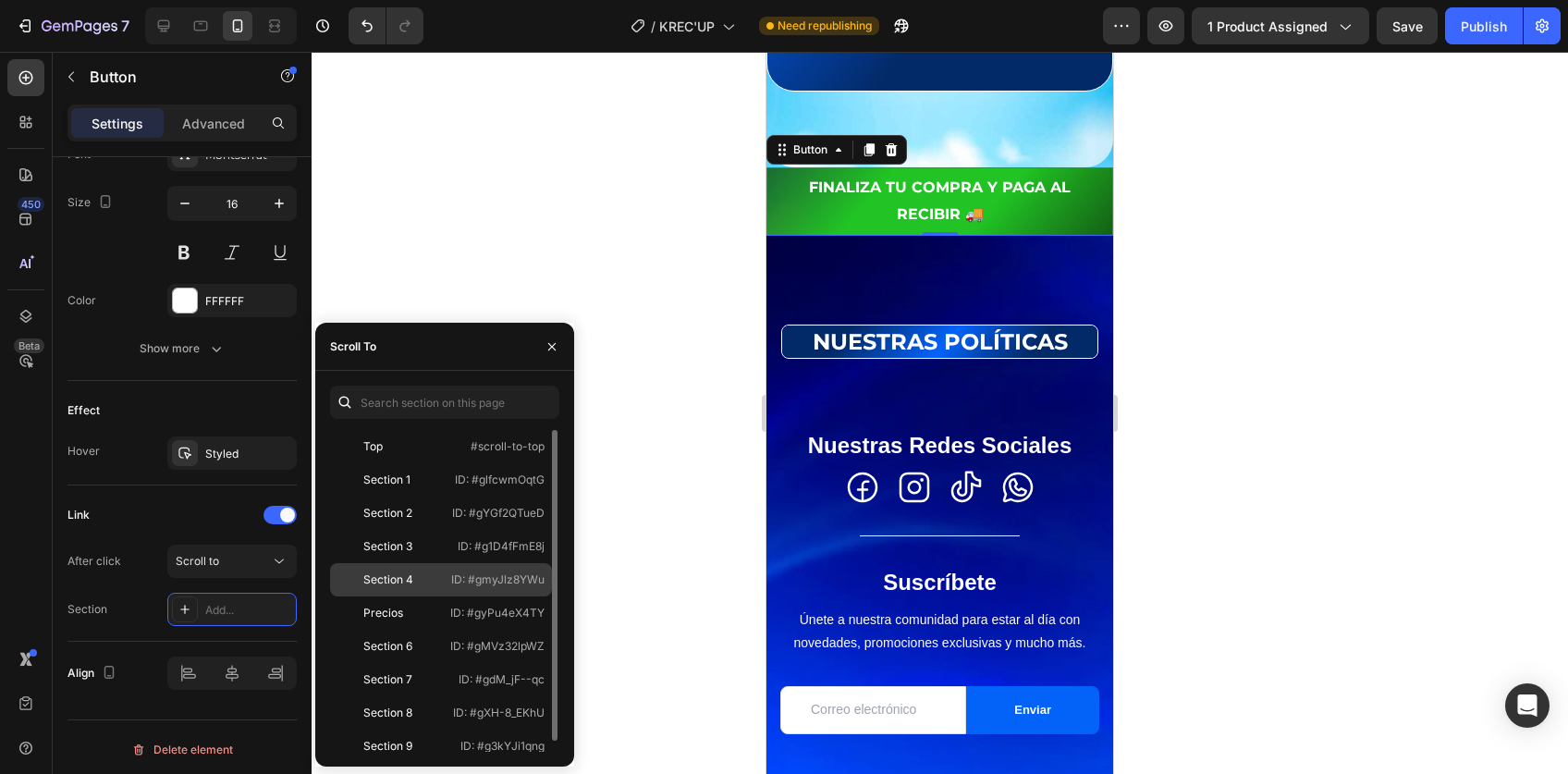
scroll to position [11, 0]
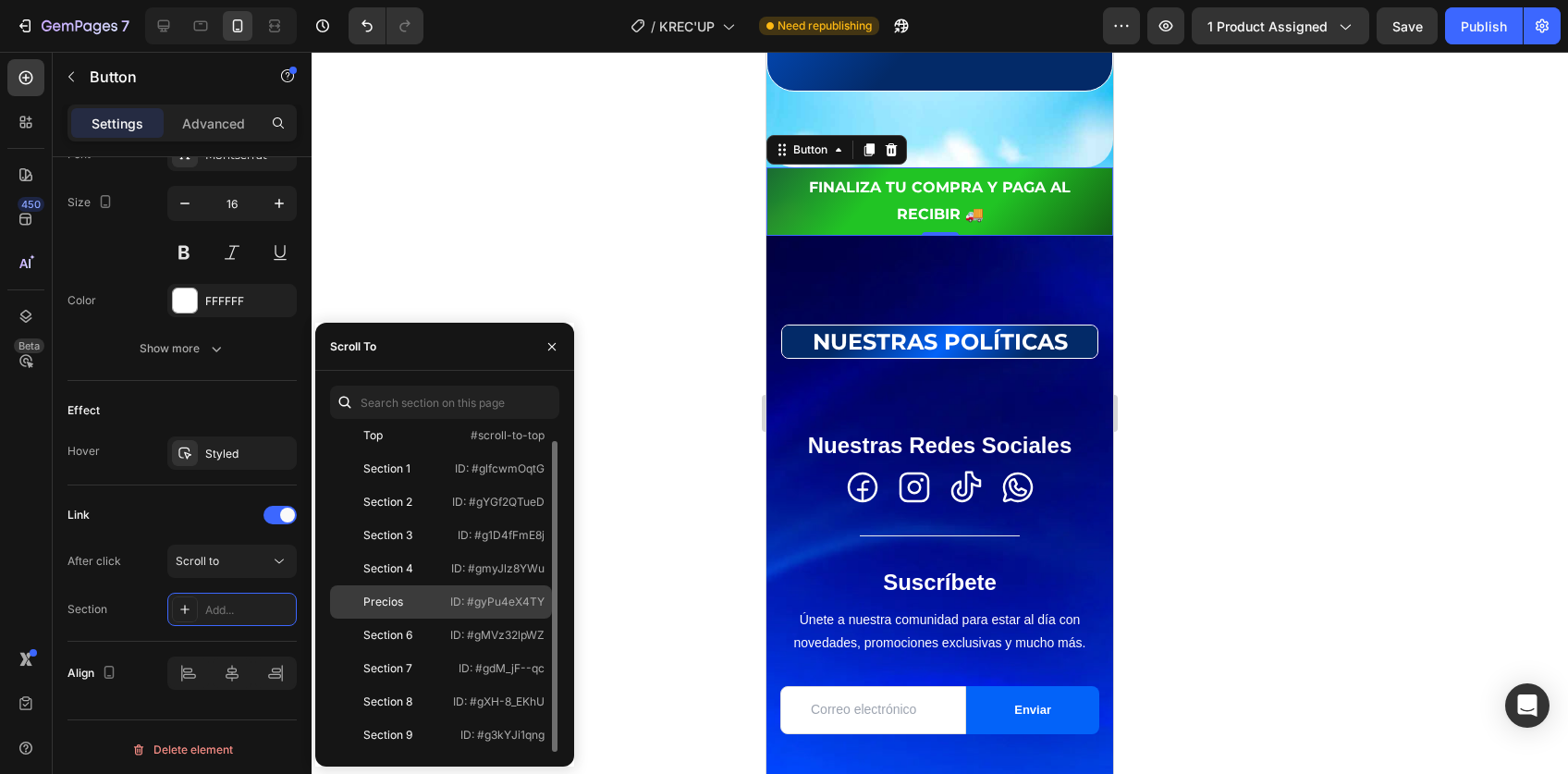
click at [395, 608] on div "Precios" at bounding box center [383, 602] width 40 height 17
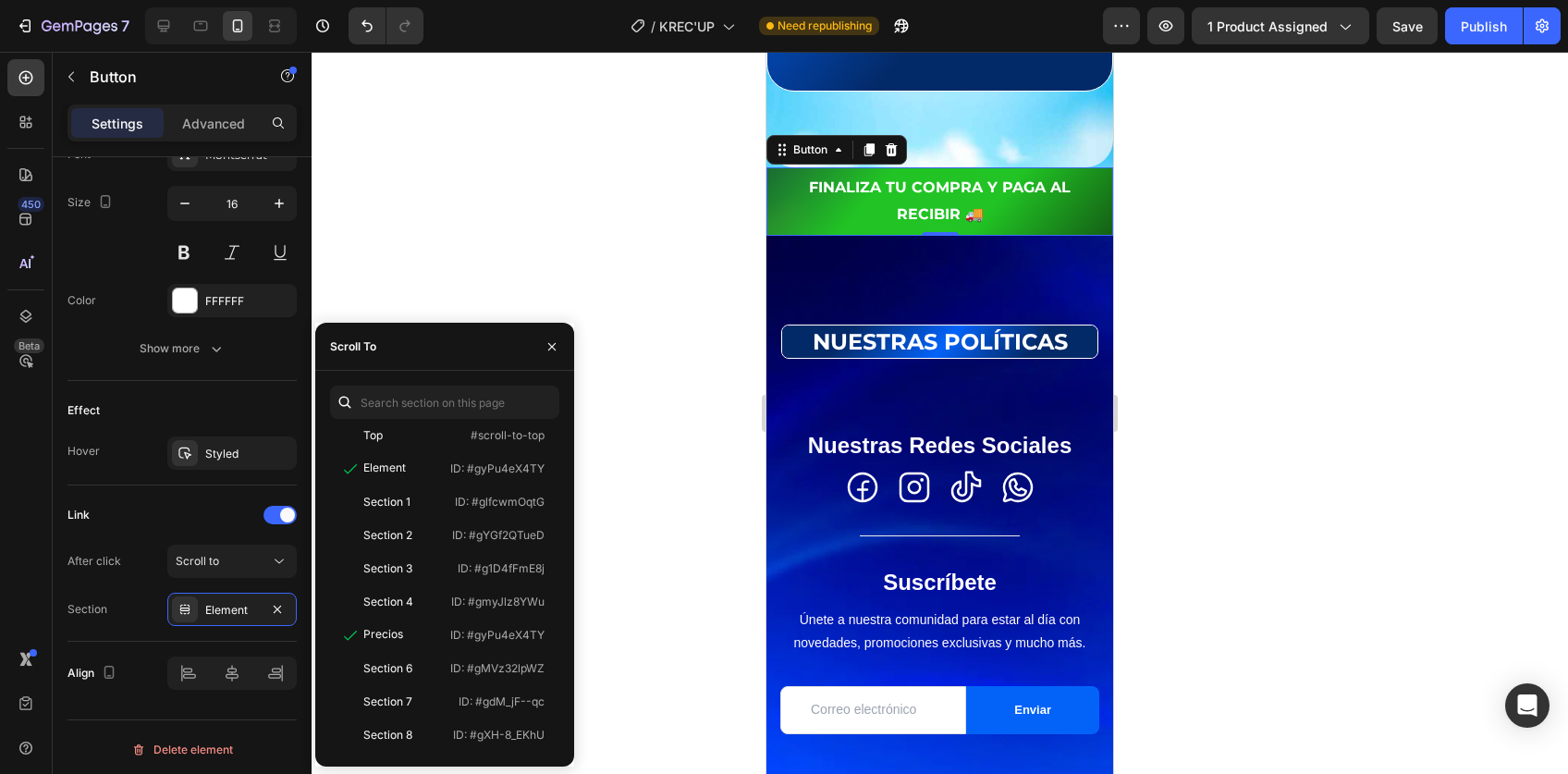
click at [1268, 474] on div at bounding box center [940, 412] width 1257 height 722
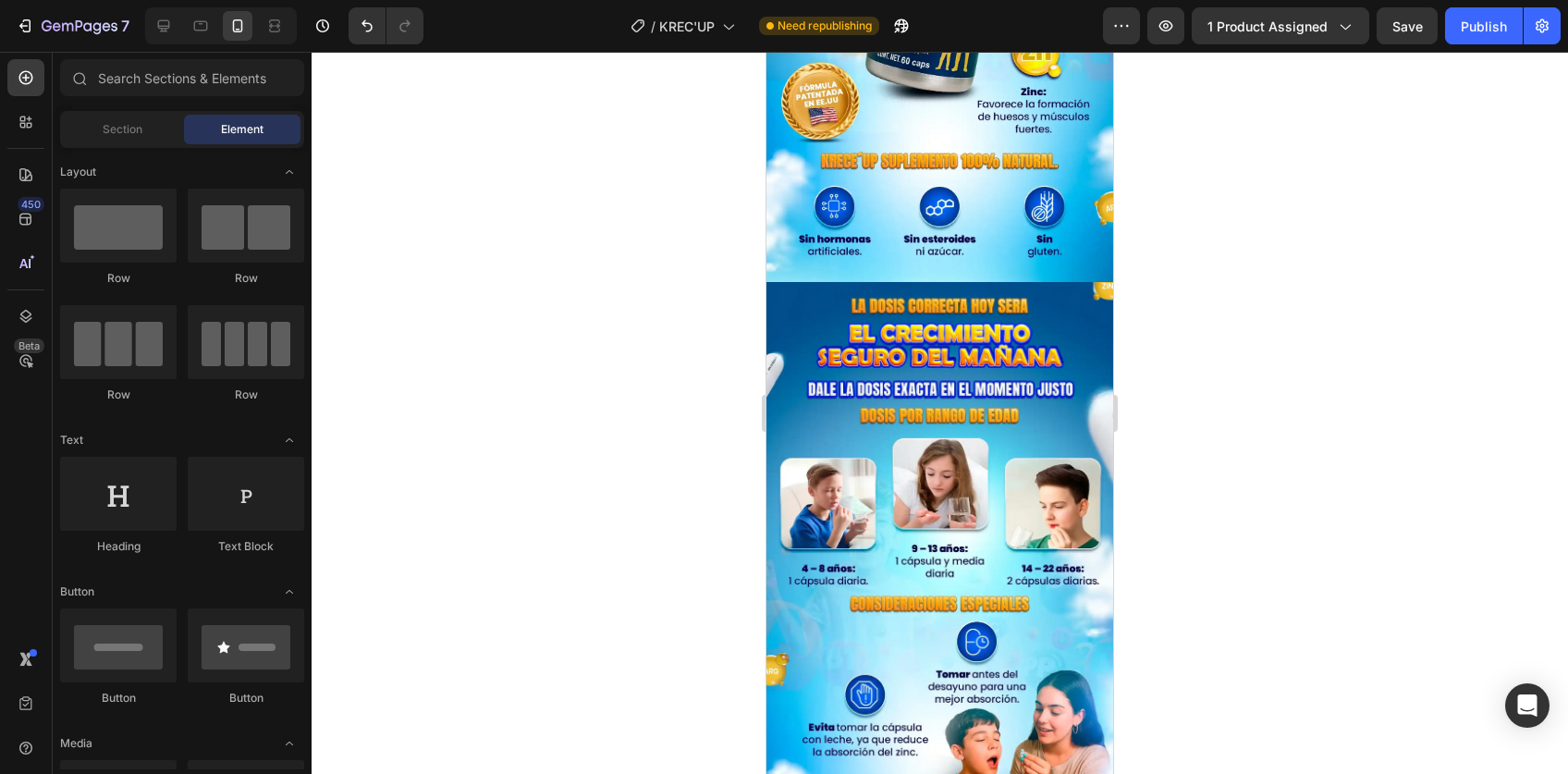
scroll to position [3997, 0]
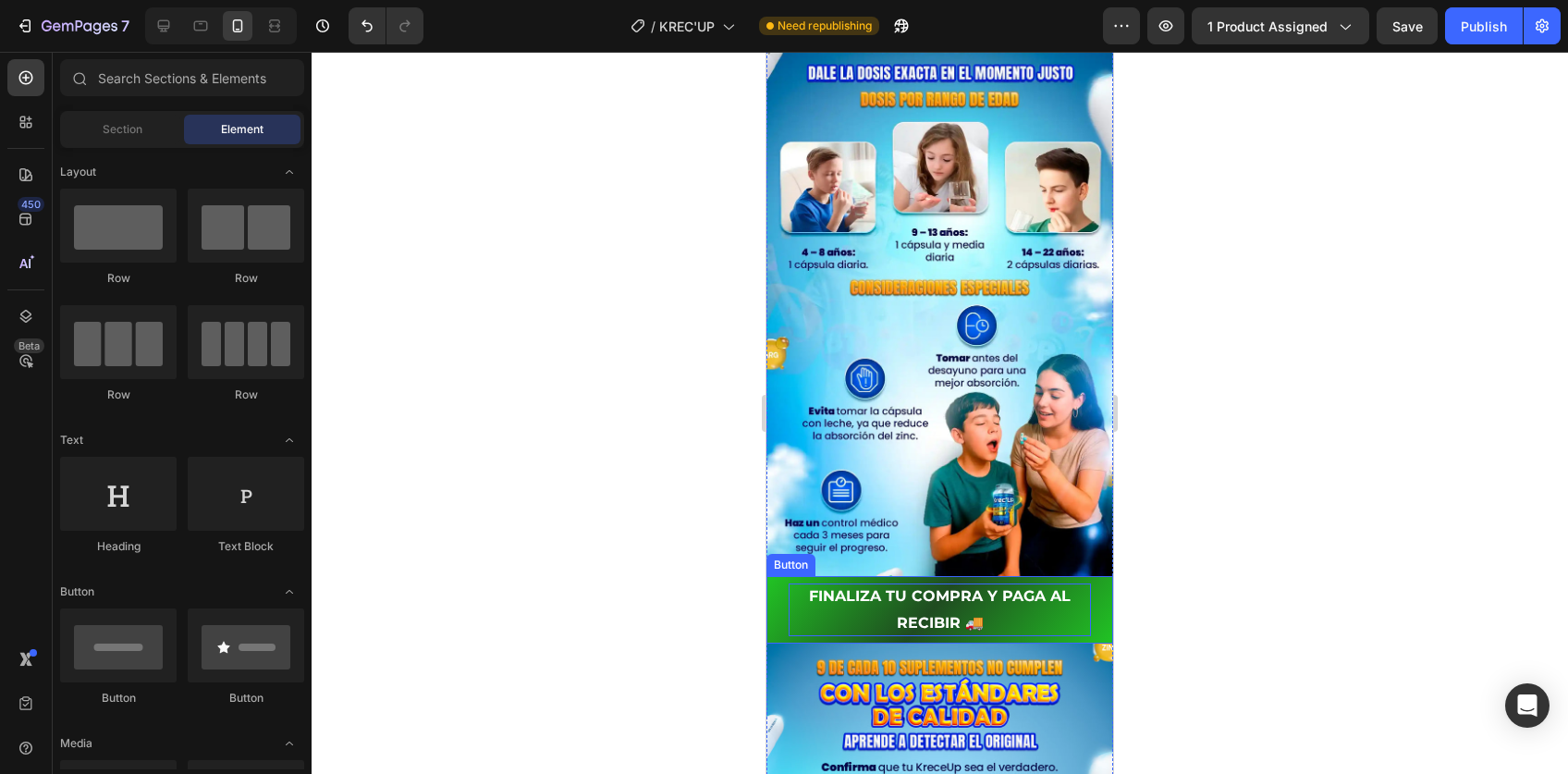
click at [932, 583] on p "FINALIZA TU COMPRA Y PAGA AL RECIBIR 🚚" at bounding box center [940, 609] width 302 height 53
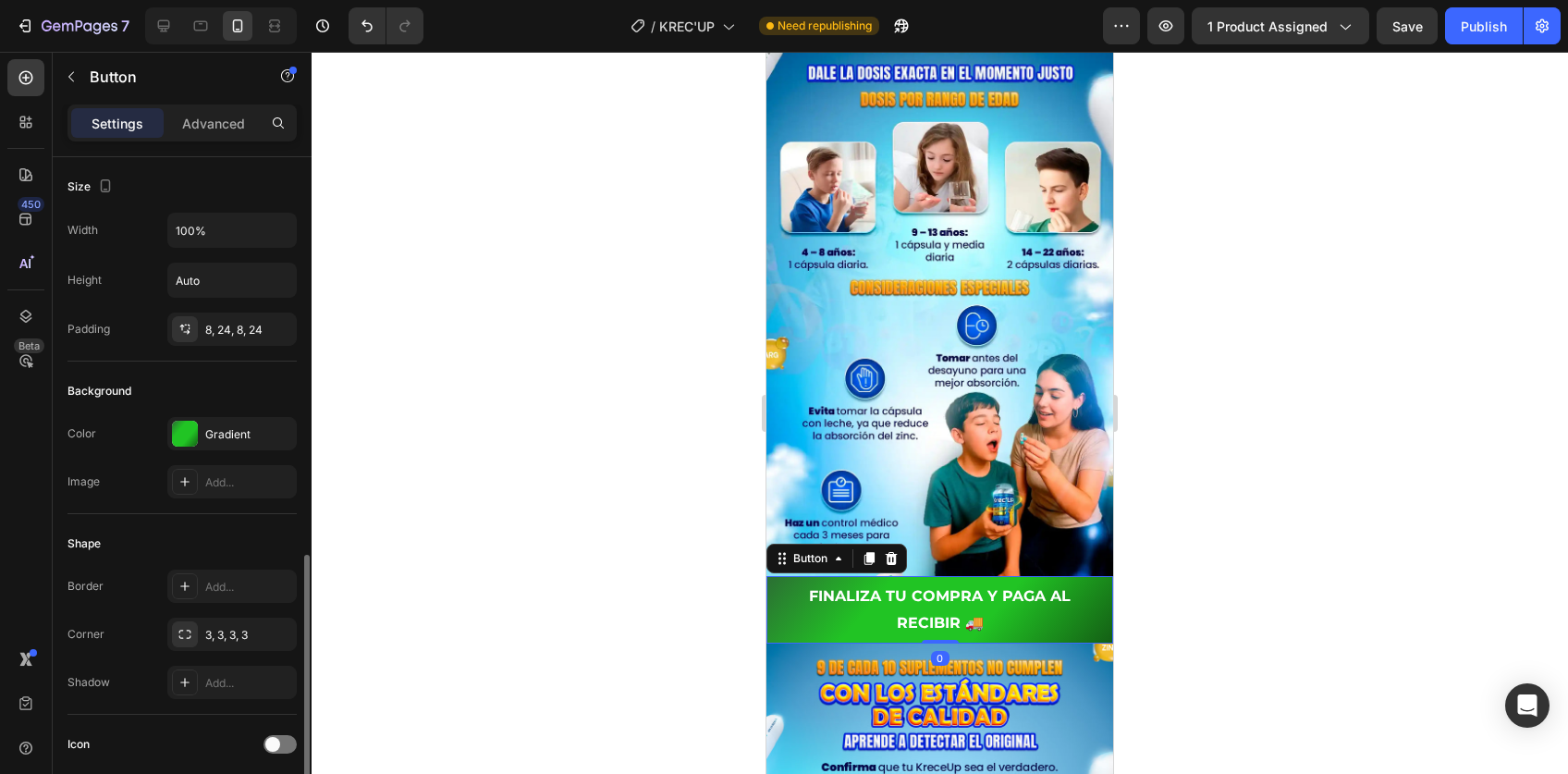
scroll to position [748, 0]
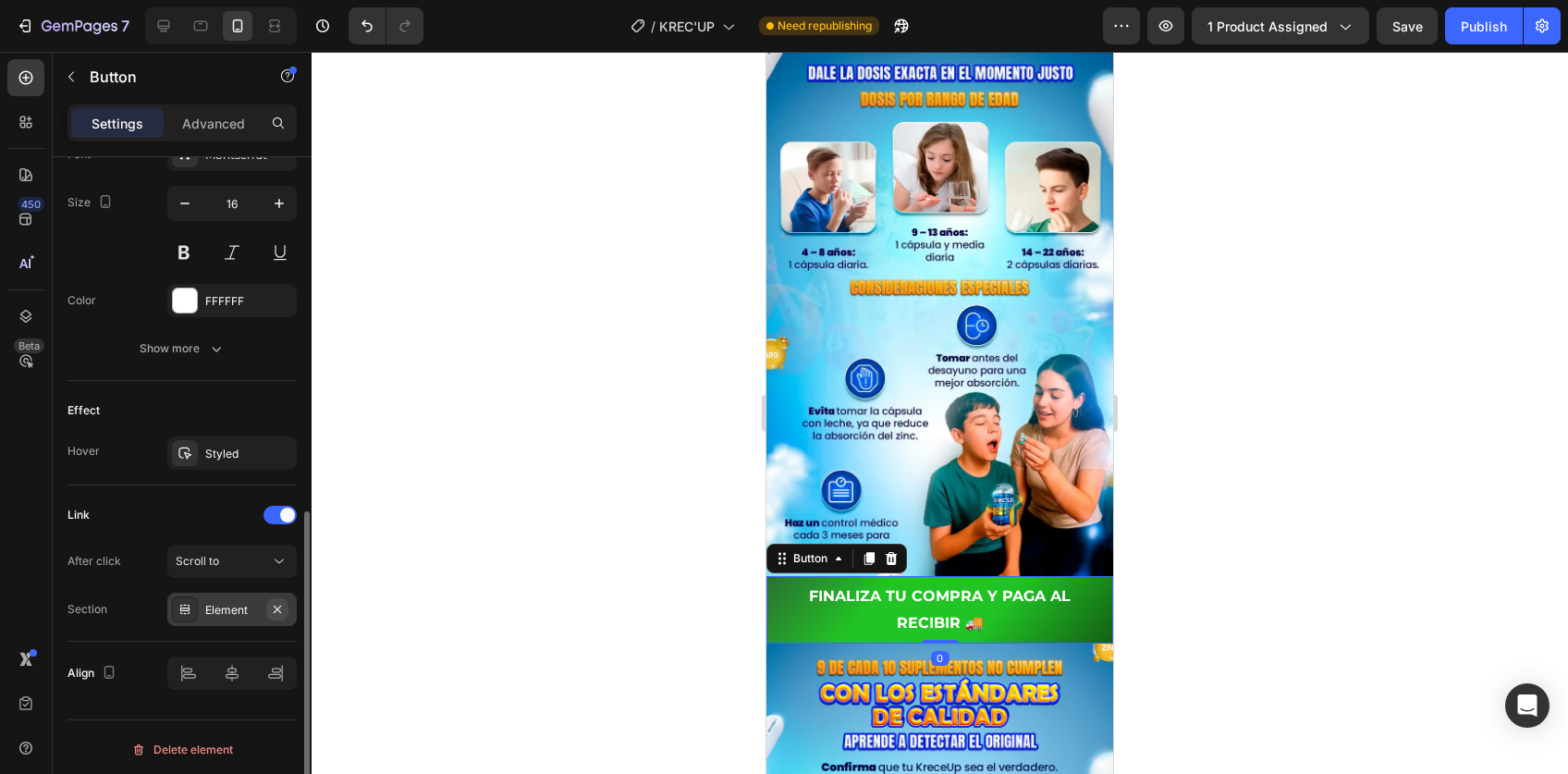
click at [276, 605] on icon "button" at bounding box center [278, 609] width 7 height 7
click at [235, 603] on div "Add..." at bounding box center [249, 610] width 87 height 17
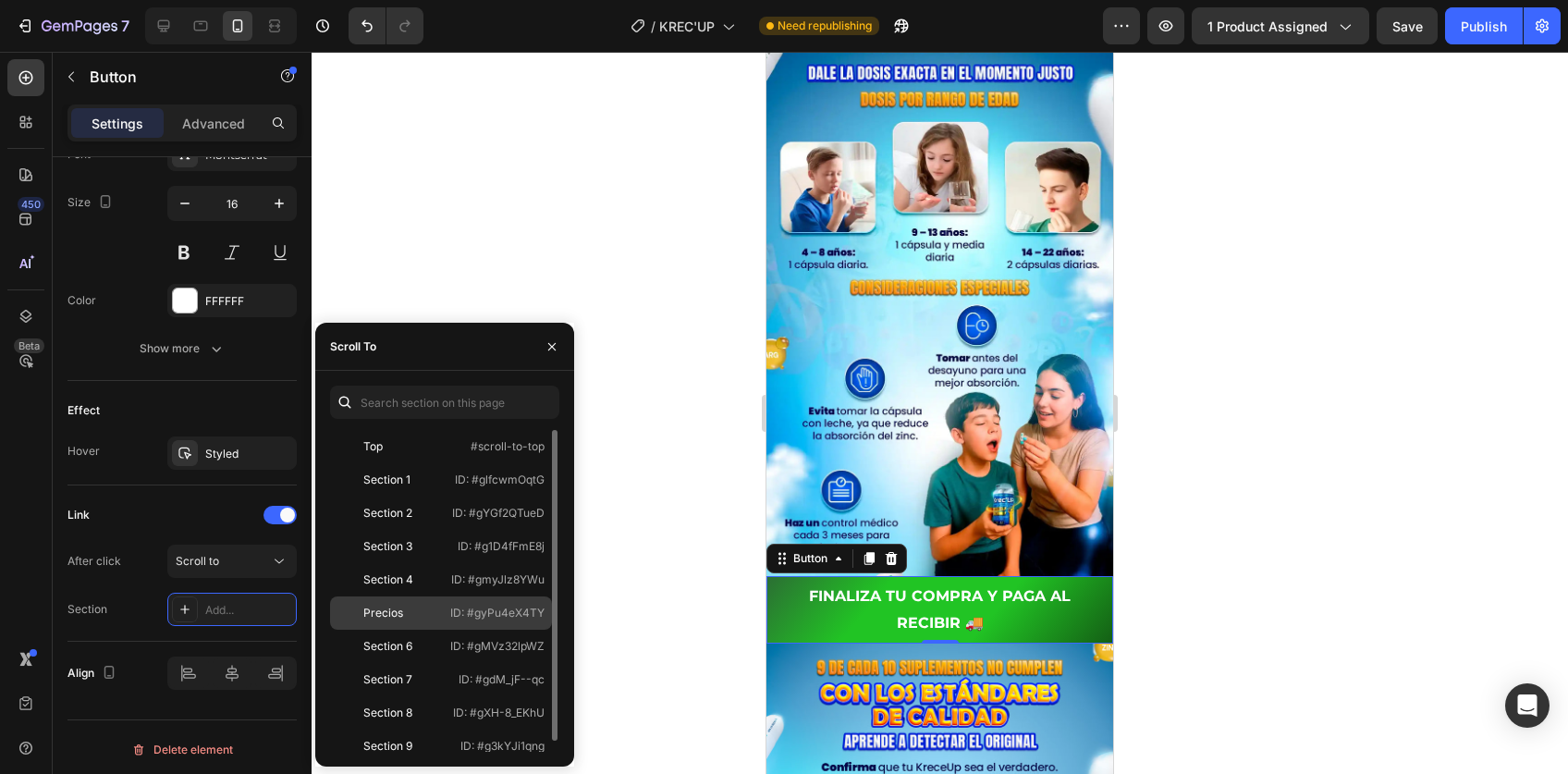
click at [408, 615] on div "Precios" at bounding box center [390, 613] width 106 height 17
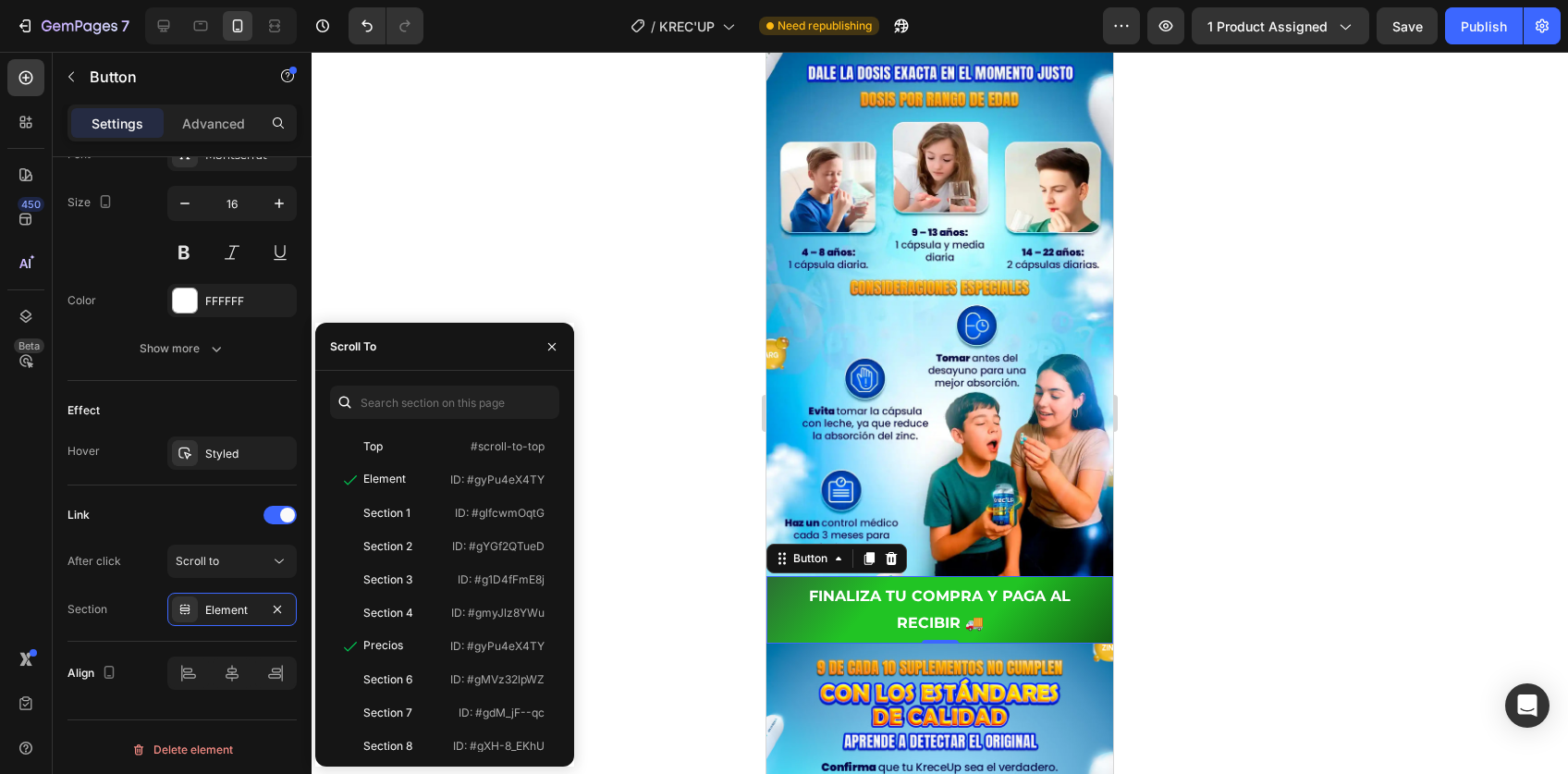
click at [1340, 531] on div at bounding box center [940, 412] width 1257 height 722
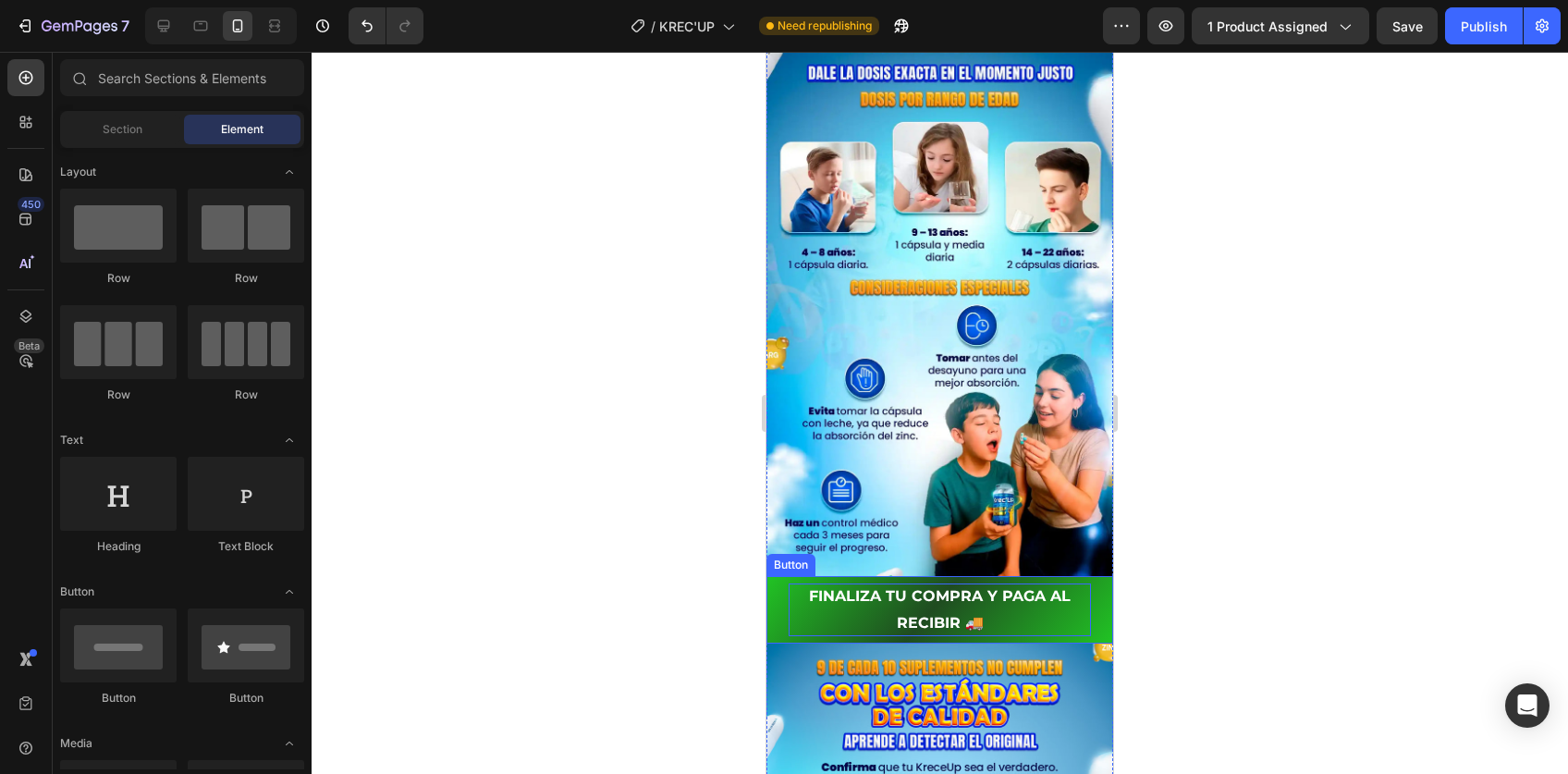
click at [997, 583] on p "FINALIZA TU COMPRA Y PAGA AL RECIBIR 🚚" at bounding box center [940, 609] width 302 height 53
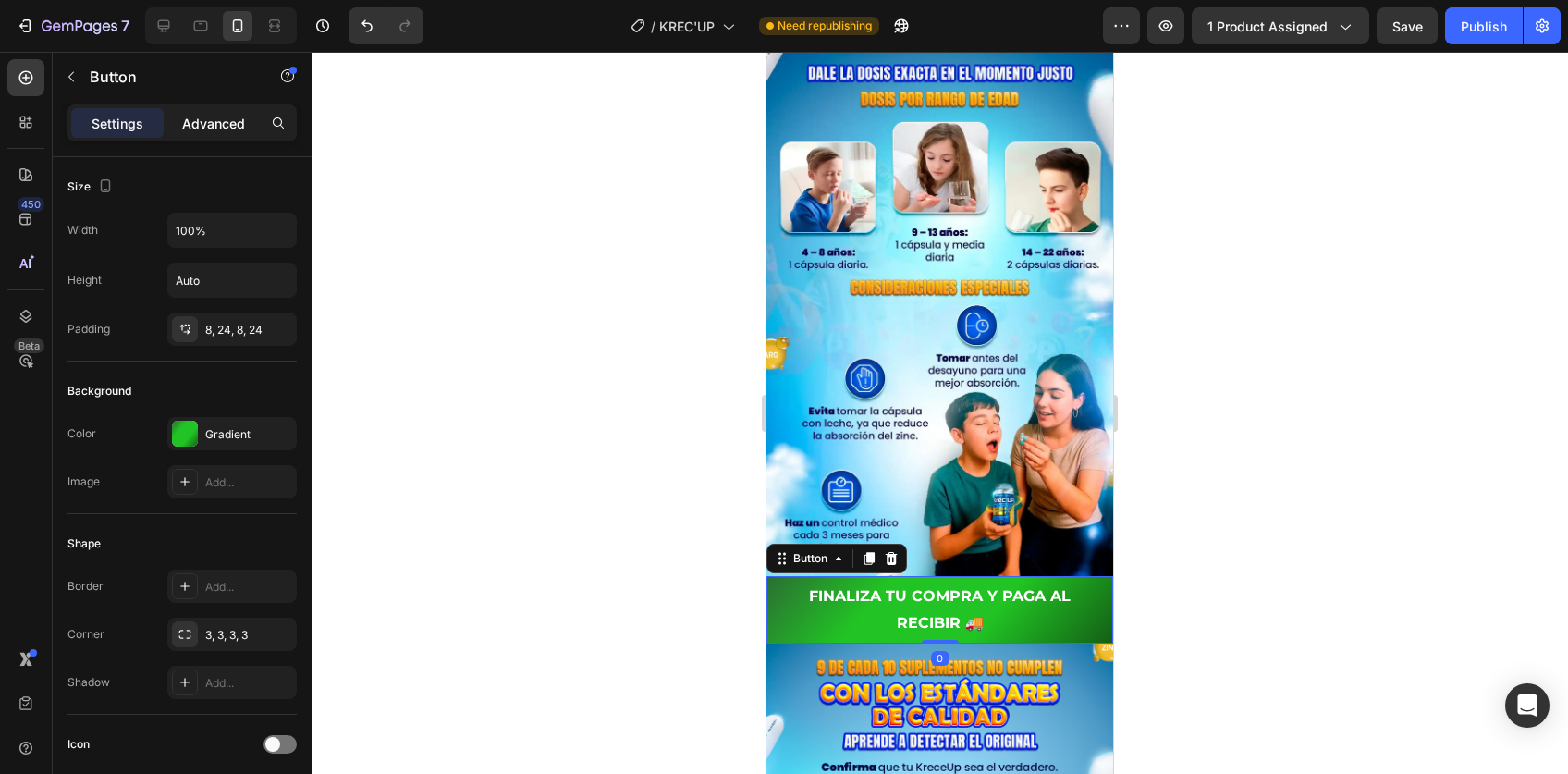
click at [202, 127] on p "Advanced" at bounding box center [213, 123] width 63 height 20
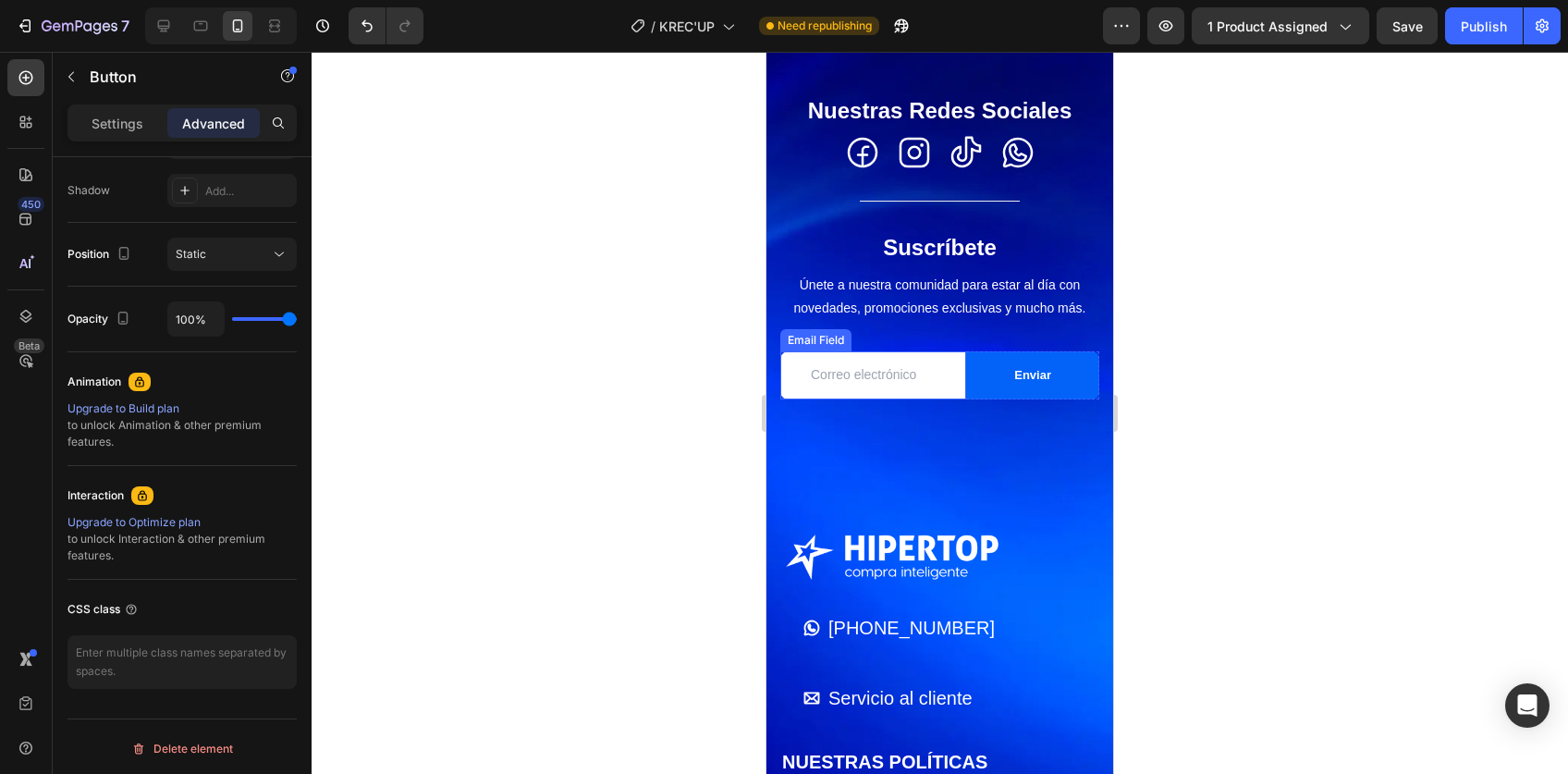
scroll to position [9289, 0]
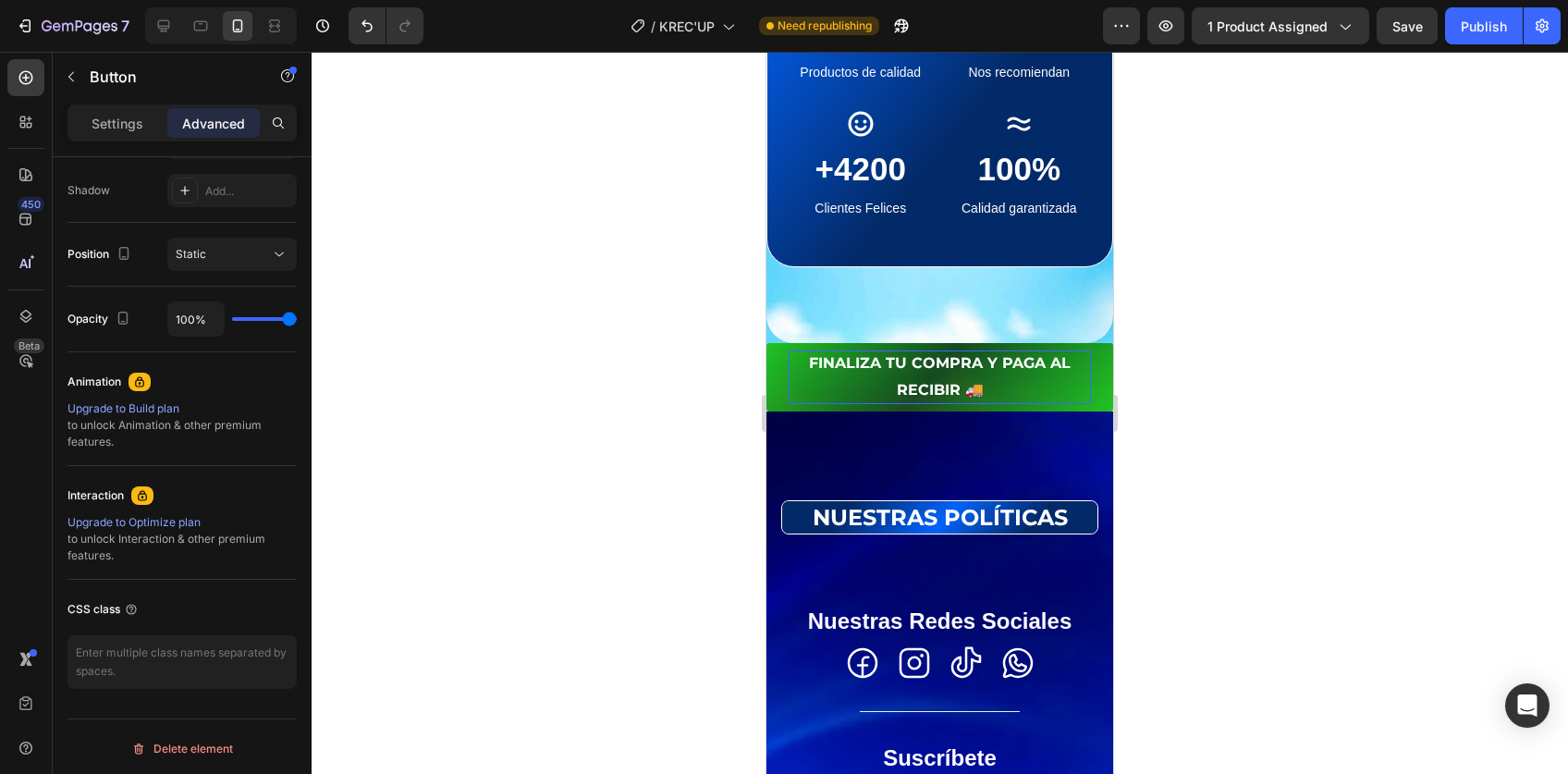
click at [910, 388] on p "FINALIZA TU COMPRA Y PAGA AL RECIBIR 🚚" at bounding box center [940, 377] width 302 height 53
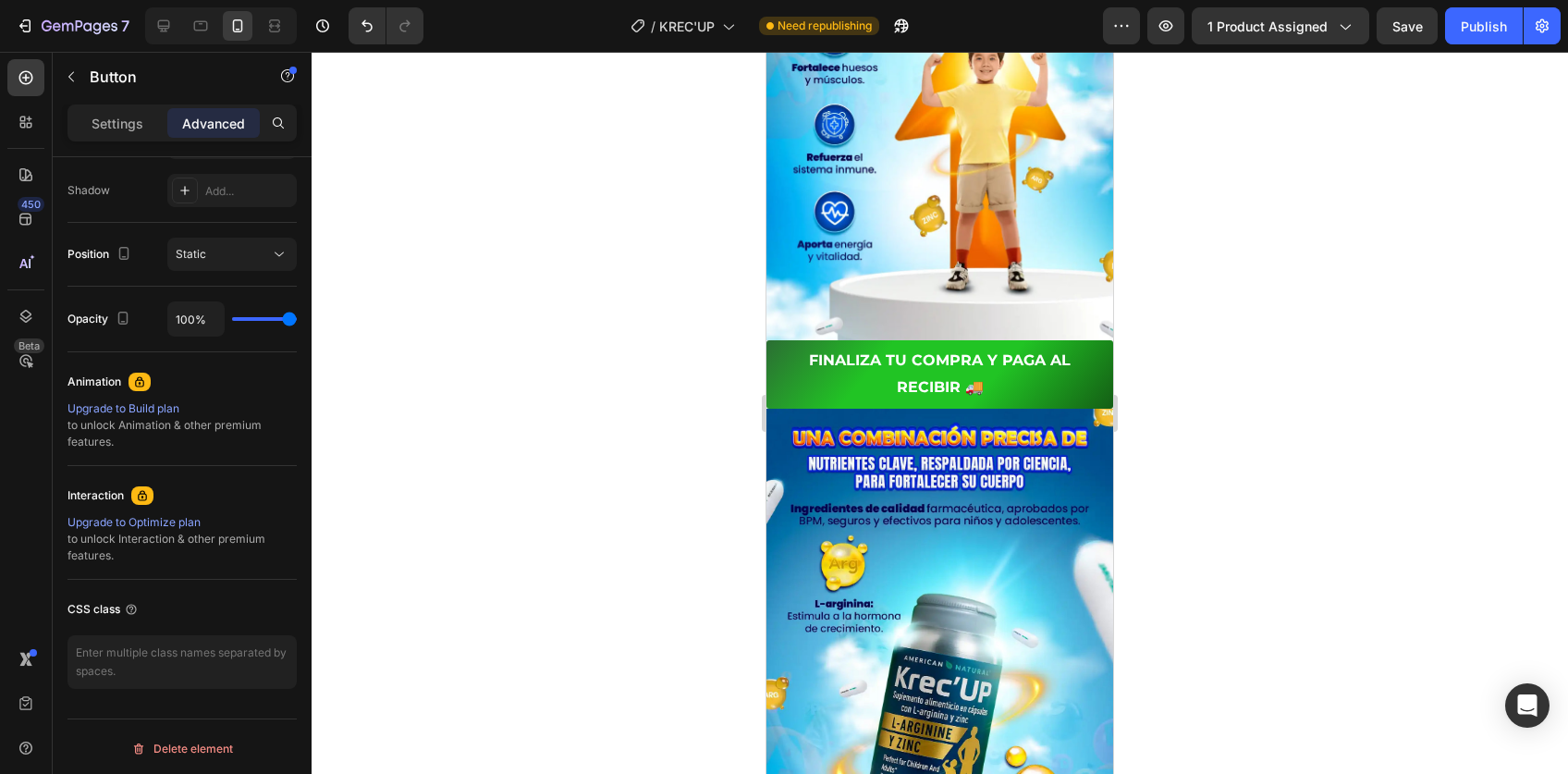
scroll to position [2724, 0]
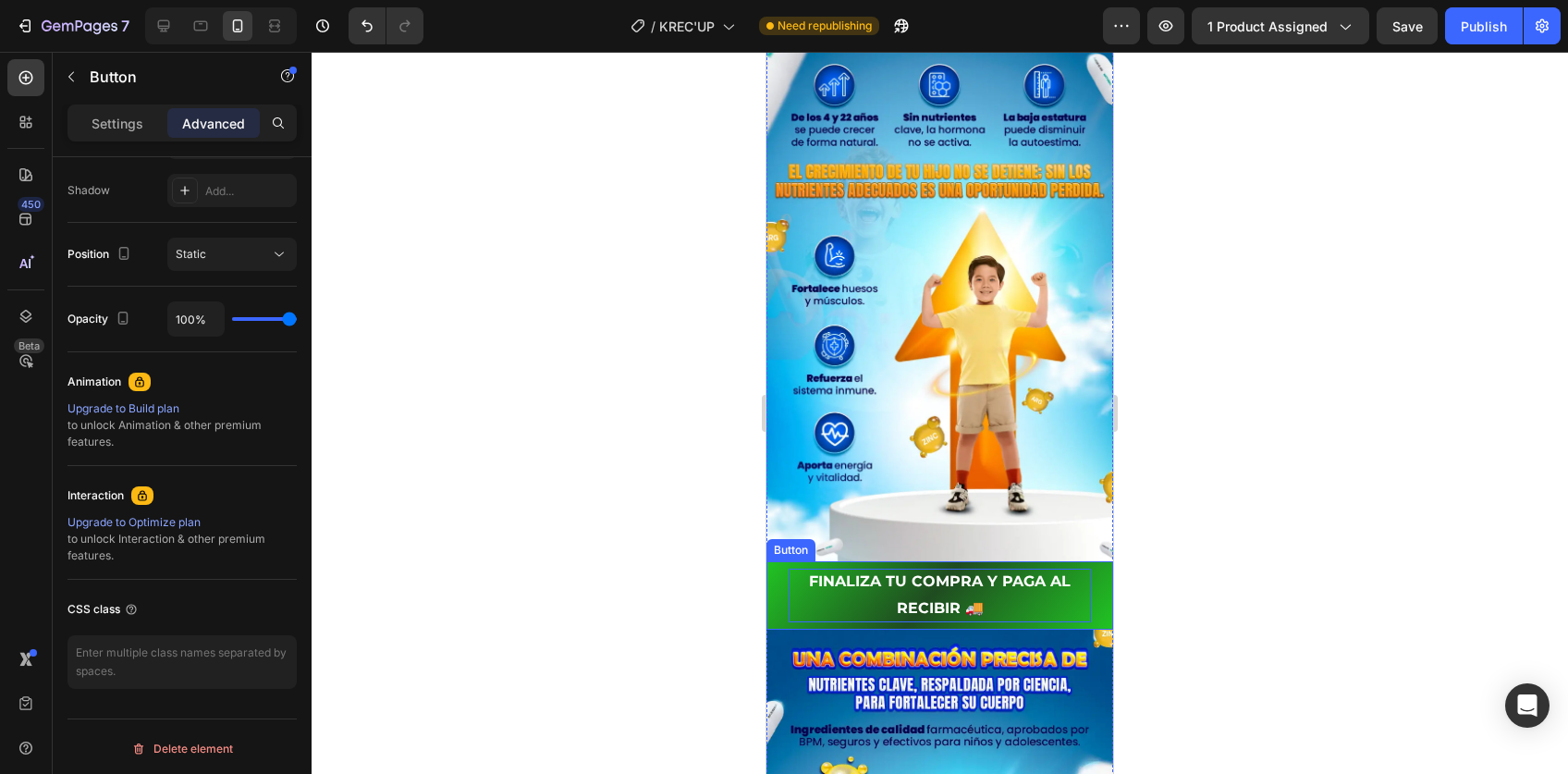
click at [913, 568] on p "FINALIZA TU COMPRA Y PAGA AL RECIBIR 🚚" at bounding box center [940, 595] width 302 height 53
click at [916, 589] on p "FINALIZA TU COMPRA Y PAGA AL RECIBIR 🚚" at bounding box center [940, 595] width 302 height 53
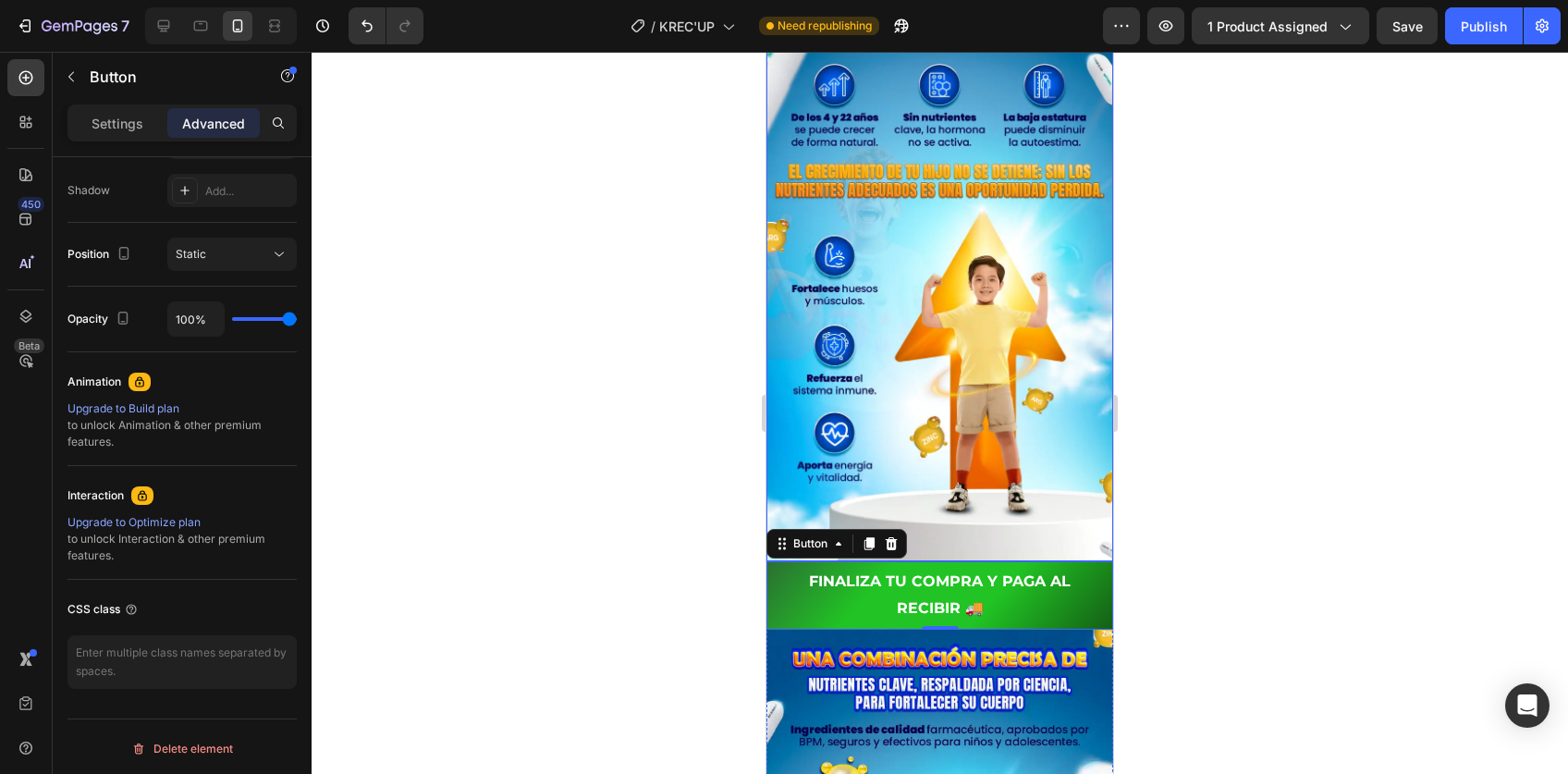
click at [1216, 531] on div at bounding box center [940, 412] width 1257 height 722
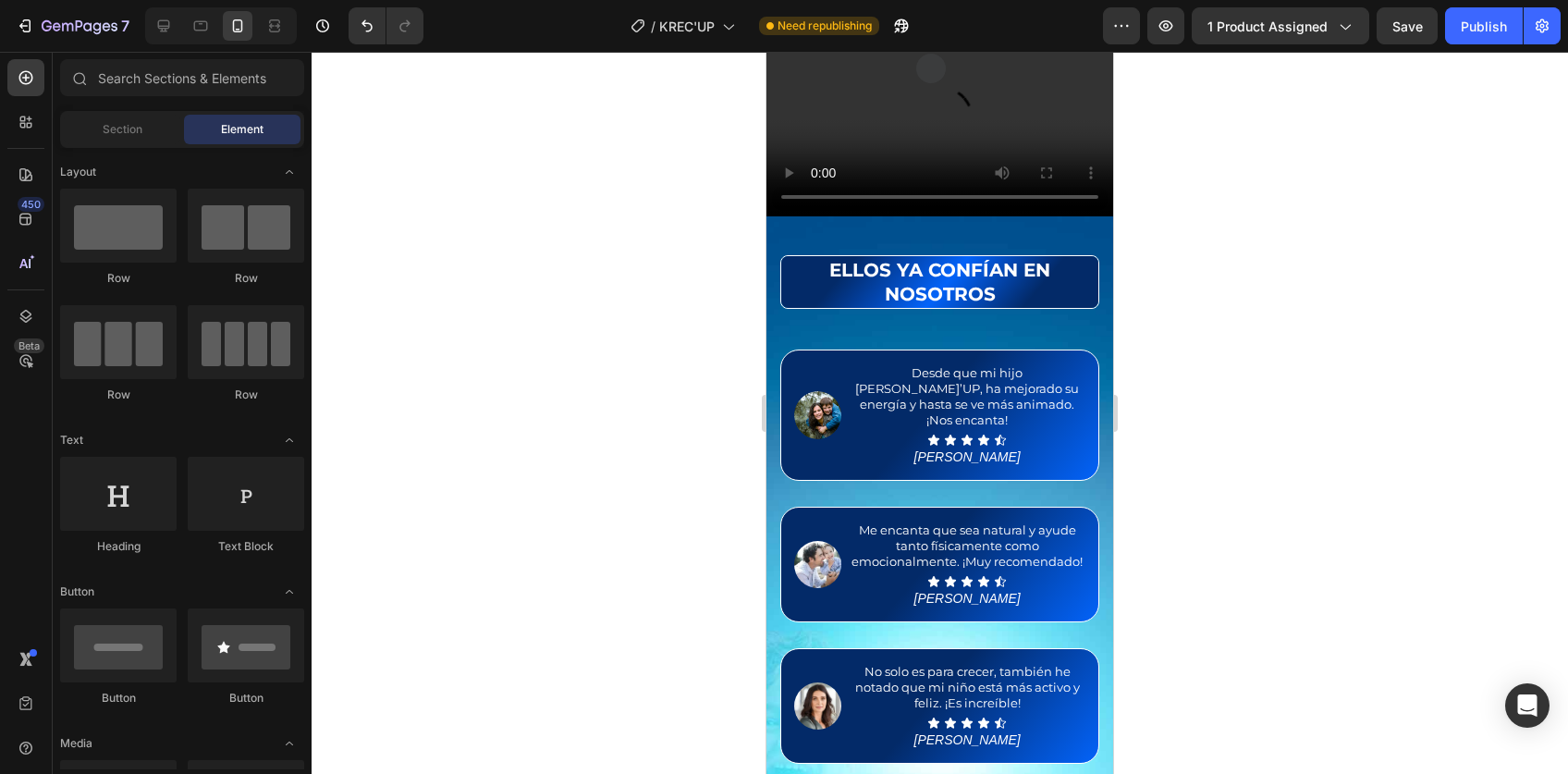
scroll to position [0, 0]
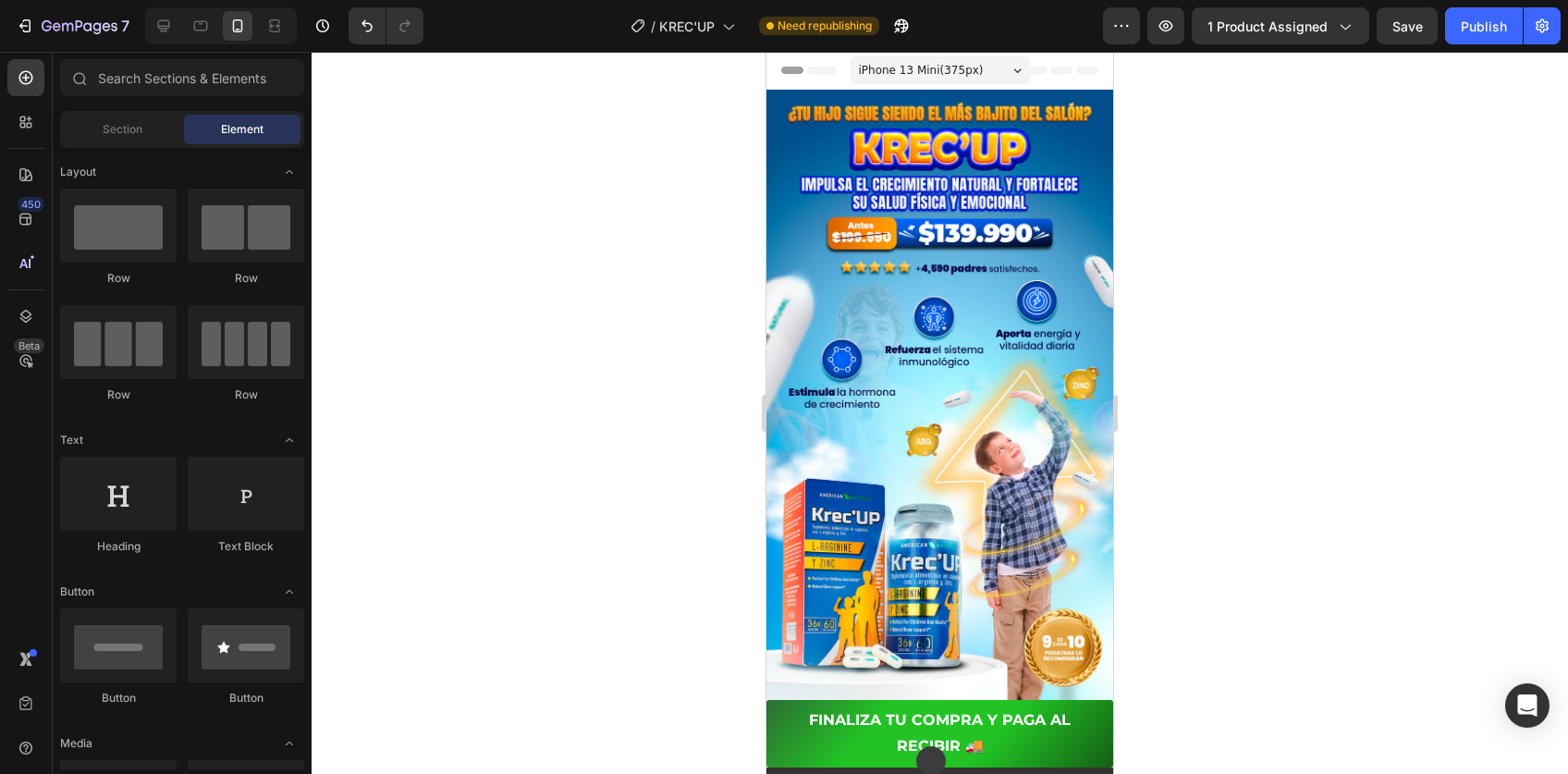
click at [972, 456] on img at bounding box center [940, 394] width 347 height 610
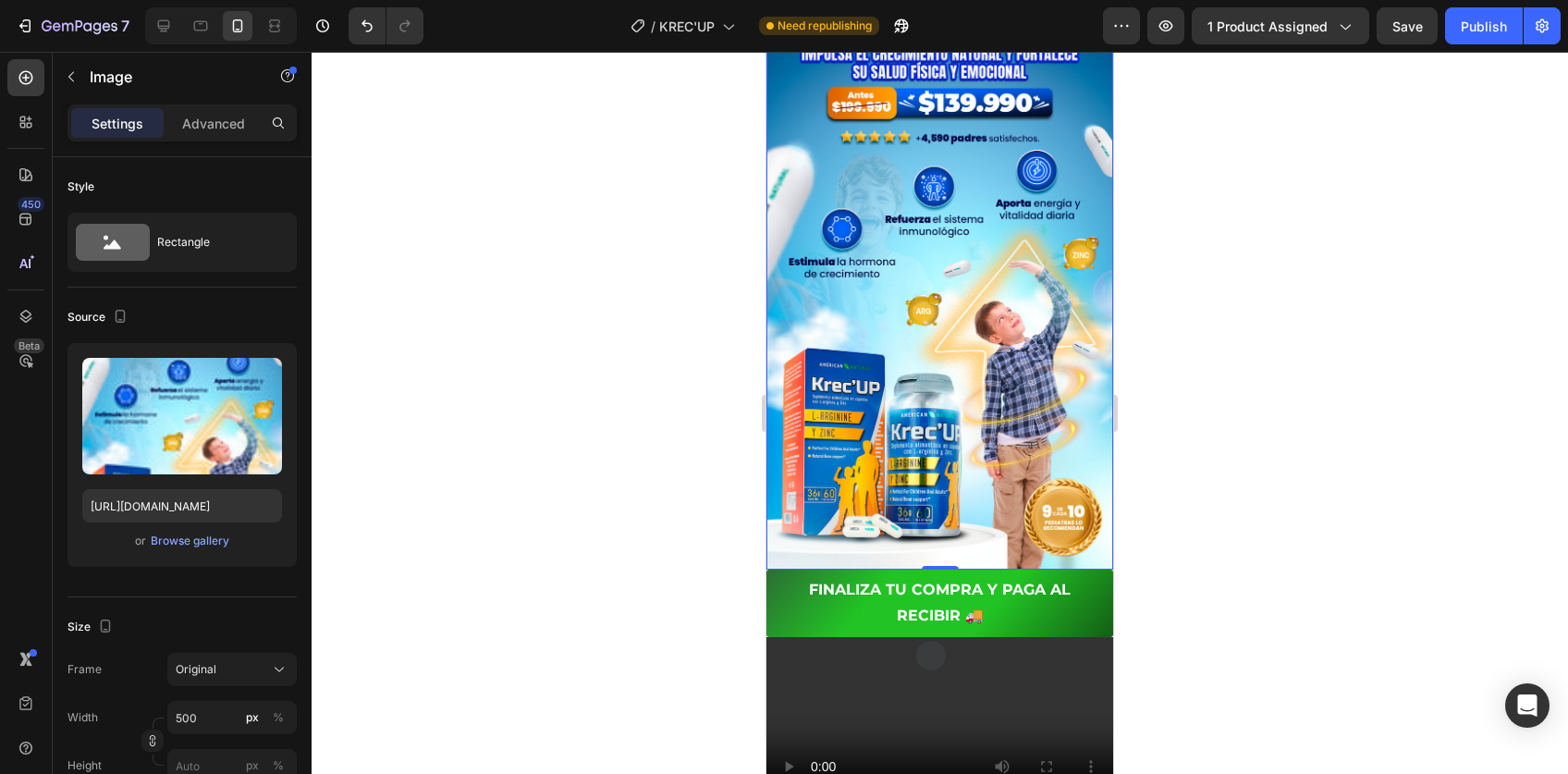
scroll to position [248, 0]
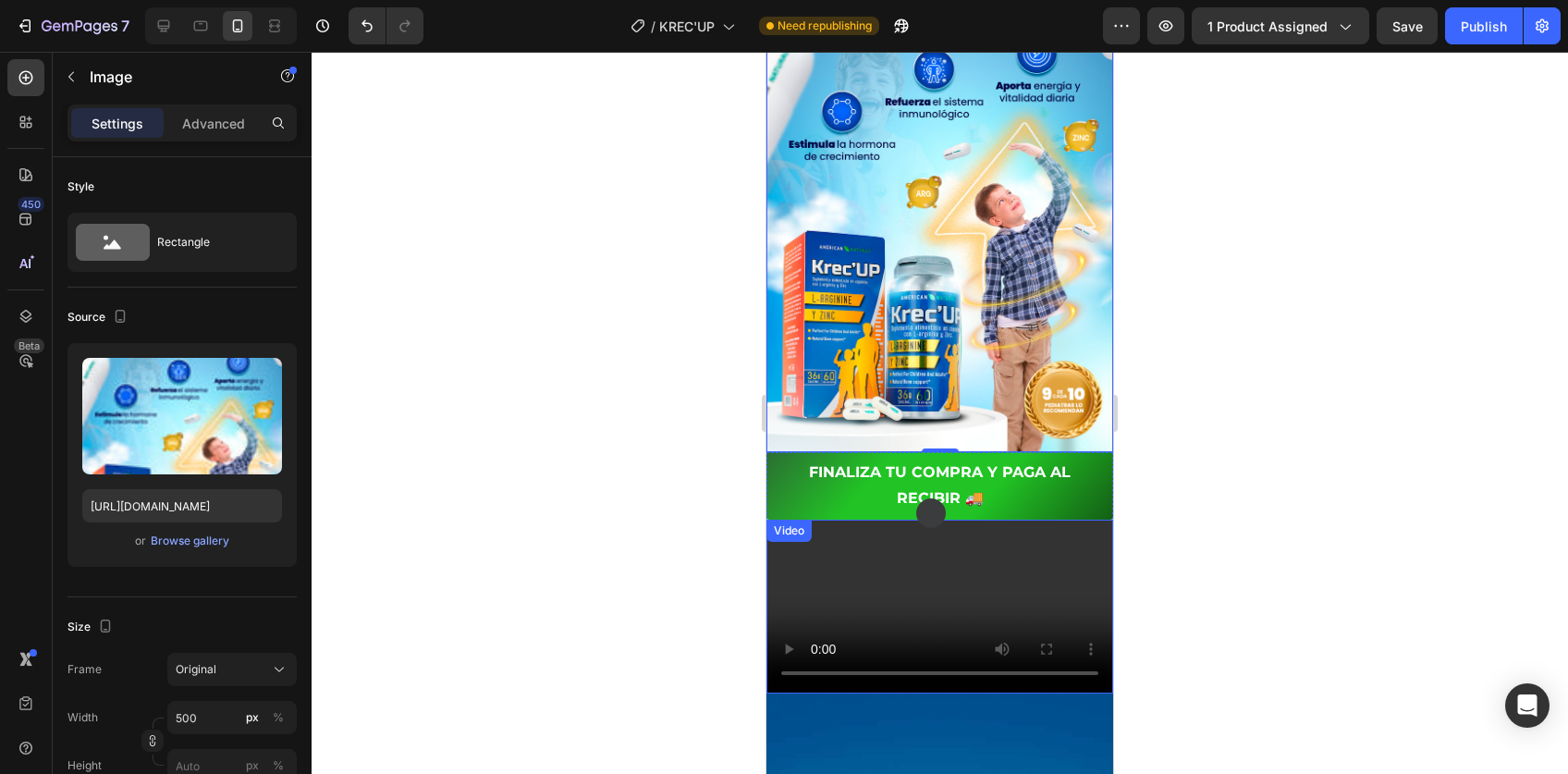
click at [936, 660] on video at bounding box center [940, 607] width 347 height 174
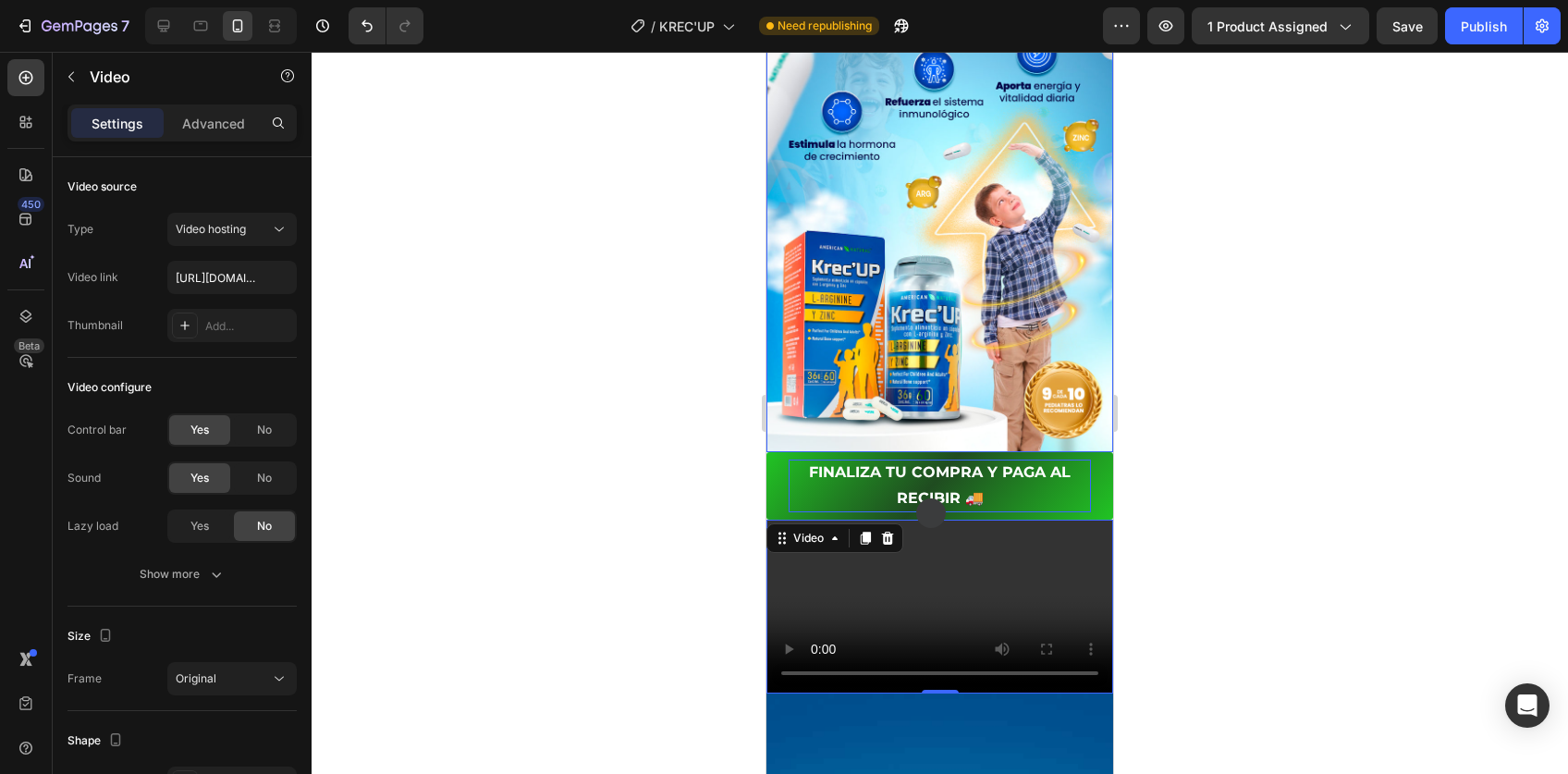
click at [876, 459] on p "FINALIZA TU COMPRA Y PAGA AL RECIBIR 🚚" at bounding box center [940, 485] width 302 height 53
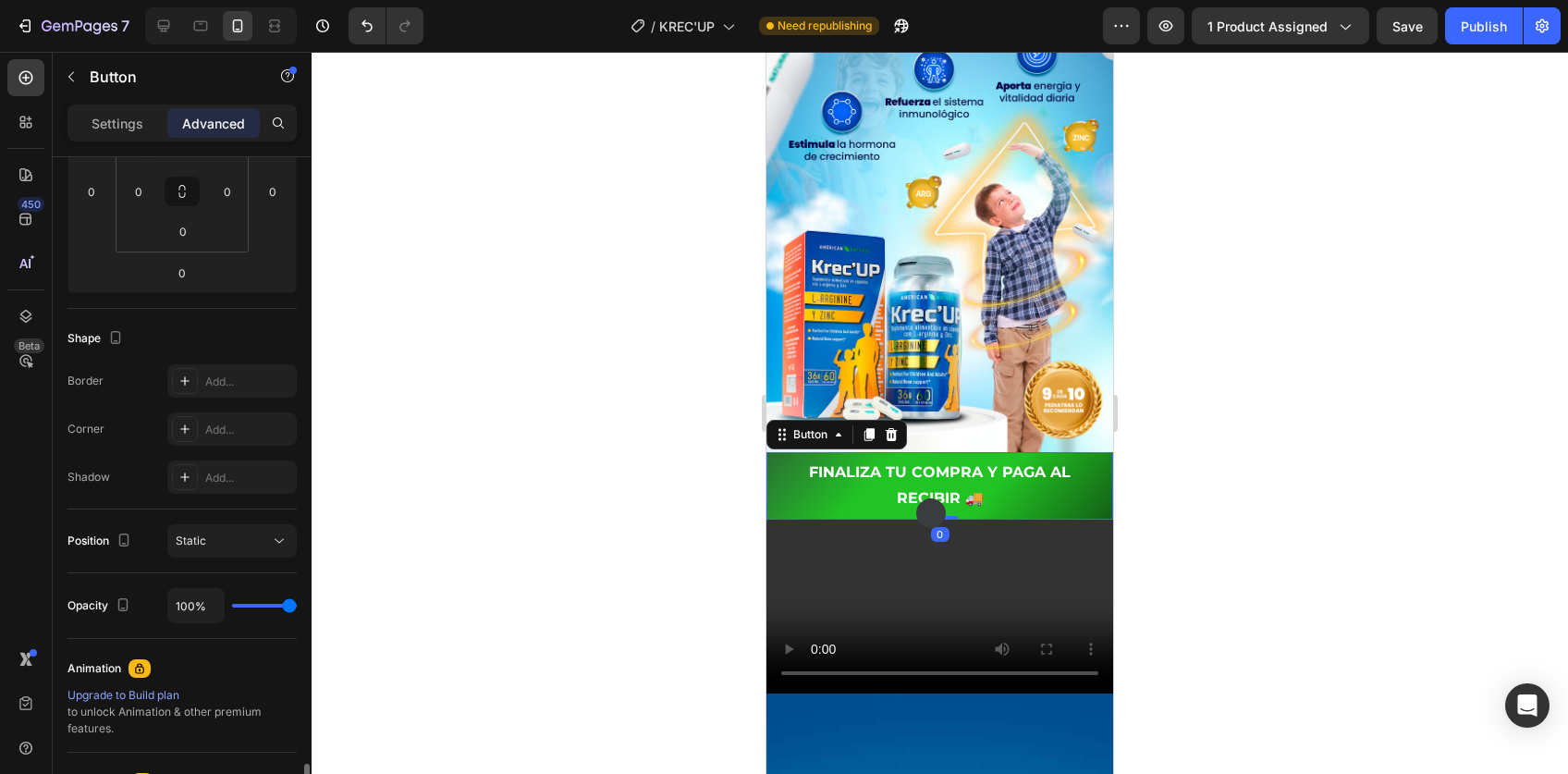
scroll to position [610, 0]
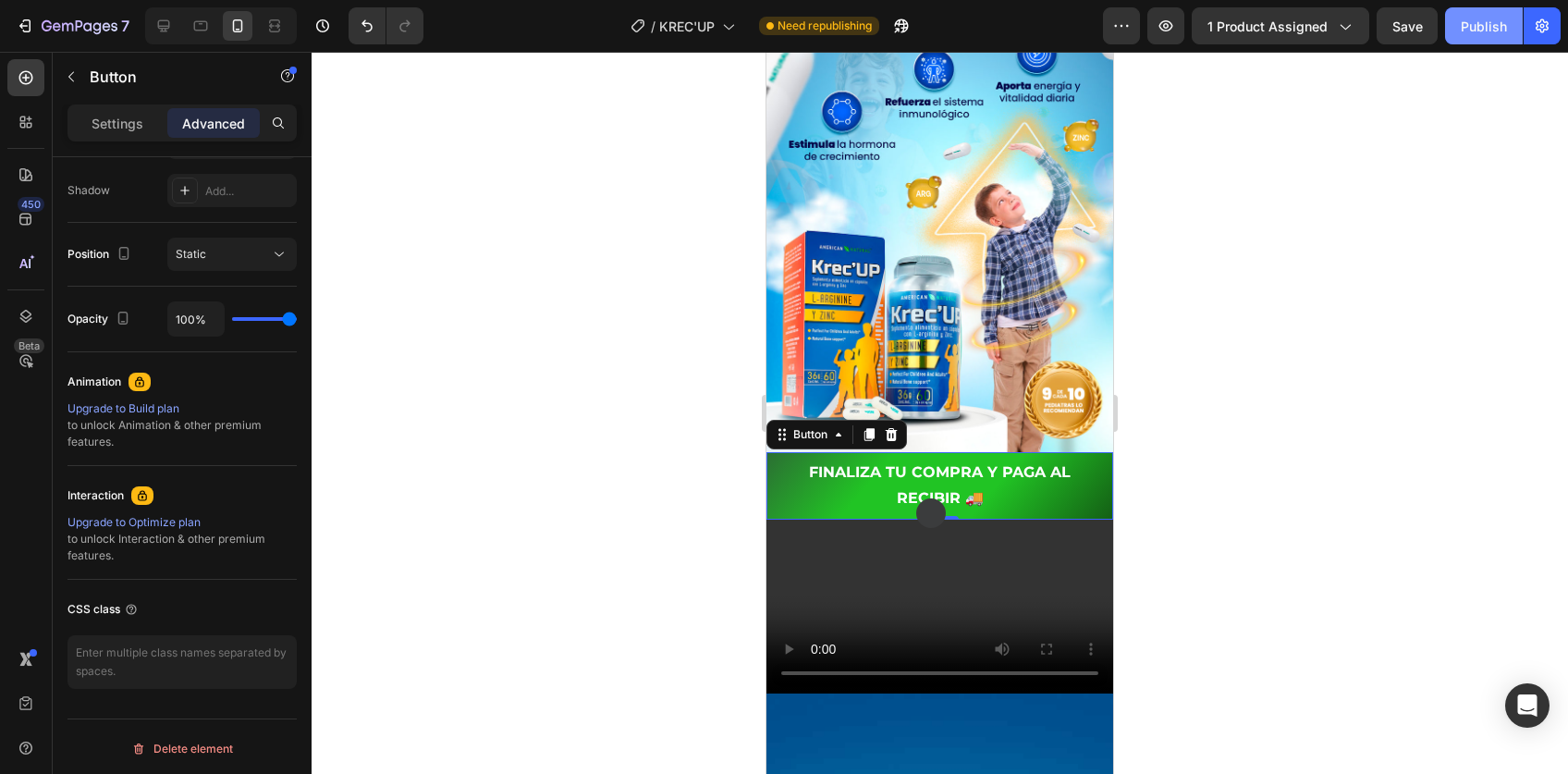
click at [1475, 38] on button "Publish" at bounding box center [1484, 26] width 78 height 37
